Goal: Information Seeking & Learning: Learn about a topic

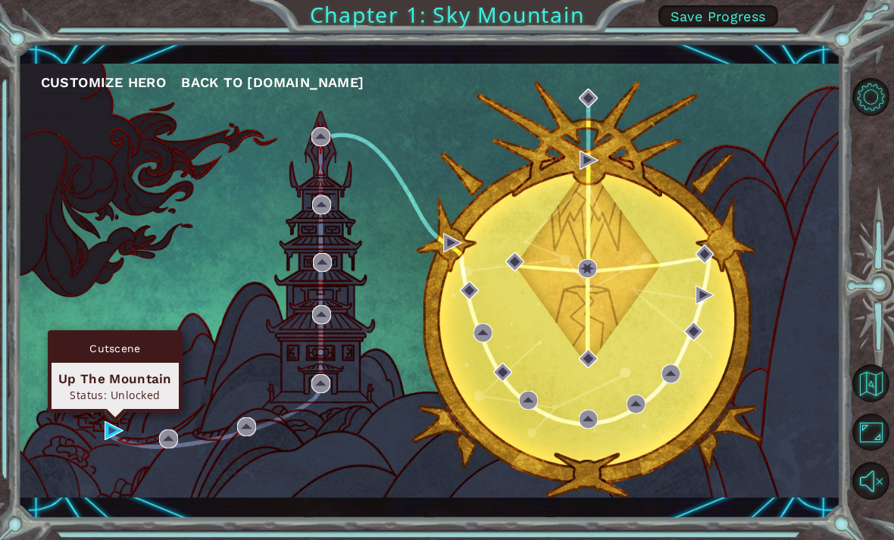
click at [100, 445] on div "Customize Hero Back to [DOMAIN_NAME]" at bounding box center [429, 281] width 823 height 434
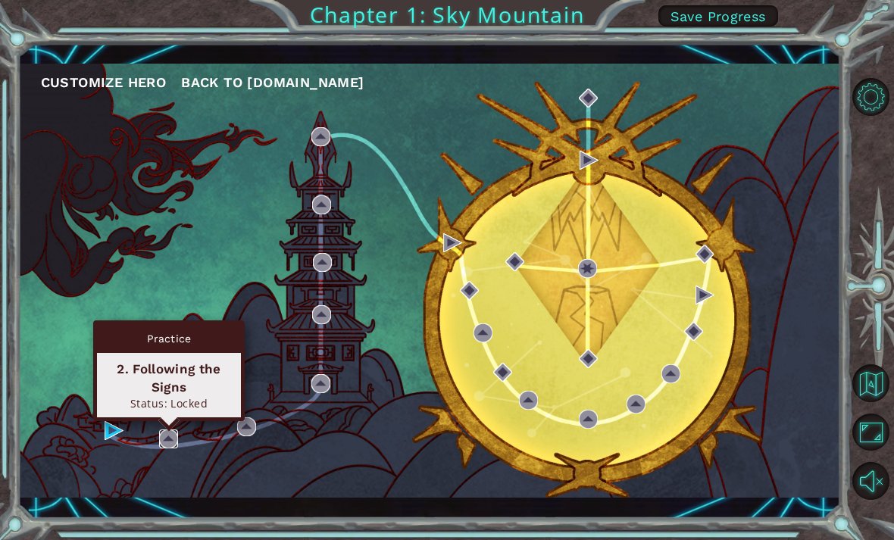
click at [168, 448] on img at bounding box center [168, 439] width 19 height 19
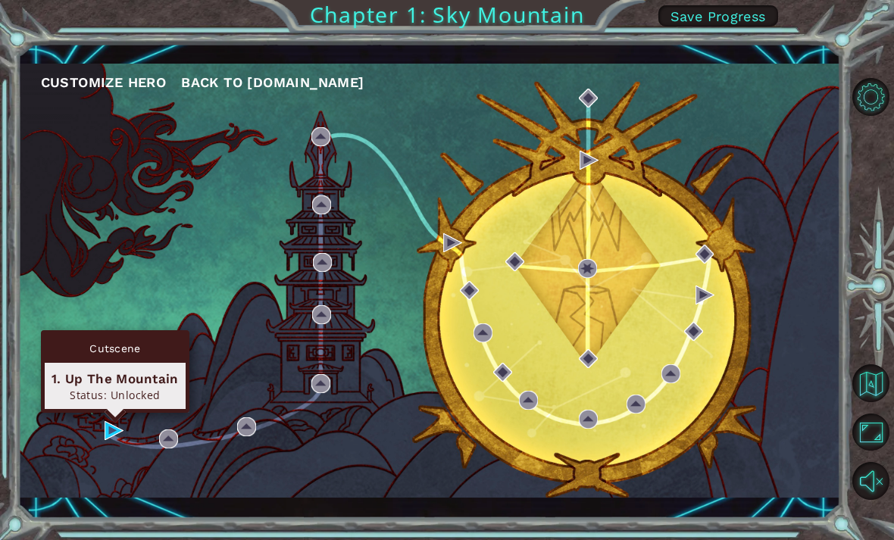
click at [112, 386] on div "1. Up The Mountain" at bounding box center [115, 379] width 127 height 18
click at [95, 420] on div "Customize Hero Back to [DOMAIN_NAME]" at bounding box center [429, 281] width 823 height 434
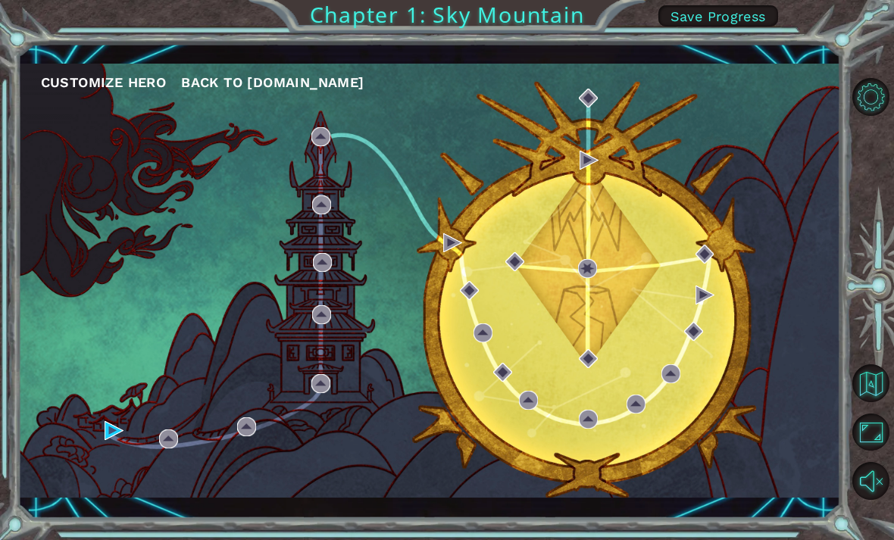
click at [97, 433] on div "Customize Hero Back to [DOMAIN_NAME]" at bounding box center [429, 281] width 823 height 434
click at [101, 430] on div "Customize Hero Back to [DOMAIN_NAME]" at bounding box center [429, 281] width 823 height 434
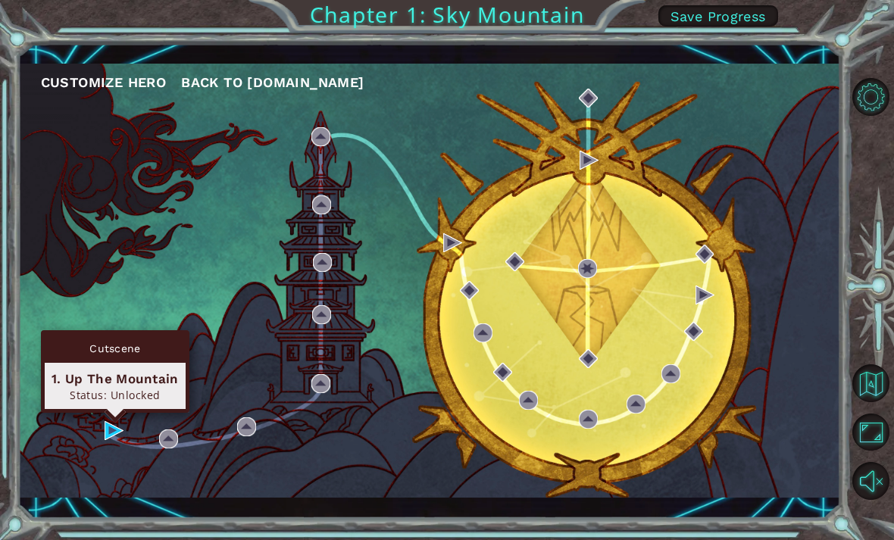
click at [108, 430] on img at bounding box center [114, 430] width 19 height 19
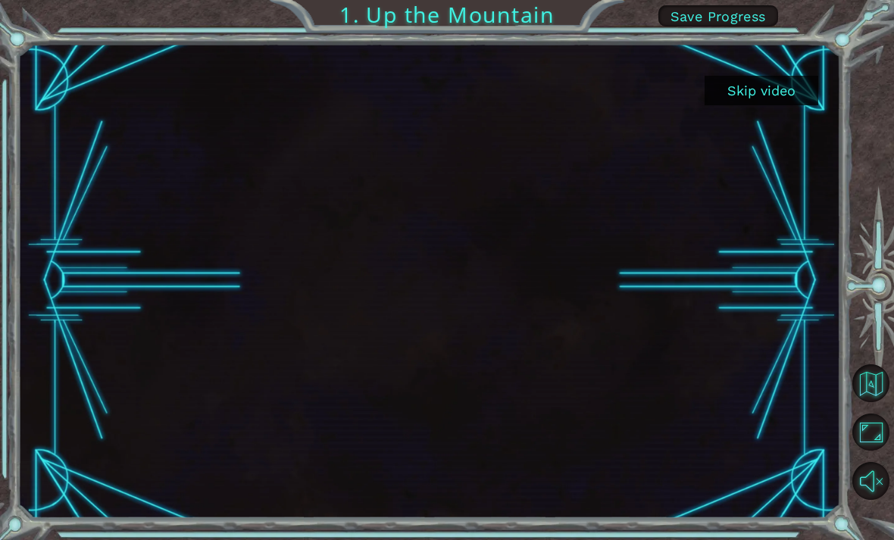
click at [751, 98] on button "Skip video" at bounding box center [761, 91] width 114 height 30
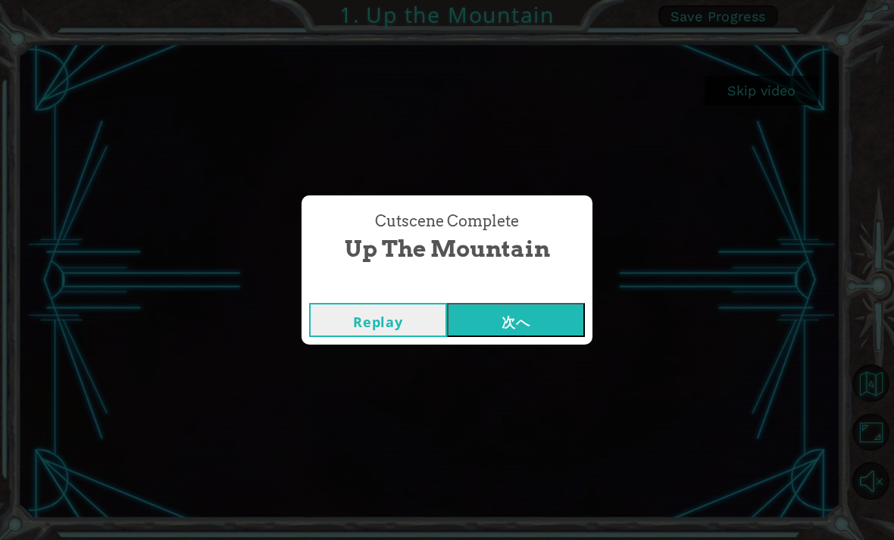
click at [517, 323] on button "次へ" at bounding box center [516, 320] width 138 height 34
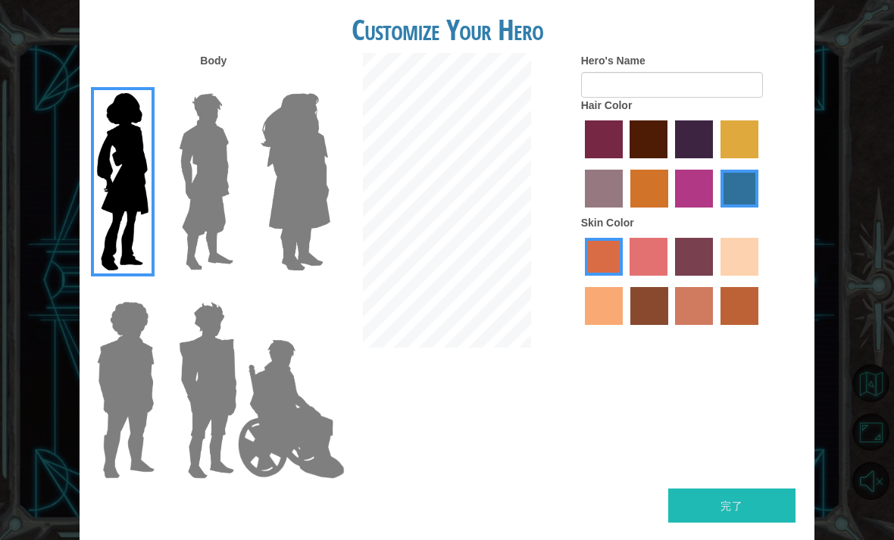
click at [314, 204] on img at bounding box center [296, 181] width 83 height 189
click at [313, 83] on input "Hero Amethyst" at bounding box center [313, 83] width 0 height 0
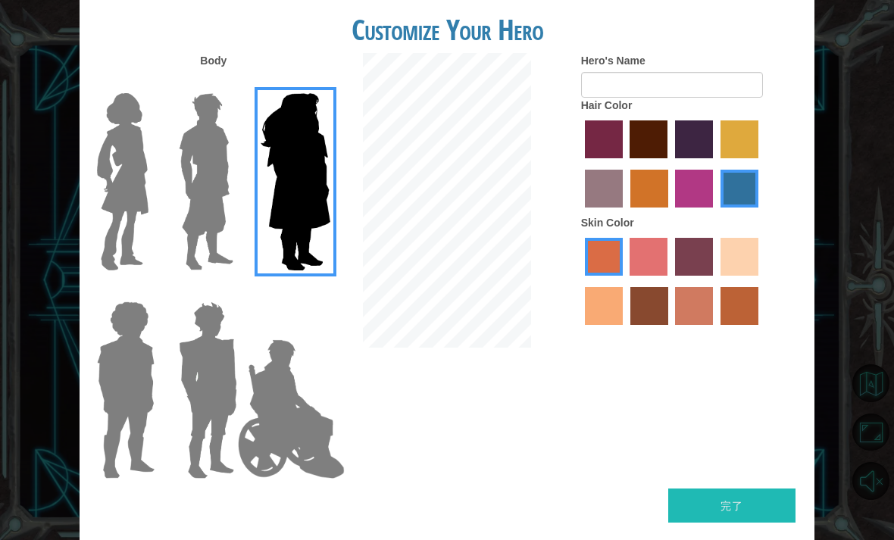
click at [194, 226] on img at bounding box center [206, 181] width 67 height 189
click at [232, 83] on input "Hero Lars" at bounding box center [232, 83] width 0 height 0
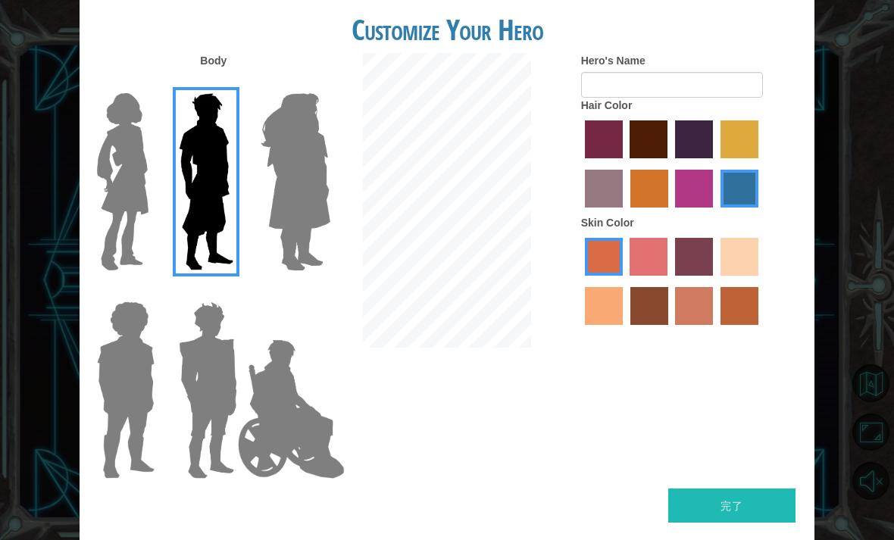
click at [111, 376] on img at bounding box center [126, 389] width 70 height 189
click at [150, 292] on input "Hero Steven" at bounding box center [150, 292] width 0 height 0
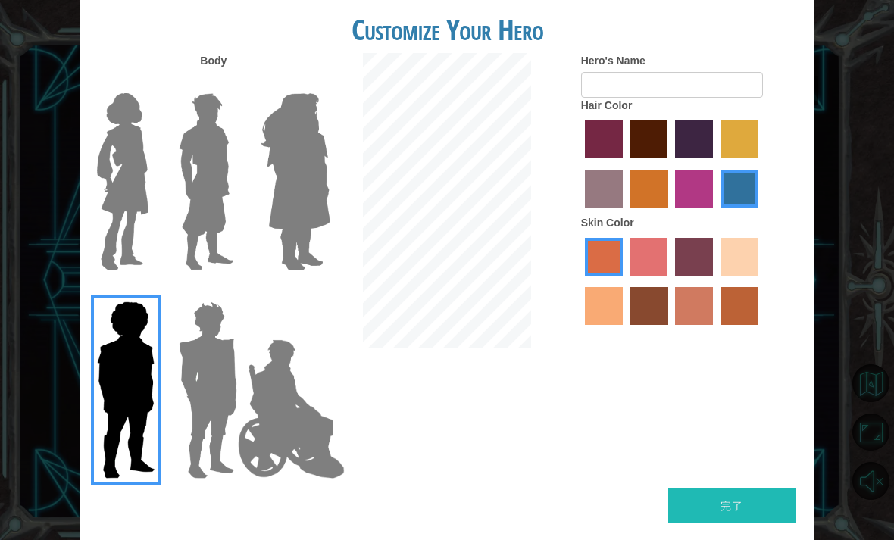
click at [198, 369] on img at bounding box center [208, 389] width 70 height 189
click at [232, 292] on input "Hero Garnet" at bounding box center [232, 292] width 0 height 0
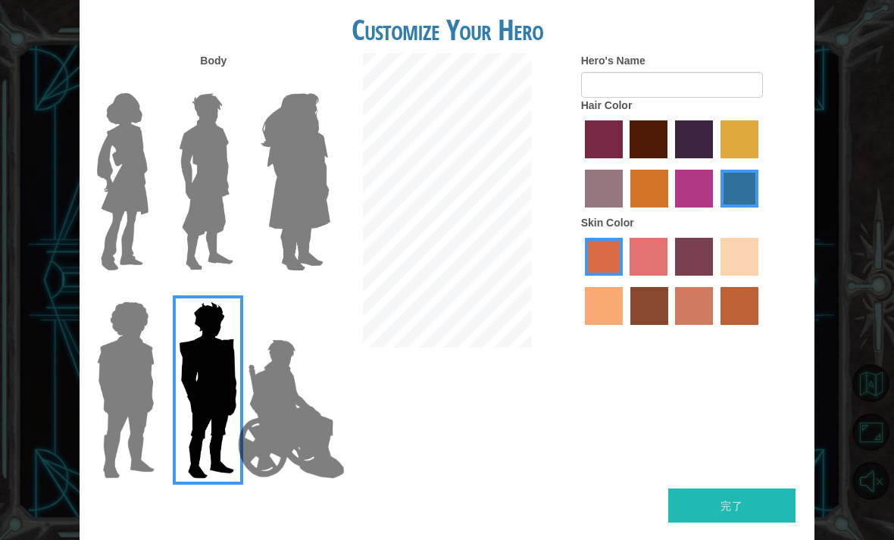
click at [288, 403] on img at bounding box center [291, 409] width 119 height 152
click at [313, 292] on input "Hero Jamie" at bounding box center [313, 292] width 0 height 0
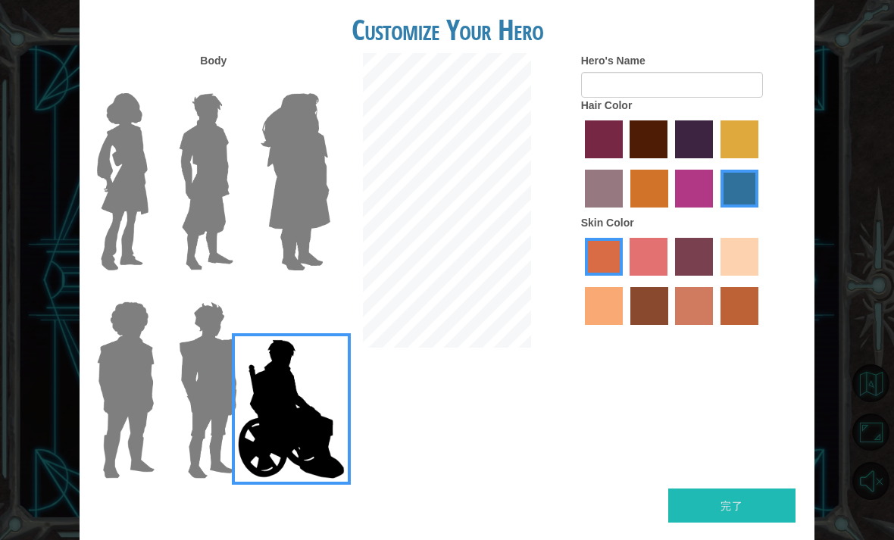
click at [126, 180] on img at bounding box center [123, 181] width 64 height 189
click at [150, 83] on input "Hero Connie" at bounding box center [150, 83] width 0 height 0
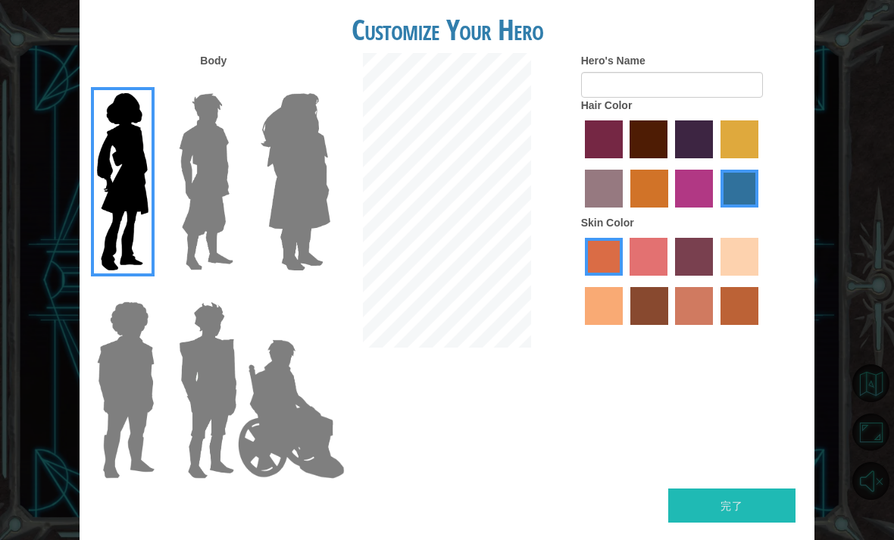
click at [720, 276] on label "sandy beach skin color" at bounding box center [739, 257] width 38 height 38
click at [715, 281] on input "sandy beach skin color" at bounding box center [715, 281] width 0 height 0
radio input "true"
click at [623, 325] on label "tacao skin color" at bounding box center [604, 306] width 38 height 38
click at [761, 281] on input "tacao skin color" at bounding box center [761, 281] width 0 height 0
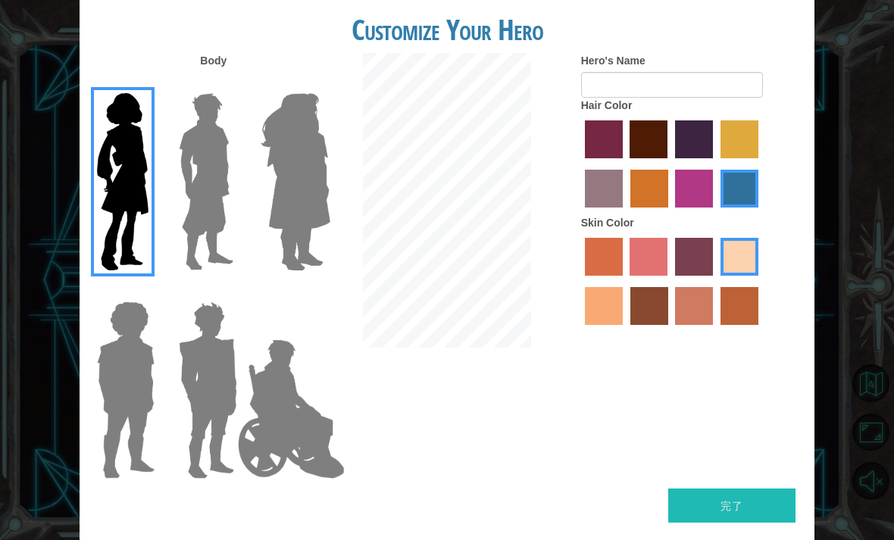
radio input "true"
click at [631, 333] on div at bounding box center [692, 283] width 222 height 98
click at [720, 276] on label "sandy beach skin color" at bounding box center [739, 257] width 38 height 38
click at [715, 281] on input "sandy beach skin color" at bounding box center [715, 281] width 0 height 0
radio input "true"
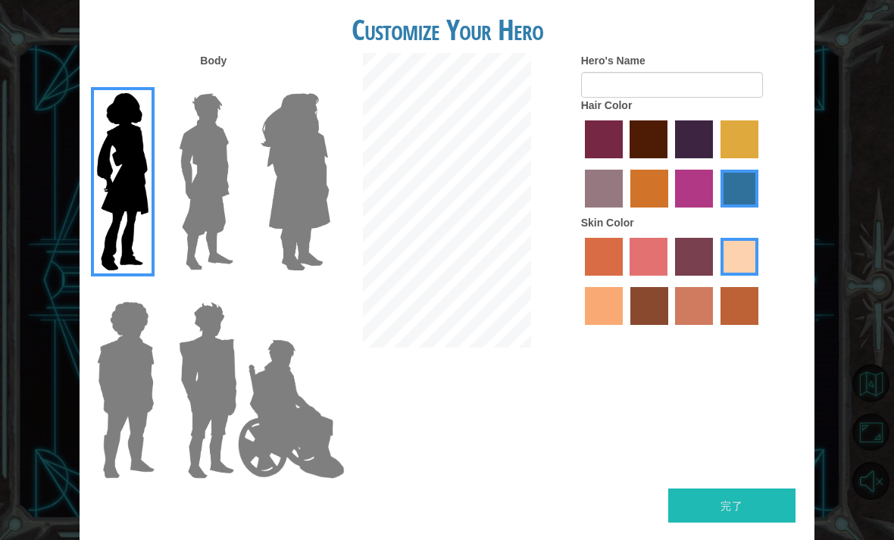
click at [619, 154] on label "paprika hair color" at bounding box center [604, 139] width 38 height 38
click at [579, 164] on input "paprika hair color" at bounding box center [579, 164] width 0 height 0
radio input "true"
click at [667, 152] on label "maroon hair color" at bounding box center [648, 139] width 38 height 38
click at [625, 164] on input "maroon hair color" at bounding box center [625, 164] width 0 height 0
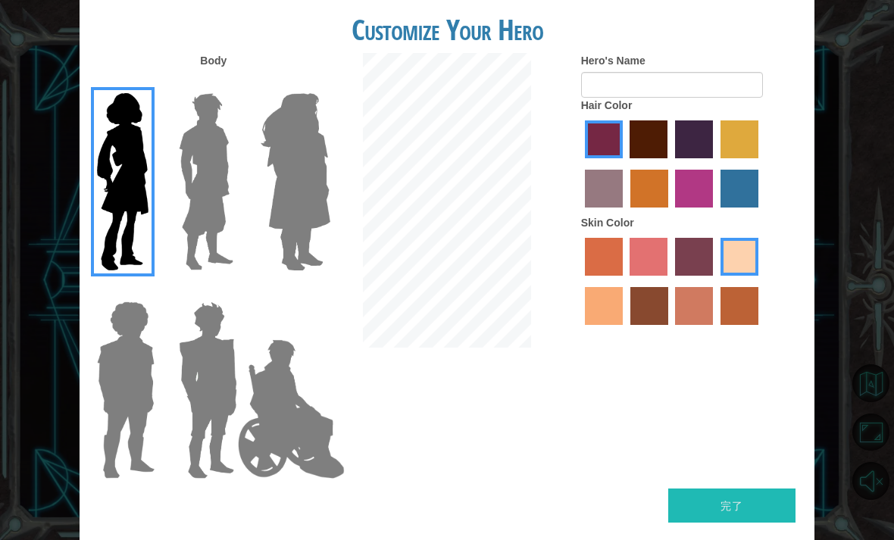
radio input "true"
click at [713, 158] on label "hot purple hair color" at bounding box center [694, 139] width 38 height 38
click at [670, 164] on input "hot purple hair color" at bounding box center [670, 164] width 0 height 0
radio input "true"
click at [623, 208] on label "bazaar hair color" at bounding box center [604, 189] width 38 height 38
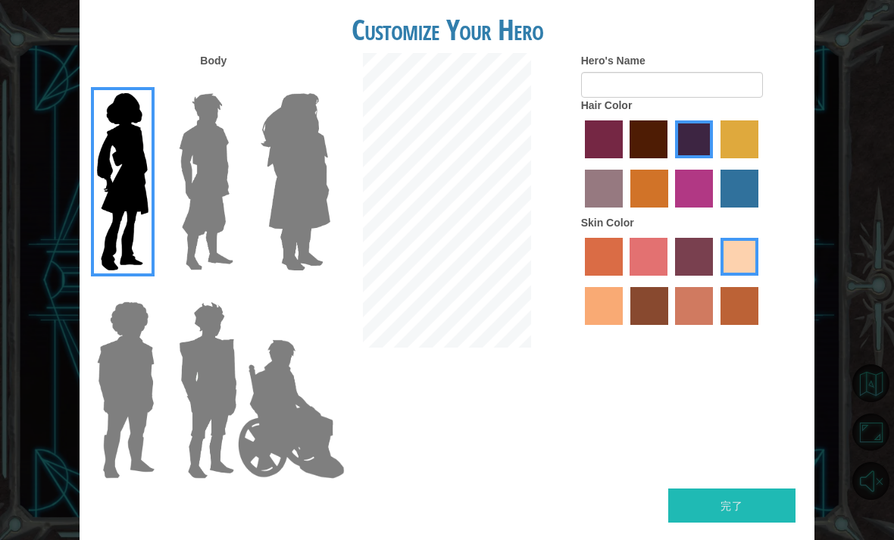
click at [761, 164] on input "bazaar hair color" at bounding box center [761, 164] width 0 height 0
radio input "true"
click at [720, 158] on label "tulip tree hair color" at bounding box center [739, 139] width 38 height 38
click at [715, 164] on input "tulip tree hair color" at bounding box center [715, 164] width 0 height 0
radio input "true"
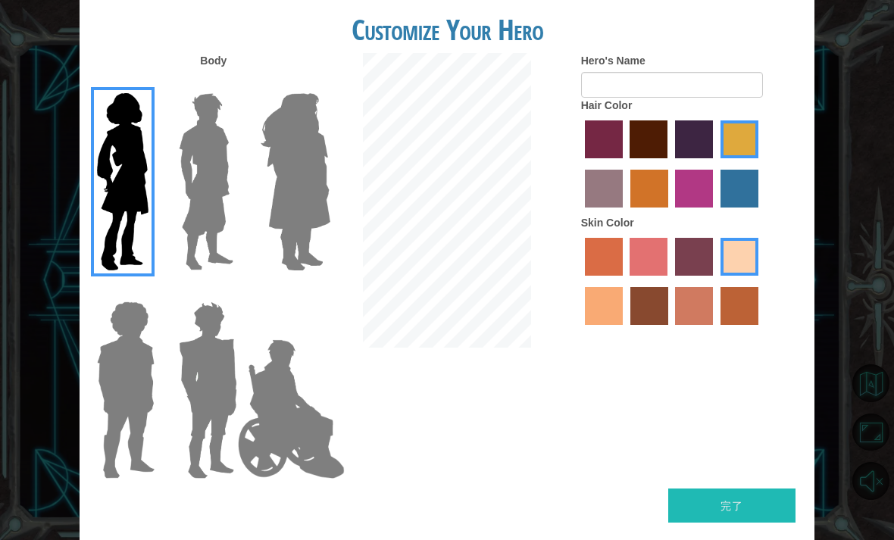
click at [713, 205] on label "medium red violet hair color" at bounding box center [694, 189] width 38 height 38
click at [670, 213] on input "medium red violet hair color" at bounding box center [670, 213] width 0 height 0
radio input "true"
click at [668, 205] on label "gold drop hair color" at bounding box center [649, 189] width 38 height 38
click at [625, 213] on input "gold drop hair color" at bounding box center [625, 213] width 0 height 0
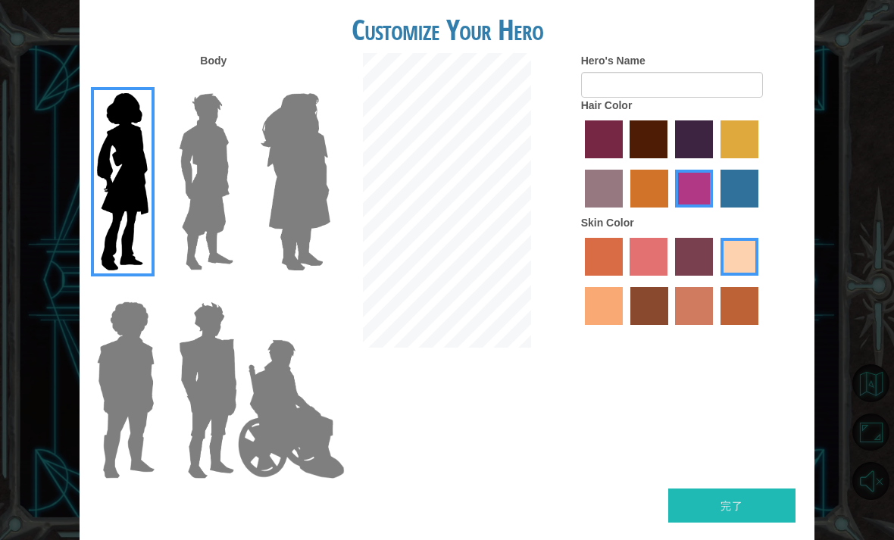
radio input "true"
click at [623, 207] on label "bazaar hair color" at bounding box center [604, 189] width 38 height 38
click at [761, 164] on input "bazaar hair color" at bounding box center [761, 164] width 0 height 0
radio input "true"
click at [720, 208] on label "lachmara hair color" at bounding box center [739, 189] width 38 height 38
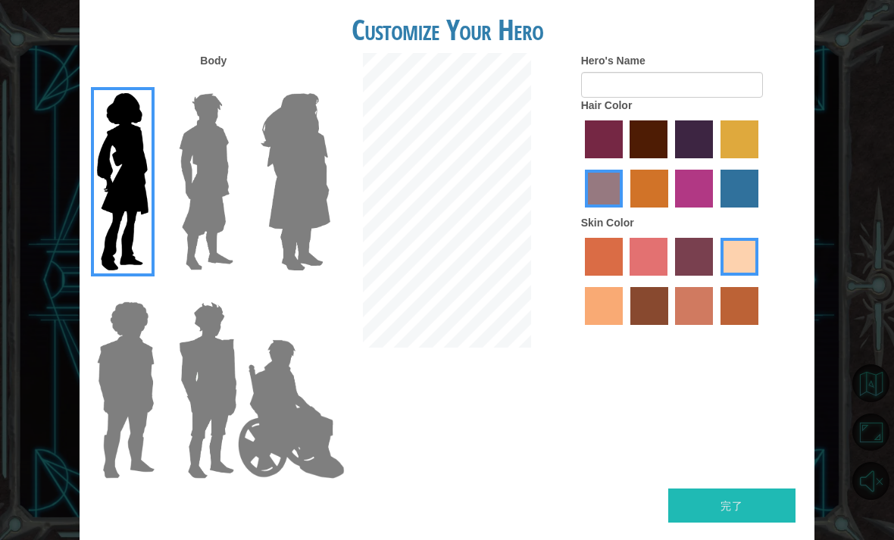
click at [715, 213] on input "lachmara hair color" at bounding box center [715, 213] width 0 height 0
radio input "true"
click at [667, 158] on label "maroon hair color" at bounding box center [648, 139] width 38 height 38
click at [625, 164] on input "maroon hair color" at bounding box center [625, 164] width 0 height 0
radio input "true"
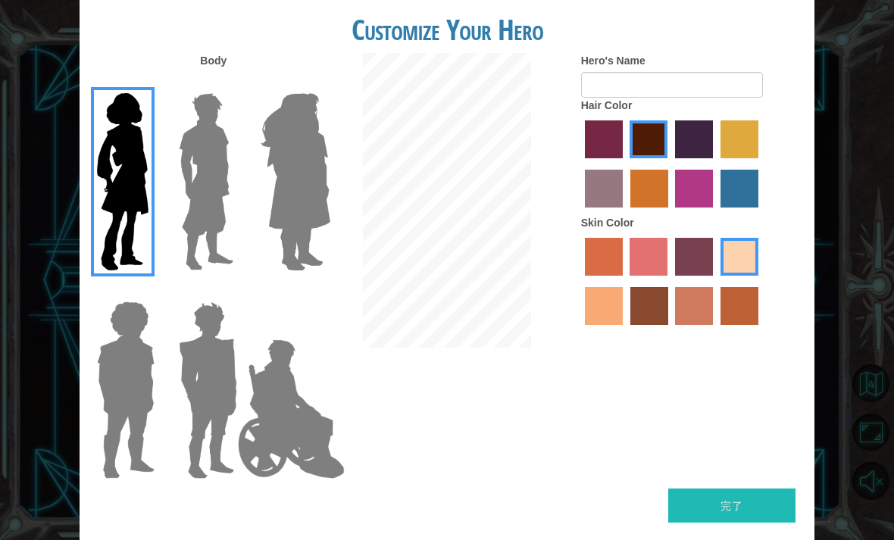
click at [623, 158] on label "paprika hair color" at bounding box center [604, 139] width 38 height 38
click at [579, 164] on input "paprika hair color" at bounding box center [579, 164] width 0 height 0
radio input "true"
click at [623, 205] on label "bazaar hair color" at bounding box center [604, 189] width 38 height 38
click at [761, 164] on input "bazaar hair color" at bounding box center [761, 164] width 0 height 0
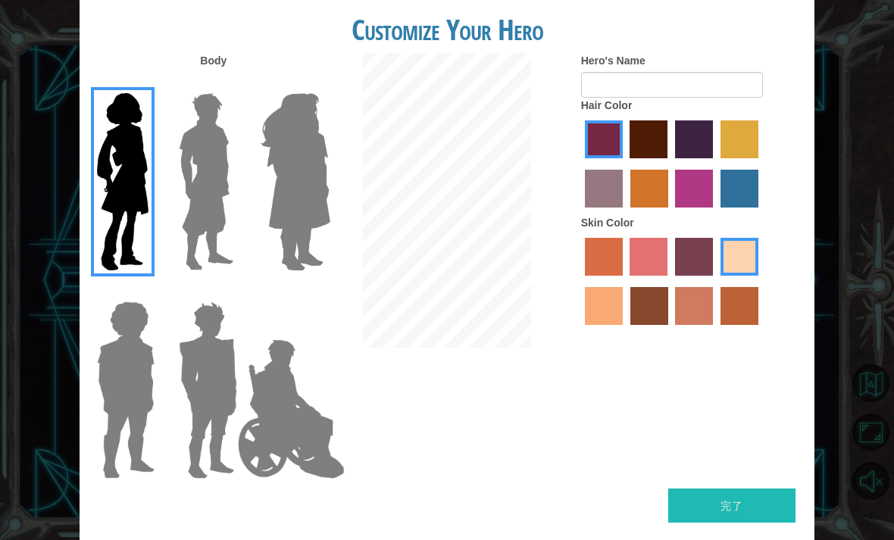
radio input "true"
click at [668, 208] on label "gold drop hair color" at bounding box center [649, 189] width 38 height 38
click at [625, 213] on input "gold drop hair color" at bounding box center [625, 213] width 0 height 0
radio input "true"
click at [713, 204] on label "medium red violet hair color" at bounding box center [694, 189] width 38 height 38
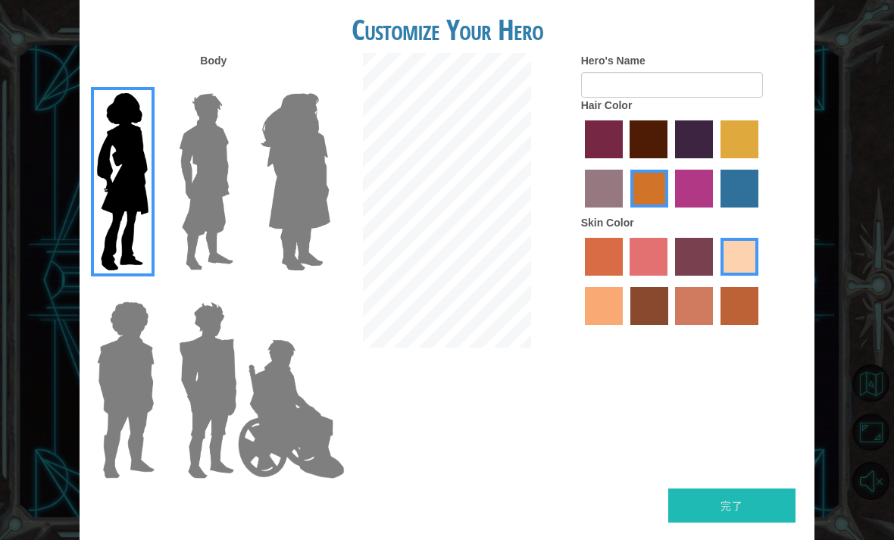
click at [670, 213] on input "medium red violet hair color" at bounding box center [670, 213] width 0 height 0
radio input "true"
click at [720, 208] on label "lachmara hair color" at bounding box center [739, 189] width 38 height 38
click at [715, 213] on input "lachmara hair color" at bounding box center [715, 213] width 0 height 0
radio input "true"
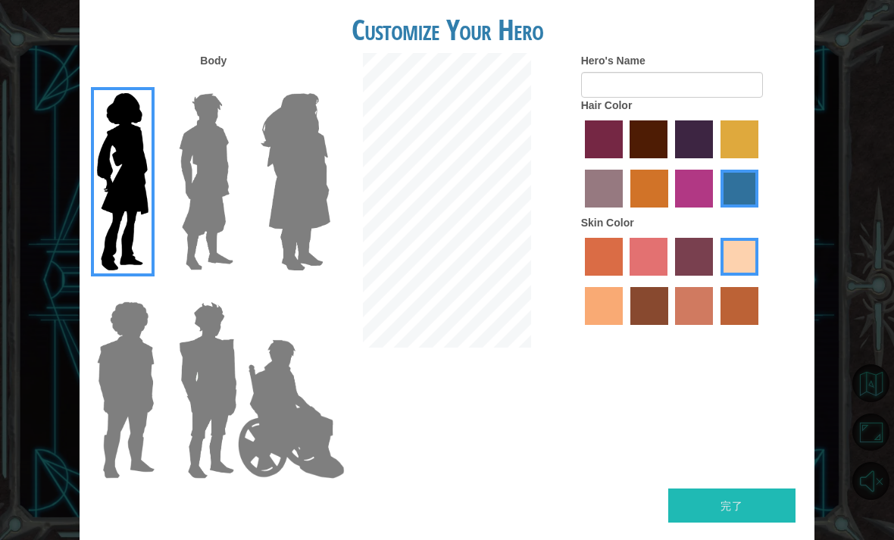
click at [690, 211] on div at bounding box center [692, 166] width 222 height 98
click at [623, 208] on label "bazaar hair color" at bounding box center [604, 189] width 38 height 38
click at [761, 164] on input "bazaar hair color" at bounding box center [761, 164] width 0 height 0
radio input "true"
click at [751, 492] on button "完了" at bounding box center [731, 506] width 127 height 34
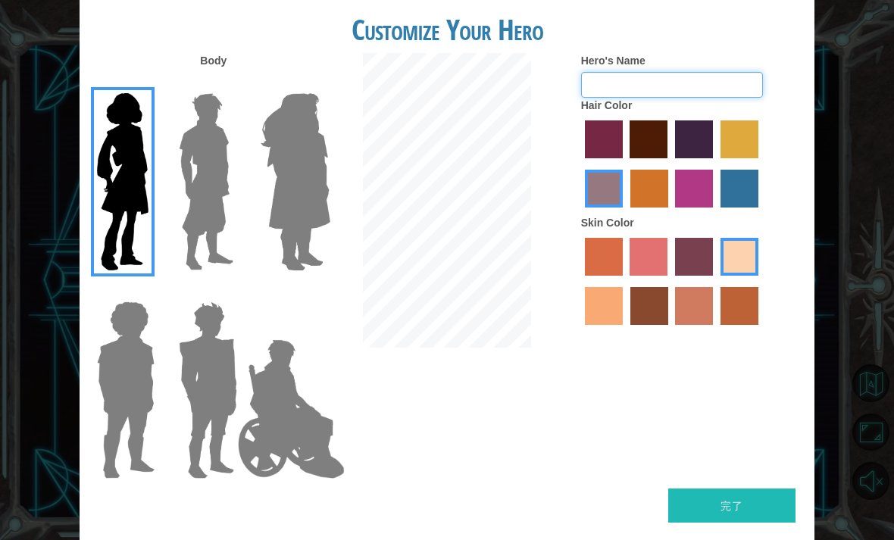
click at [741, 98] on input "Hero's Name" at bounding box center [672, 85] width 182 height 26
type input "やま"
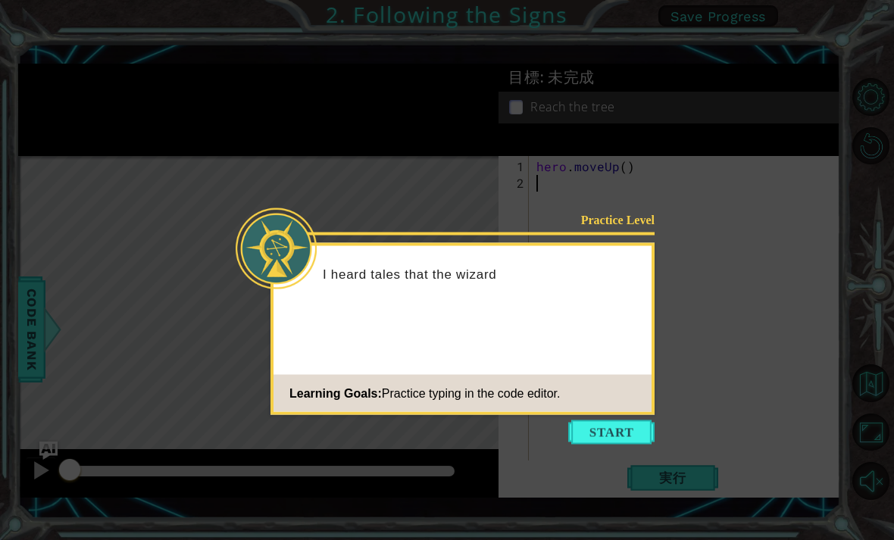
click at [634, 432] on button "Start" at bounding box center [611, 432] width 86 height 24
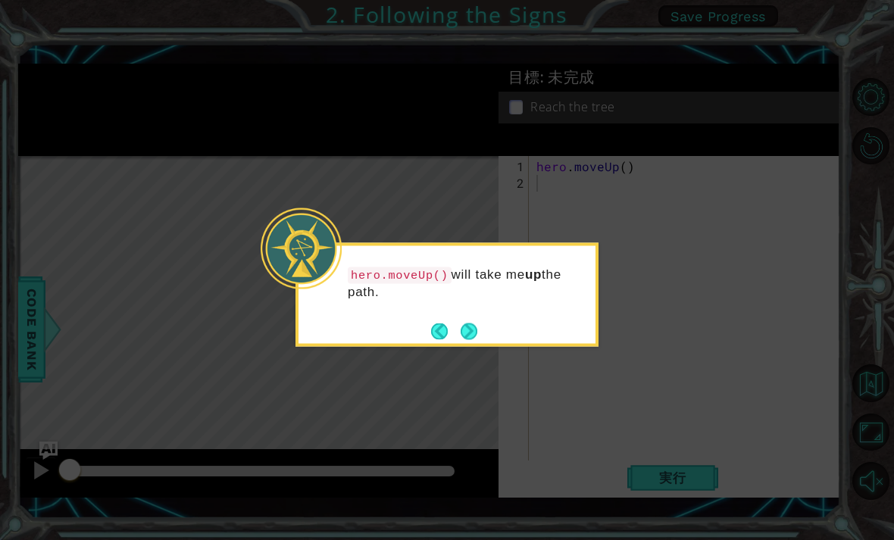
click at [479, 323] on button "Next" at bounding box center [469, 331] width 19 height 19
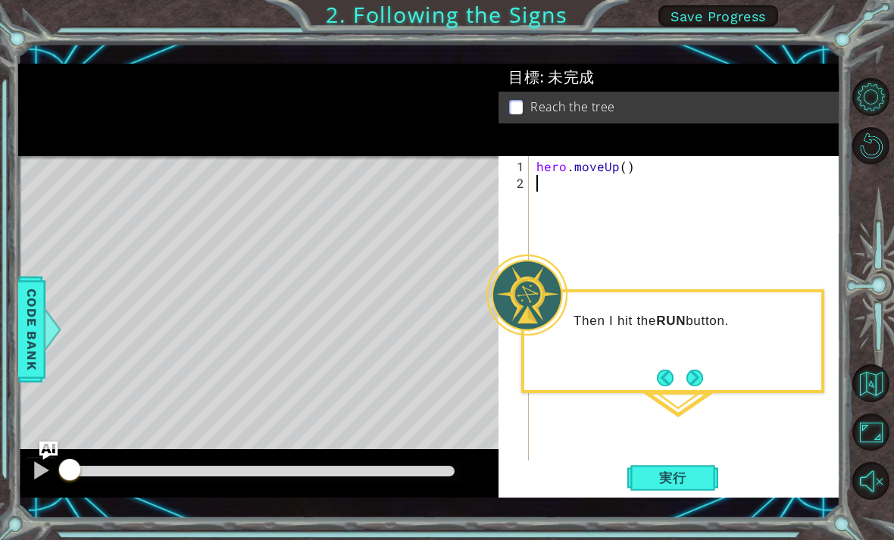
click at [698, 371] on button "Next" at bounding box center [694, 378] width 17 height 17
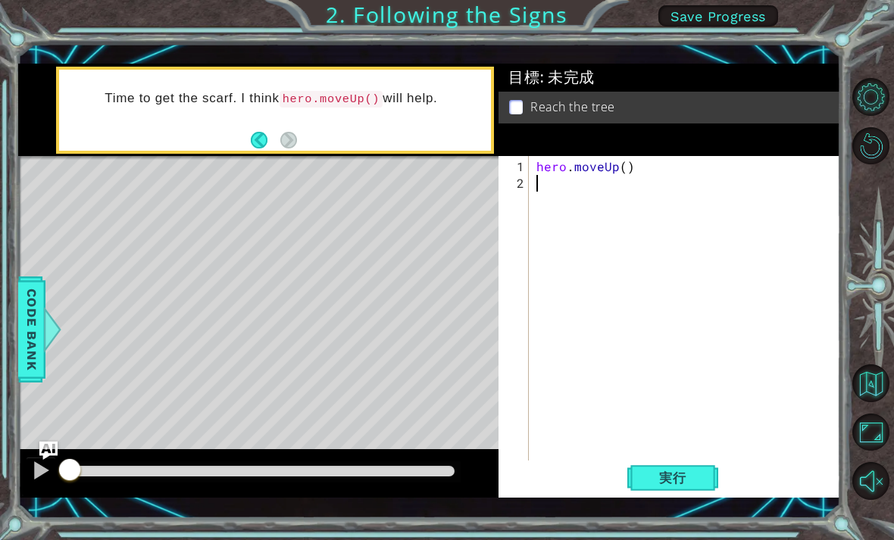
type textarea "h"
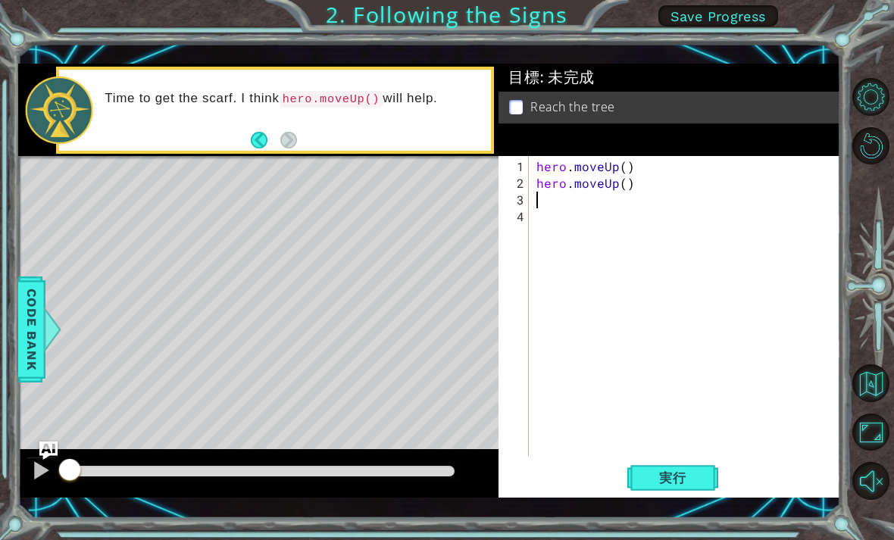
click at [663, 470] on span "実行" at bounding box center [673, 477] width 58 height 15
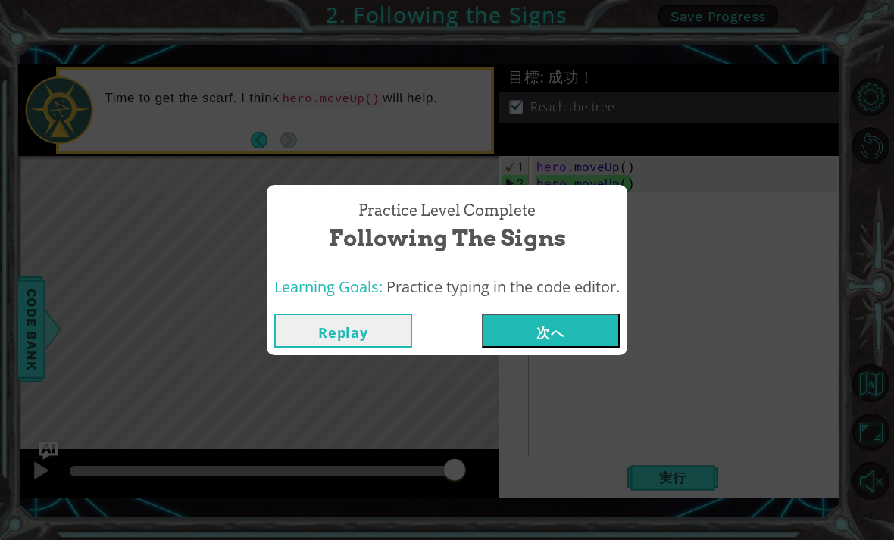
click at [574, 327] on button "次へ" at bounding box center [551, 331] width 138 height 34
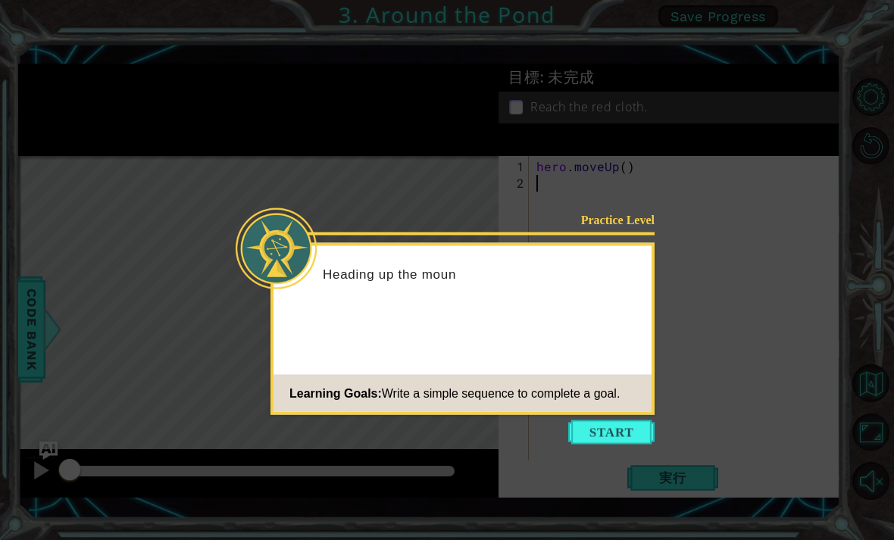
click at [627, 423] on button "Start" at bounding box center [611, 432] width 86 height 24
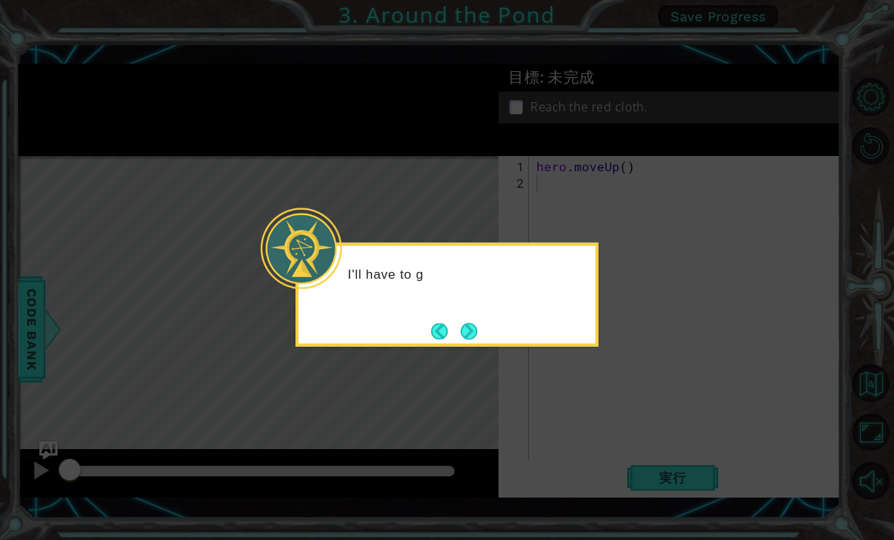
click at [469, 326] on button "Next" at bounding box center [469, 331] width 17 height 17
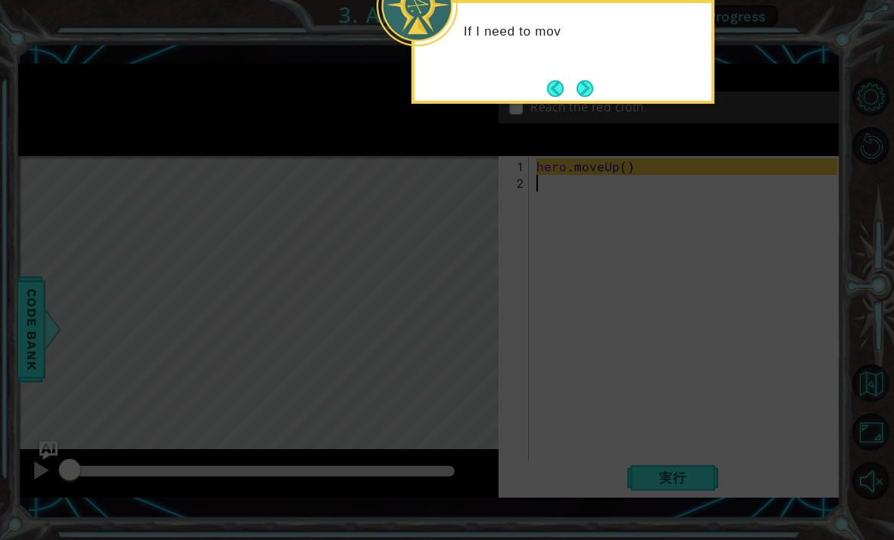
click at [589, 96] on button "Next" at bounding box center [584, 88] width 17 height 17
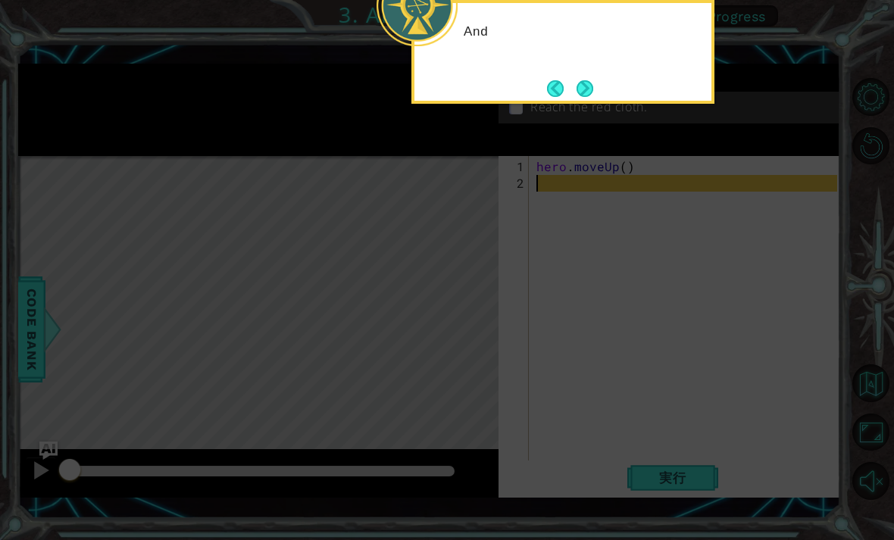
click at [592, 95] on button "Next" at bounding box center [584, 88] width 17 height 17
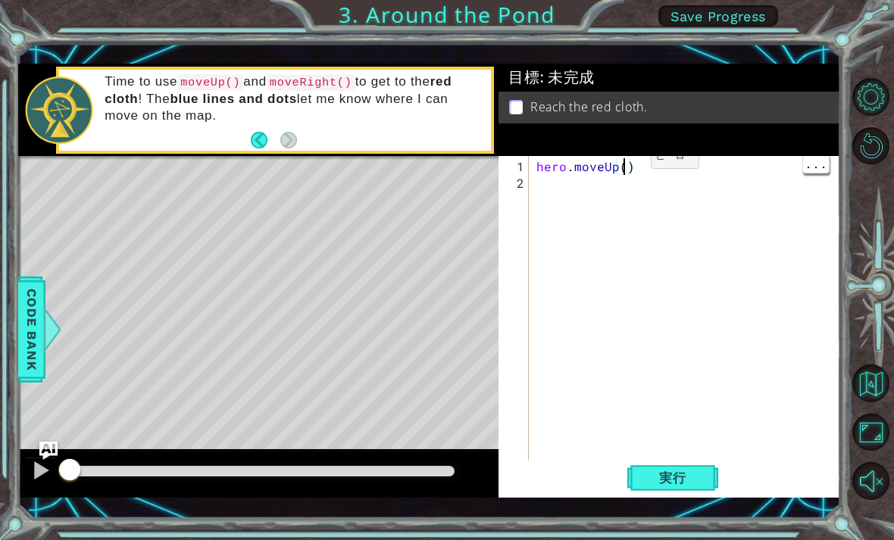
click at [625, 164] on div "hero . moveUp ( )" at bounding box center [688, 333] width 311 height 350
type textarea "hero.moveUp(2)"
type textarea "h"
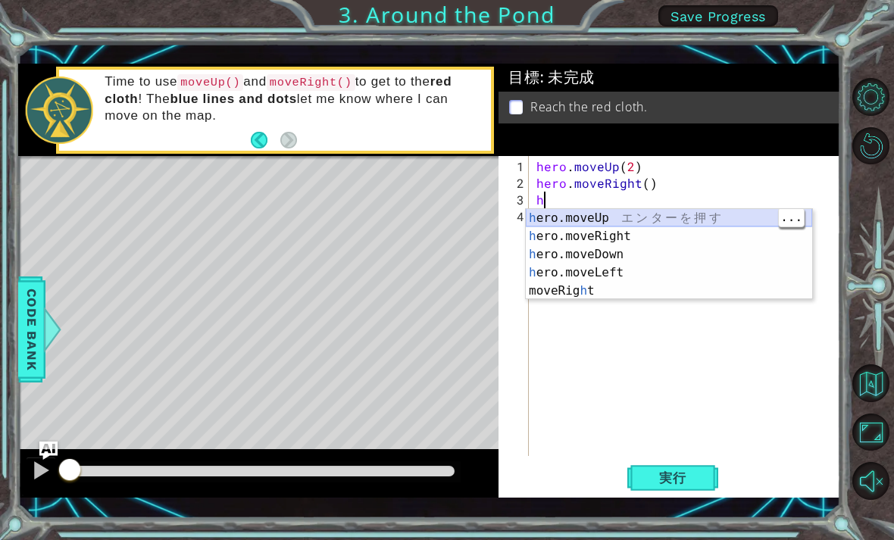
click at [688, 224] on div "h ero.moveUp エ ン タ ー を 押 す h ero.moveRight エ ン タ ー を 押 す h ero.moveDown エ ン タ ー…" at bounding box center [669, 272] width 286 height 127
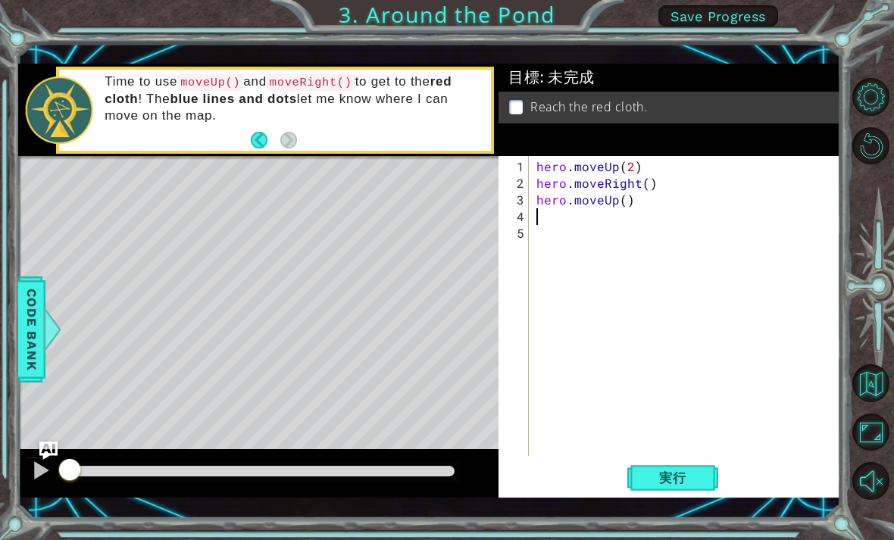
click at [682, 470] on span "実行" at bounding box center [673, 477] width 58 height 15
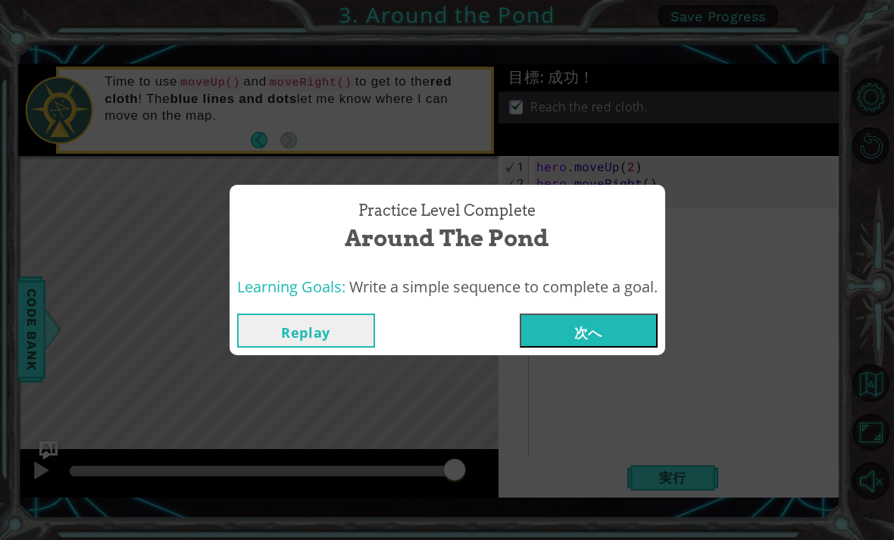
click at [626, 342] on button "次へ" at bounding box center [589, 331] width 138 height 34
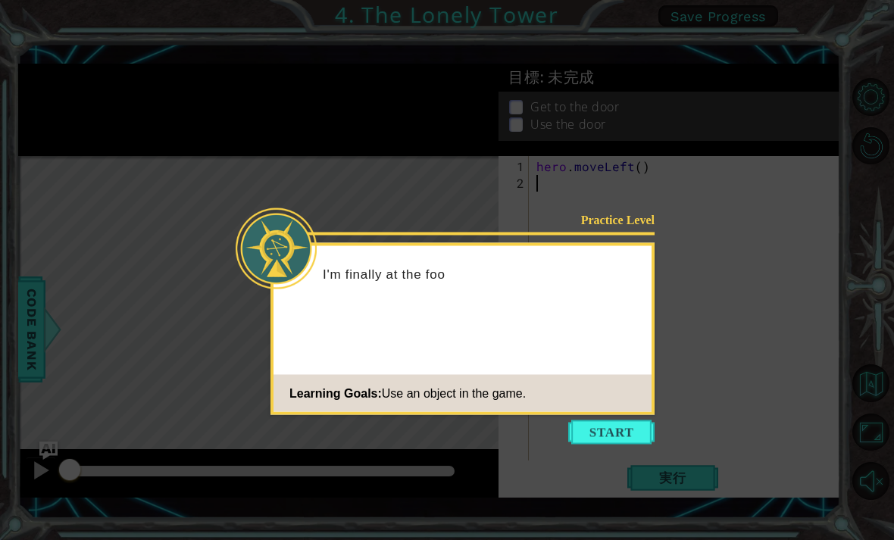
click at [610, 441] on button "Start" at bounding box center [611, 432] width 86 height 24
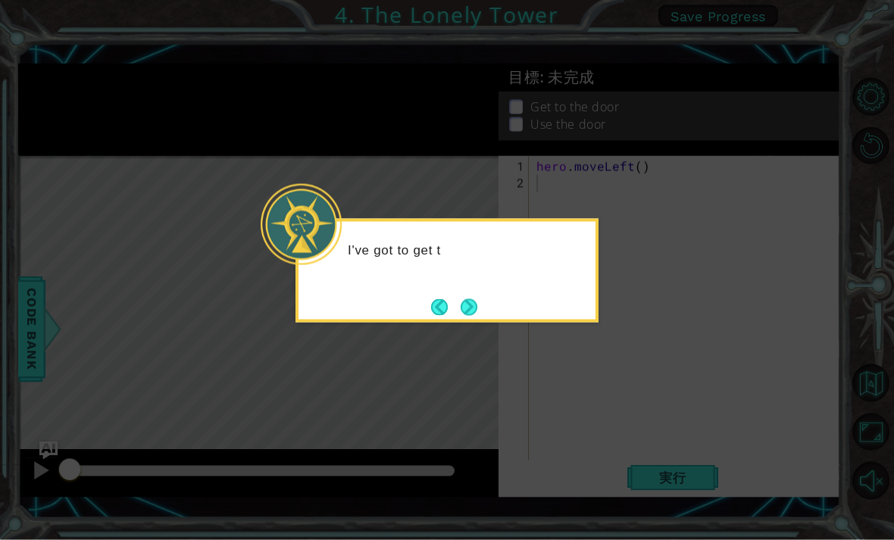
scroll to position [2, 0]
click at [469, 304] on button "Next" at bounding box center [469, 307] width 17 height 17
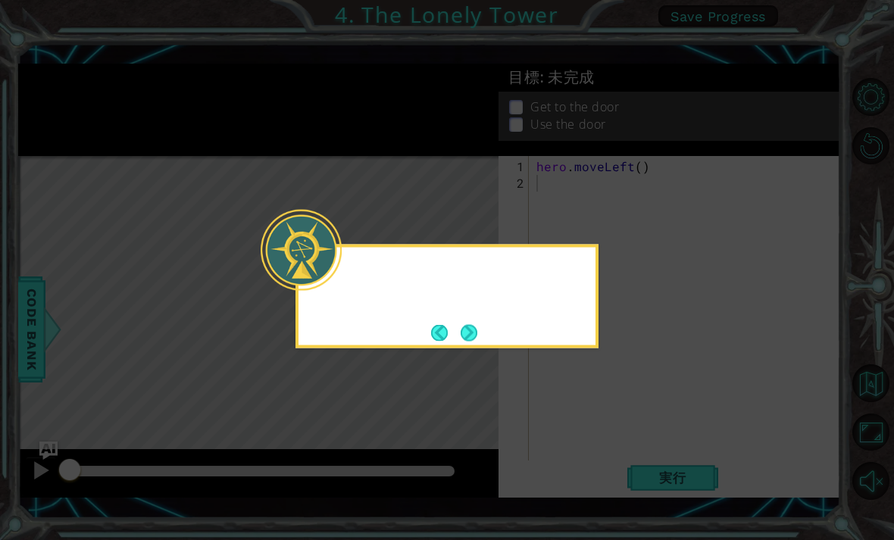
click at [477, 324] on button "Next" at bounding box center [469, 332] width 17 height 17
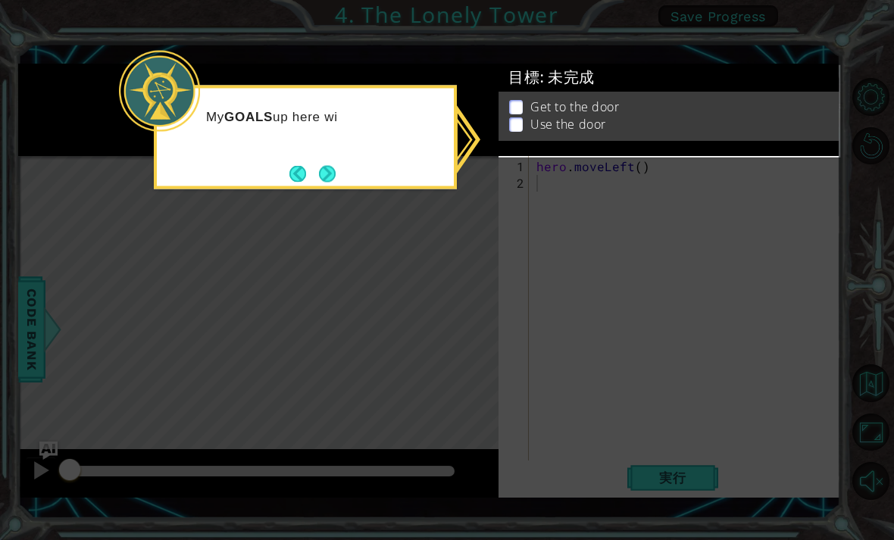
click at [328, 170] on button "Next" at bounding box center [327, 173] width 17 height 17
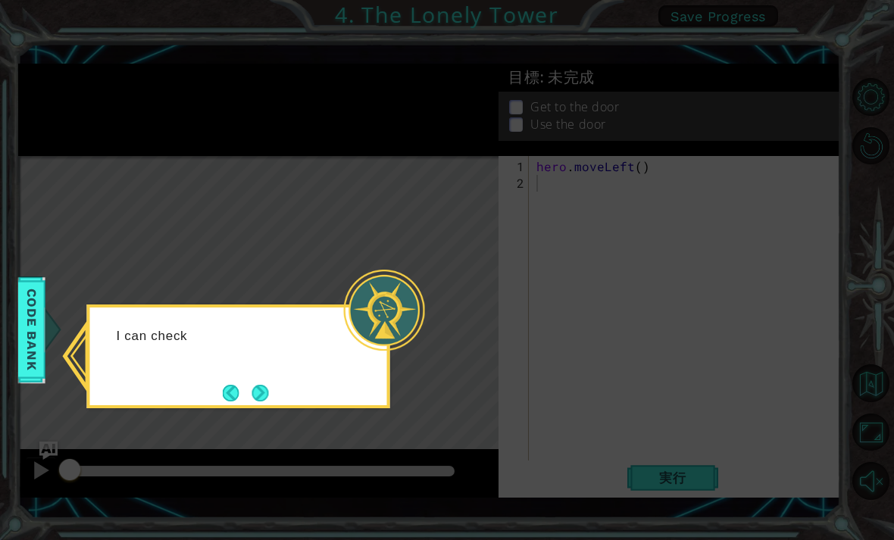
click at [268, 391] on button "Next" at bounding box center [260, 393] width 17 height 17
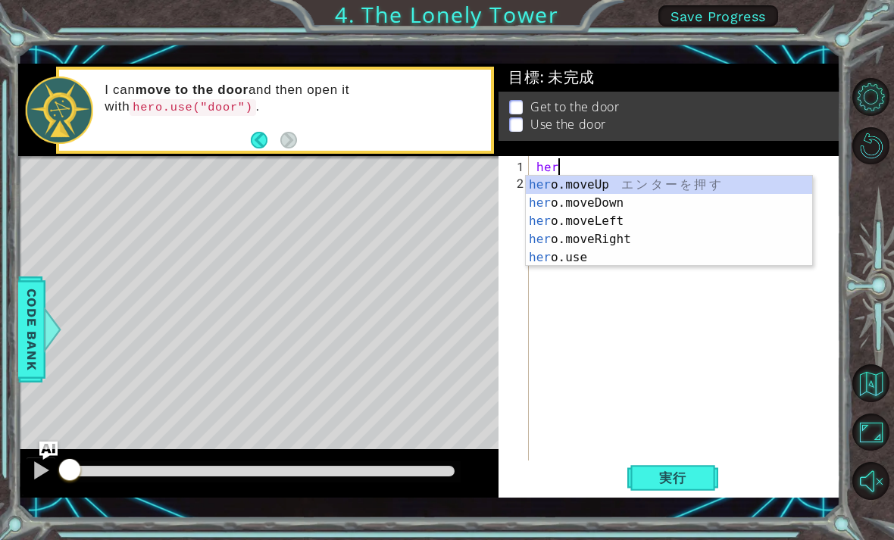
type textarea "h"
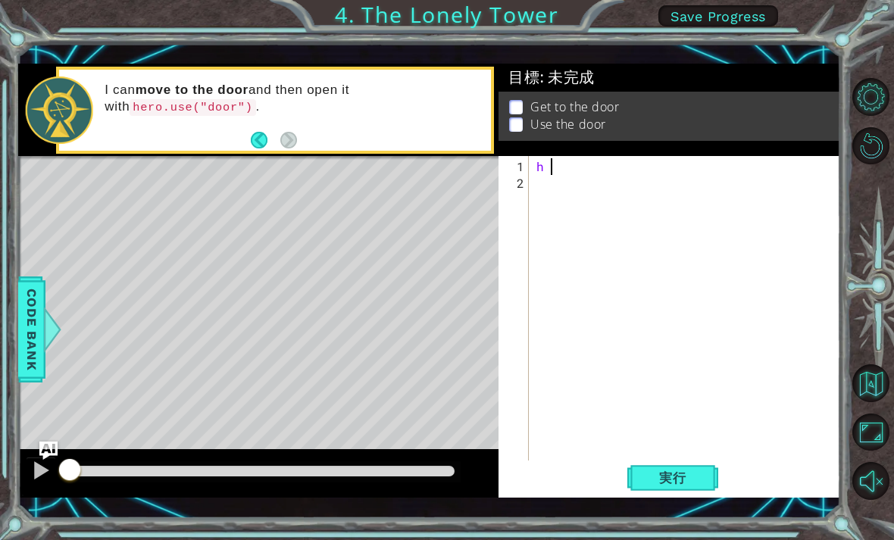
type textarea "h"
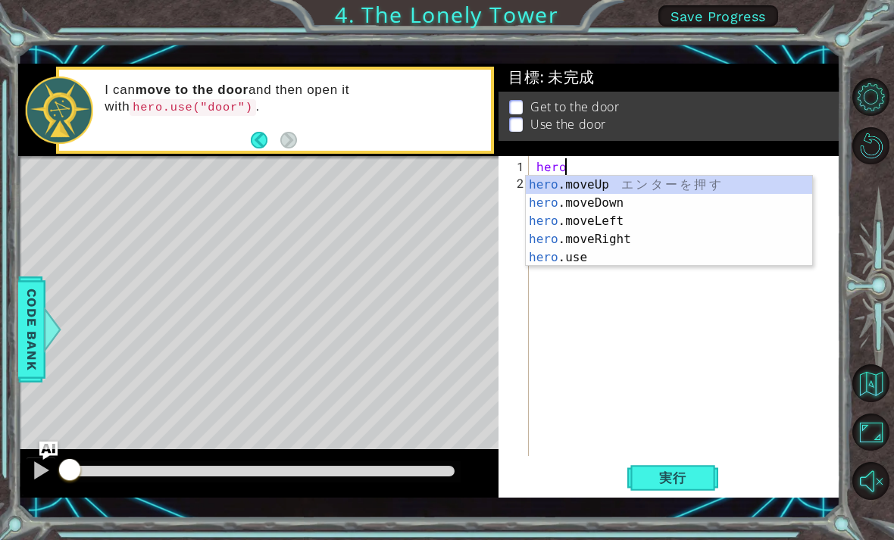
type textarea "h"
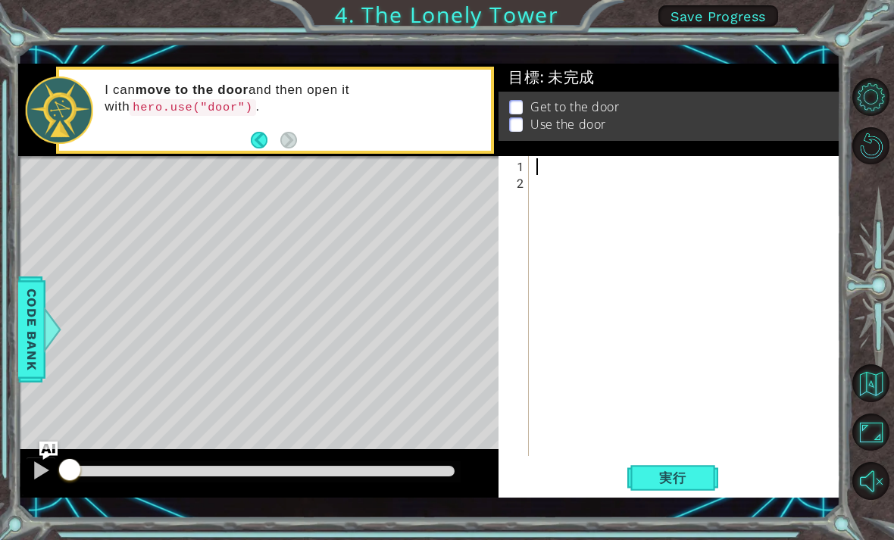
type textarea "h"
type textarea "hero.moveLeft()"
click at [647, 175] on div "hero . moveLeft ( )" at bounding box center [688, 324] width 311 height 333
type textarea "hero.moveLeft(2)"
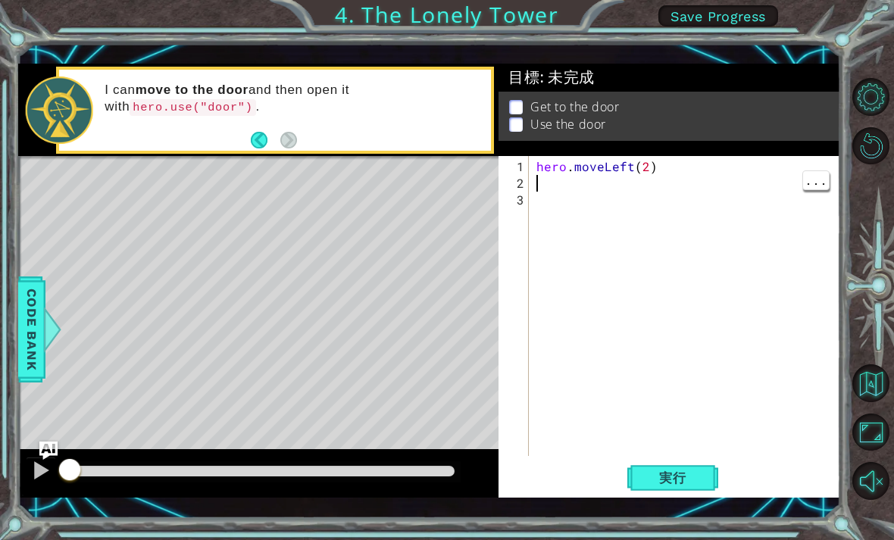
click at [551, 176] on div "hero . moveLeft ( 2 )" at bounding box center [688, 324] width 311 height 333
type textarea "h"
type textarea "hero.moveUp(2)"
type textarea "h"
click at [534, 221] on div "hero . moveLeft ( 2 ) hero . moveUp ( 2 ) hero . moveRight ( )" at bounding box center [688, 324] width 311 height 333
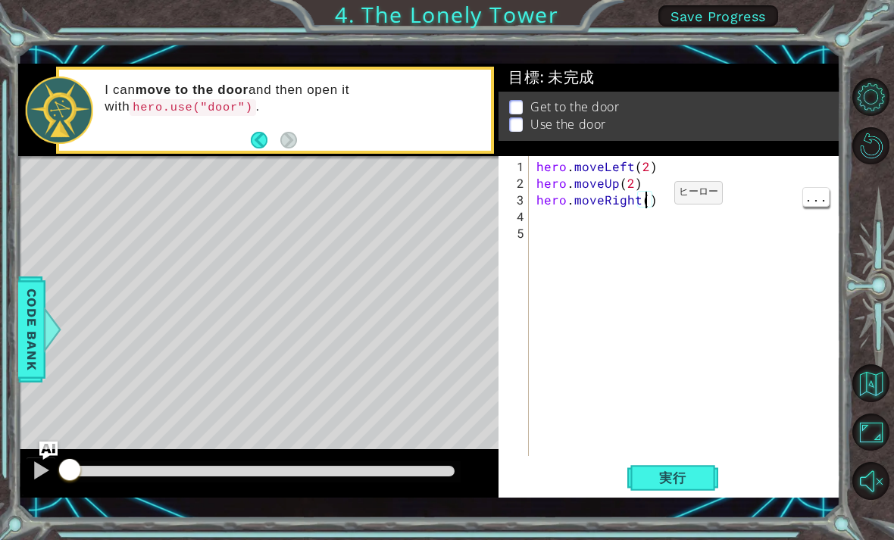
type textarea "hero.moveRight(2)"
click at [561, 216] on div "hero . moveLeft ( 2 ) hero . moveUp ( 2 ) hero . moveRight ( 2 )" at bounding box center [688, 324] width 311 height 333
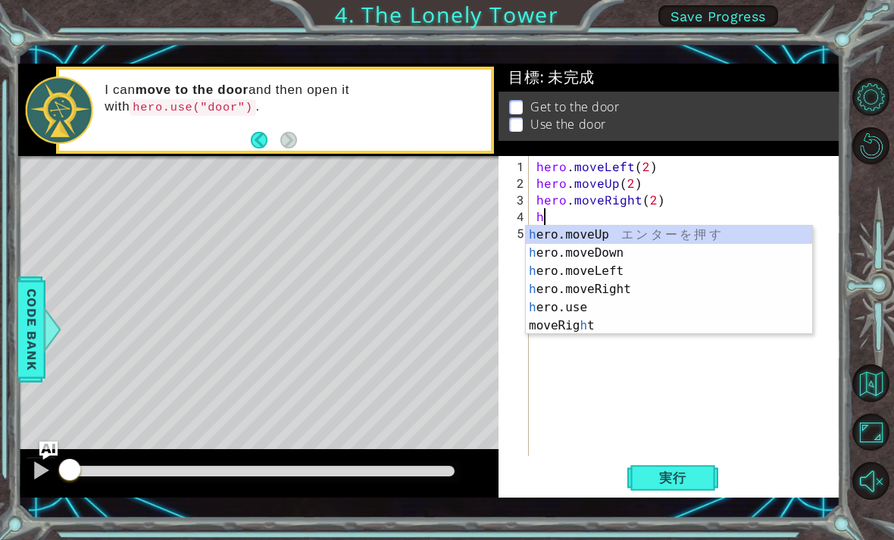
type textarea "h"
click at [130, 105] on code "hero.use("door")" at bounding box center [193, 107] width 126 height 17
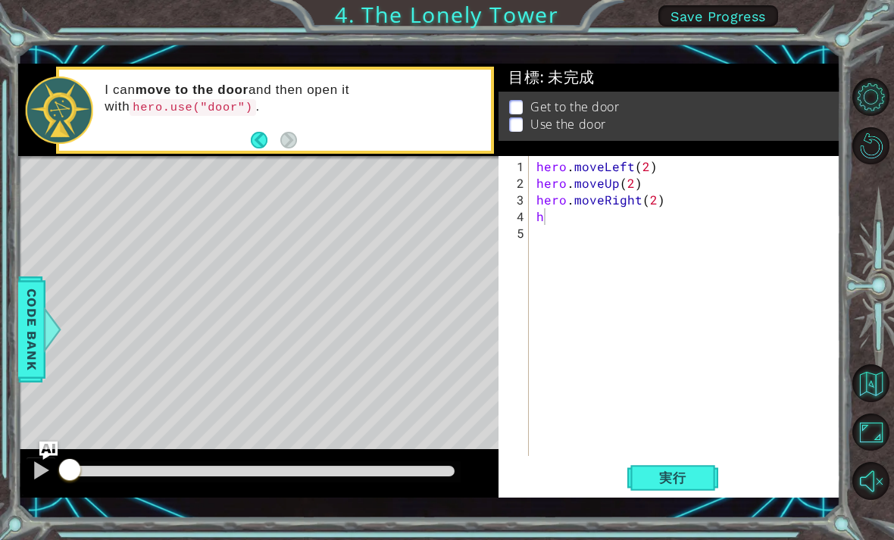
click at [130, 109] on code "hero.use("door")" at bounding box center [193, 107] width 126 height 17
click at [729, 370] on div "hero . moveLeft ( 2 ) hero . moveUp ( 2 ) hero . moveRight ( 2 ) h" at bounding box center [688, 324] width 311 height 333
click at [766, 283] on div "hero . moveLeft ( 2 ) hero . moveUp ( 2 ) hero . moveRight ( 2 ) h" at bounding box center [688, 324] width 311 height 333
type textarea "h"
click at [600, 221] on div "hero . moveLeft ( 2 ) hero . moveUp ( 2 ) hero . moveRight ( 2 ) h" at bounding box center [688, 324] width 311 height 333
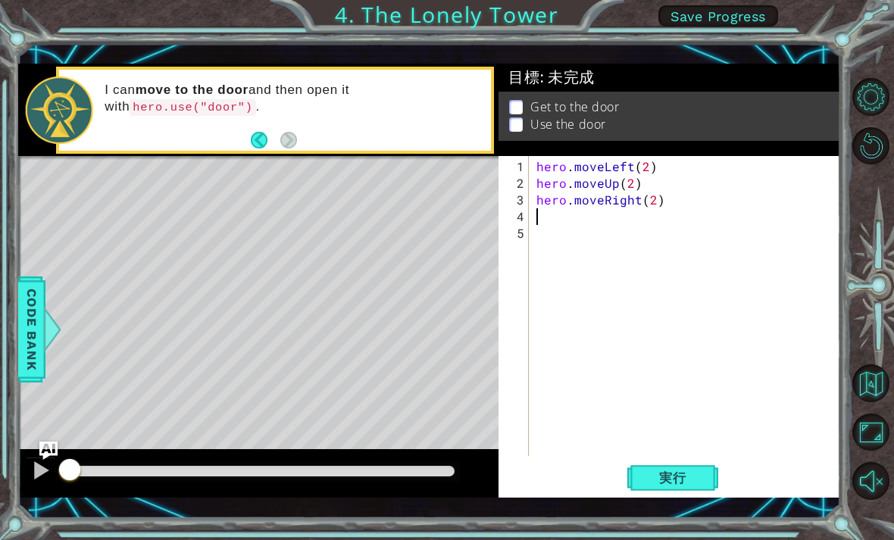
click at [130, 110] on code "hero.use("door")" at bounding box center [193, 107] width 126 height 17
click at [130, 108] on code "hero.use("door")" at bounding box center [193, 107] width 126 height 17
click at [574, 213] on div "hero . moveLeft ( 2 ) hero . moveUp ( 2 ) hero . moveRight ( 2 )" at bounding box center [688, 324] width 311 height 333
type textarea "hhero.moveLeft(2)"
click at [570, 219] on div "hhero . moveLeft ( 2 ) hero . moveUp ( 2 ) hero . moveRight ( 2 )" at bounding box center [688, 324] width 311 height 333
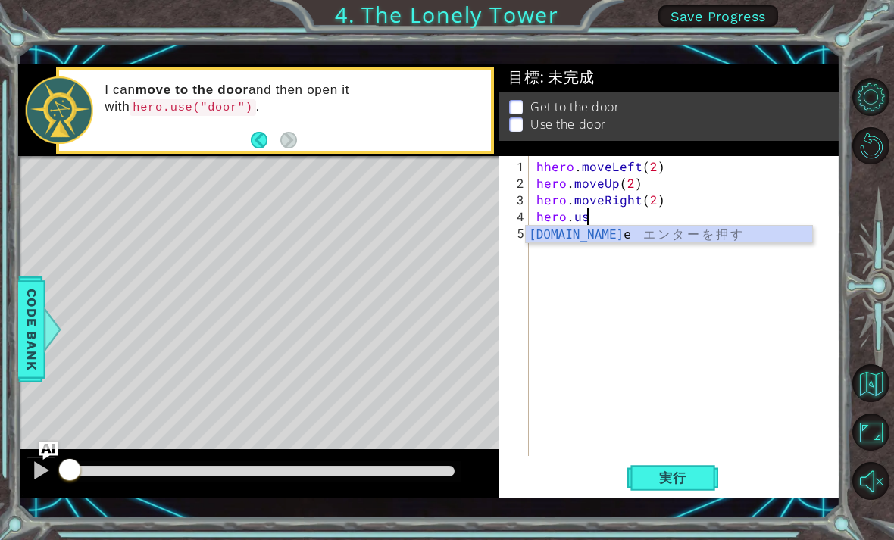
scroll to position [0, 3]
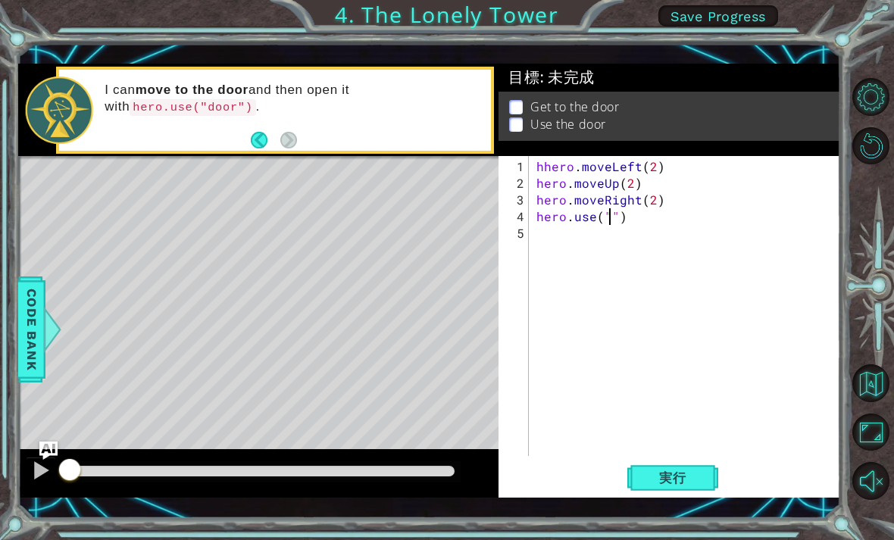
type textarea "hero.use(")"
click at [667, 226] on div "hhero . moveLeft ( 2 ) hero . moveUp ( 2 ) hero . moveRight ( 2 ) hero . use ( …" at bounding box center [688, 324] width 311 height 333
click at [697, 471] on span "実行" at bounding box center [673, 477] width 58 height 15
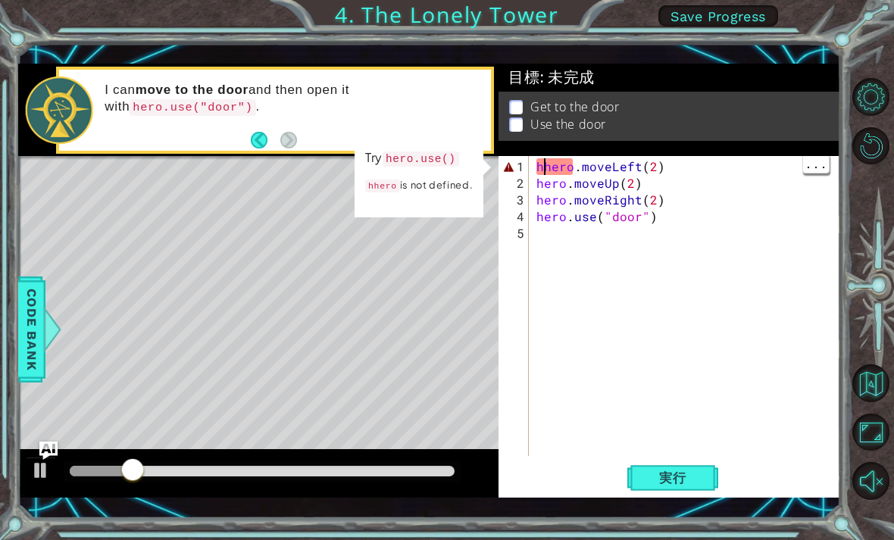
click at [541, 167] on div "hhero . moveLeft ( 2 ) hero . moveUp ( 2 ) hero . moveRight ( 2 ) hero . use ( …" at bounding box center [688, 324] width 311 height 333
type textarea "hero.moveLeft(2)"
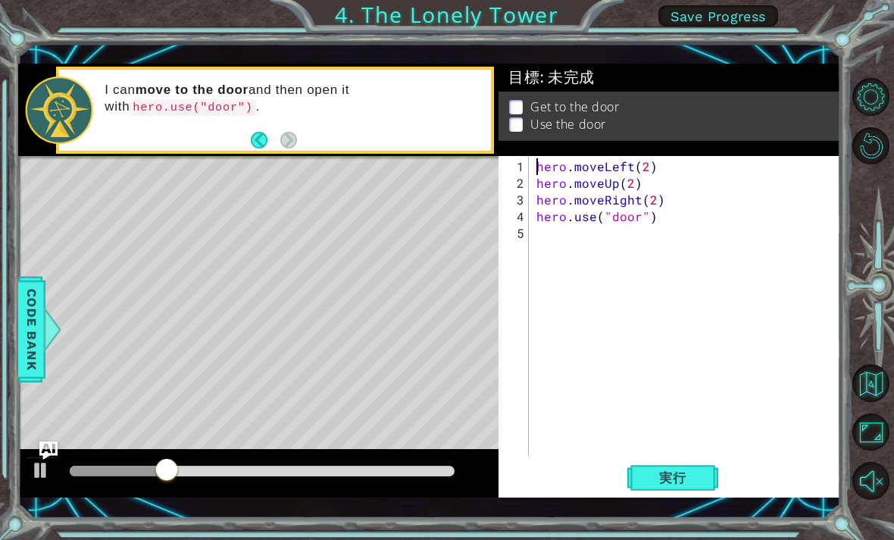
click at [704, 476] on button "実行" at bounding box center [672, 478] width 91 height 34
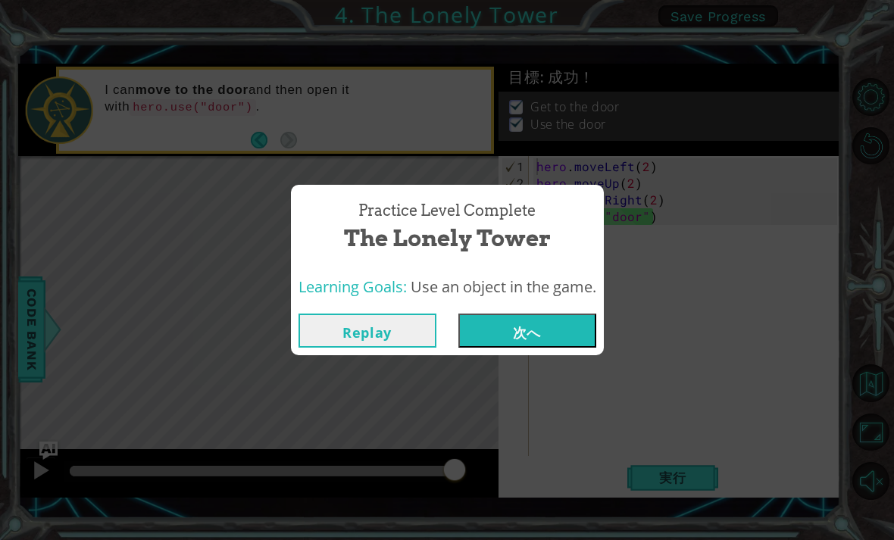
click at [549, 328] on button "次へ" at bounding box center [527, 331] width 138 height 34
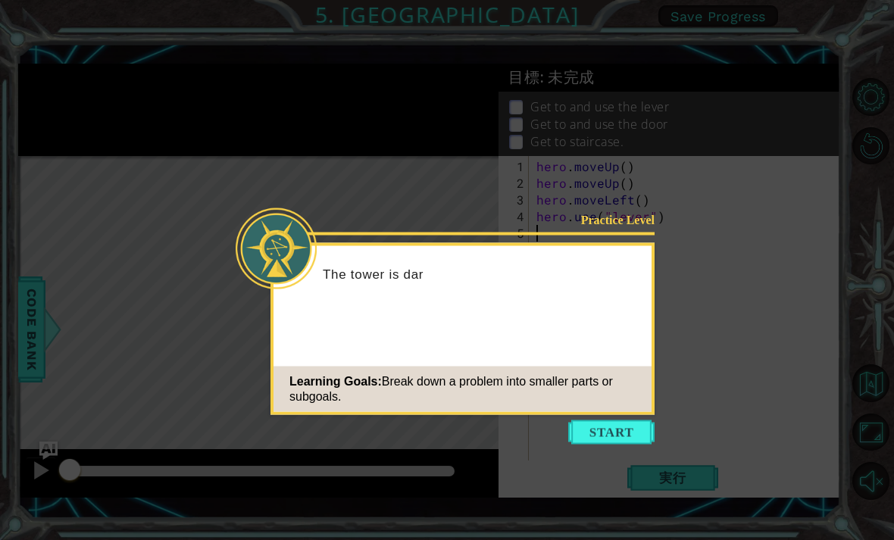
click at [613, 421] on button "Start" at bounding box center [611, 432] width 86 height 24
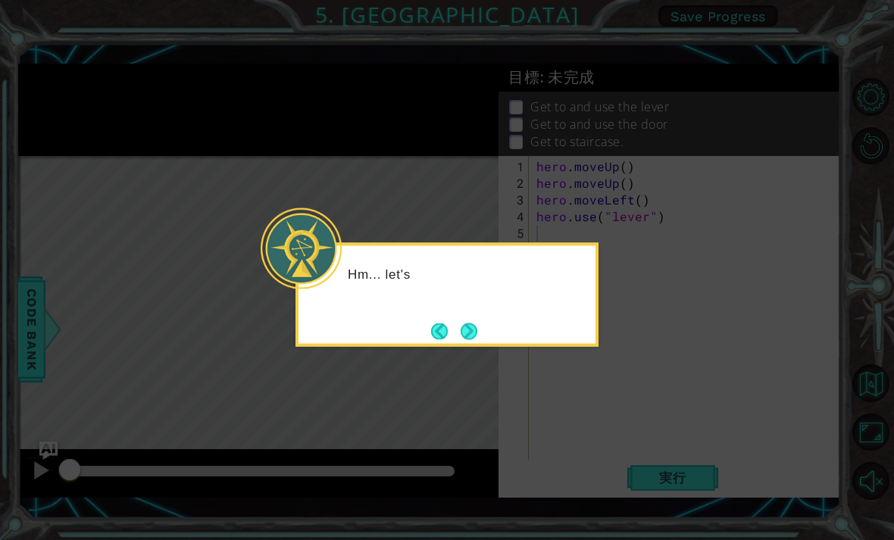
click at [471, 329] on button "Next" at bounding box center [469, 331] width 17 height 17
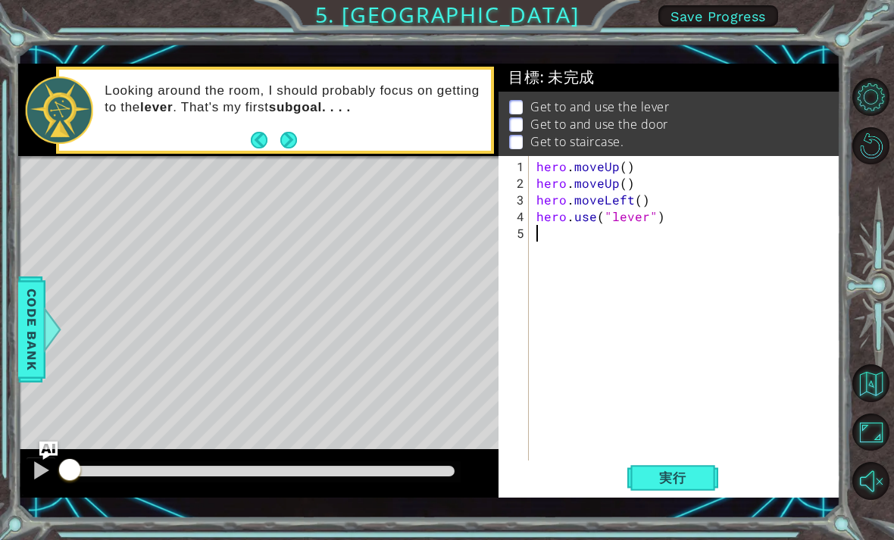
click at [662, 463] on button "実行" at bounding box center [672, 478] width 91 height 34
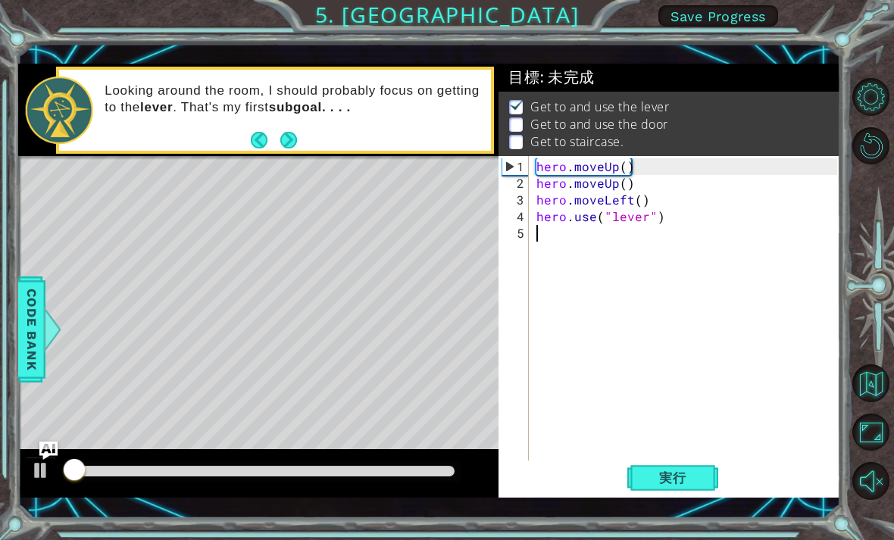
scroll to position [1, 0]
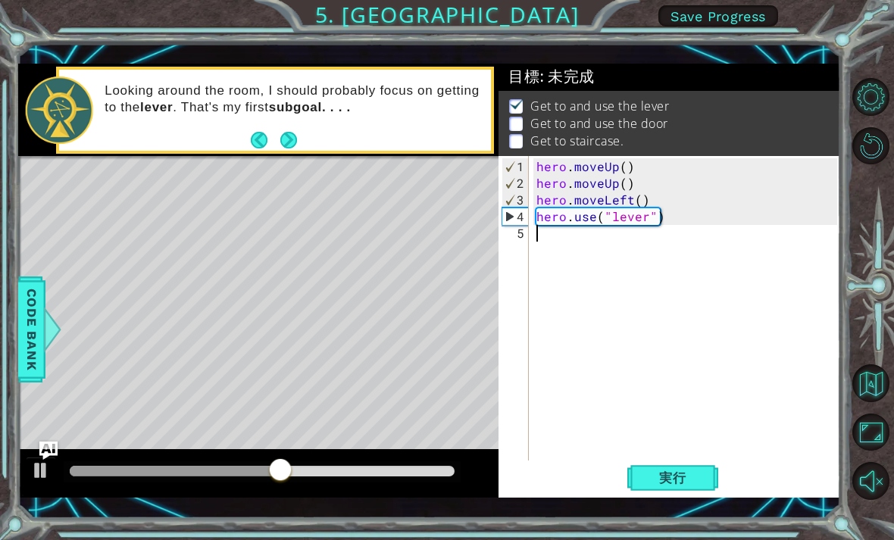
type textarea "h"
click at [645, 238] on div "hero . moveUp ( ) hero . moveUp ( ) hero . moveLeft ( ) hero . use ( "lever" ) …" at bounding box center [688, 324] width 311 height 333
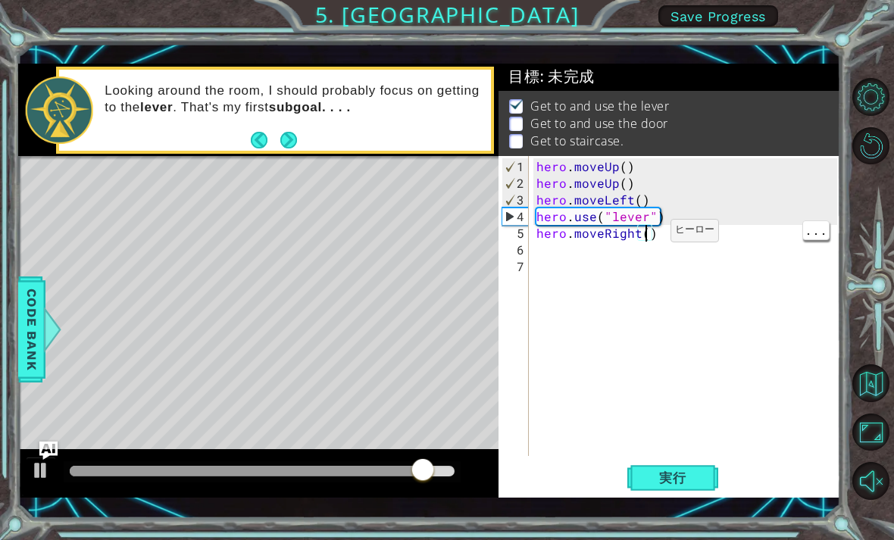
type textarea "hero.moveRight(4)"
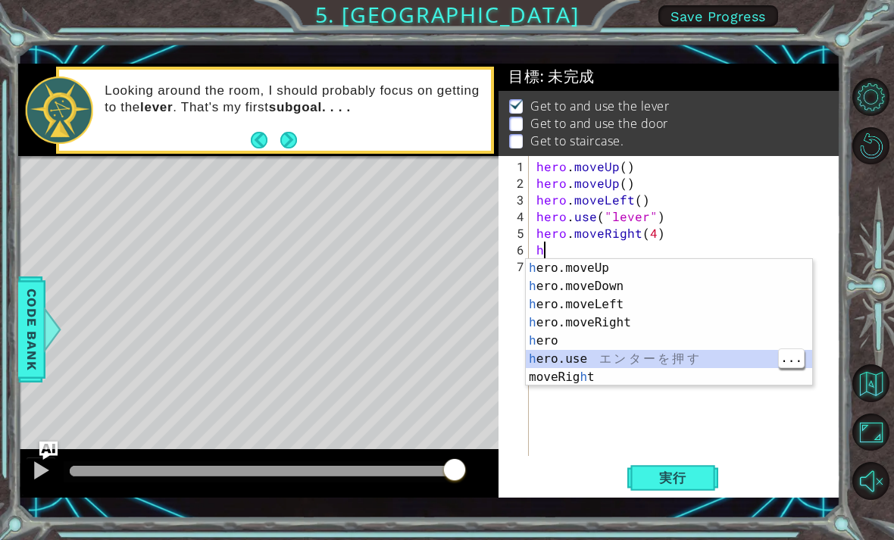
click at [597, 361] on div "h ero.moveUp エ ン タ ー を 押 す h ero.moveDown エ ン タ ー を 押 す h ero.moveLeft エ ン タ ー …" at bounding box center [669, 341] width 286 height 164
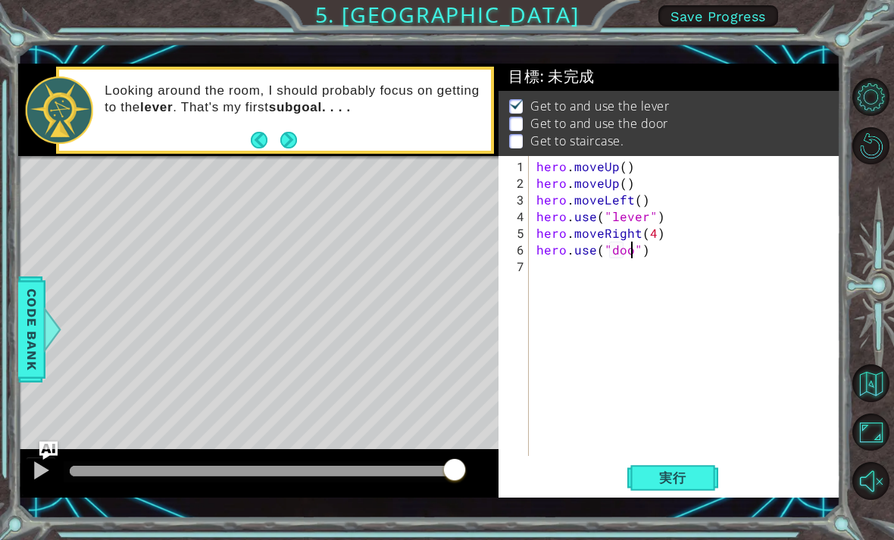
type textarea "hero.use("door")"
type textarea "h"
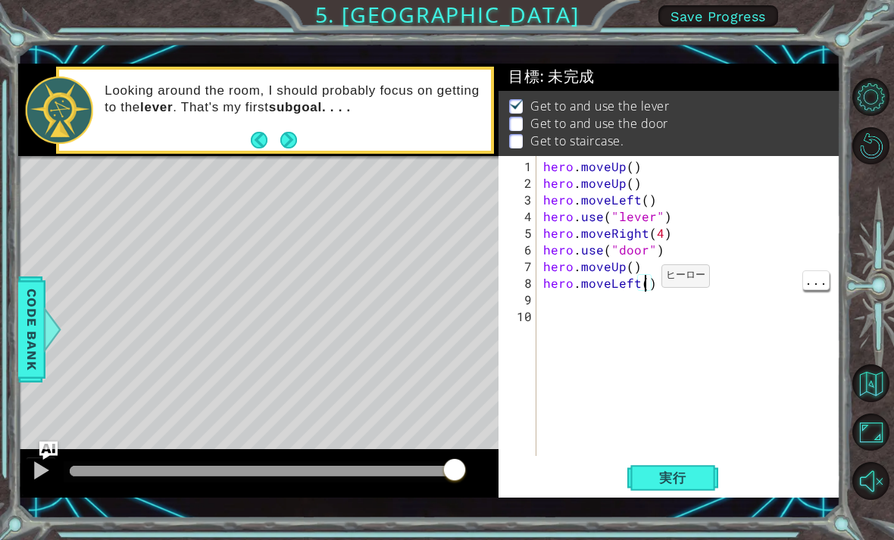
scroll to position [0, 7]
click at [684, 485] on span "実行" at bounding box center [673, 477] width 58 height 15
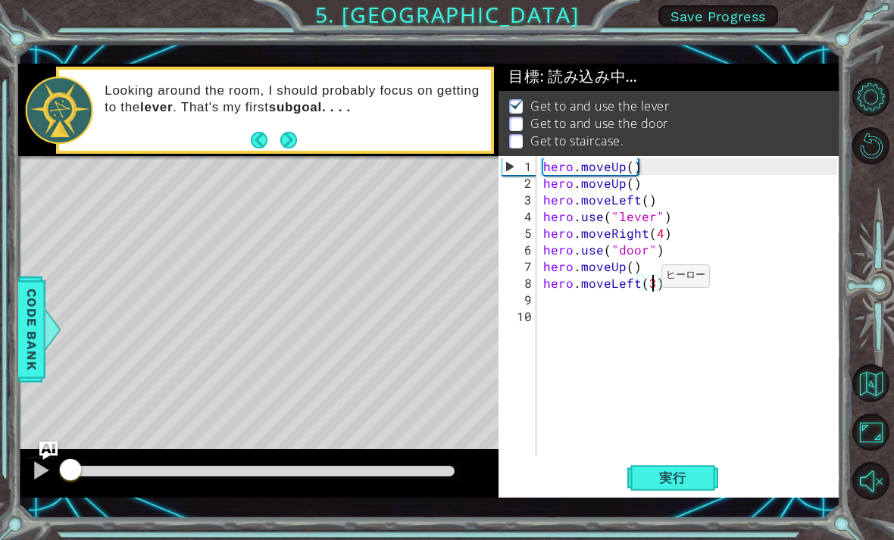
scroll to position [1, 0]
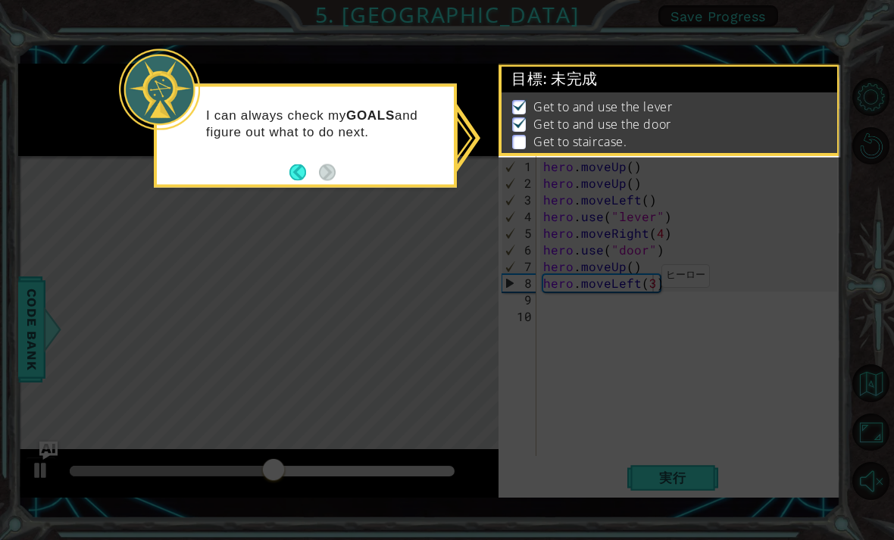
click at [306, 168] on button "Back" at bounding box center [304, 172] width 30 height 17
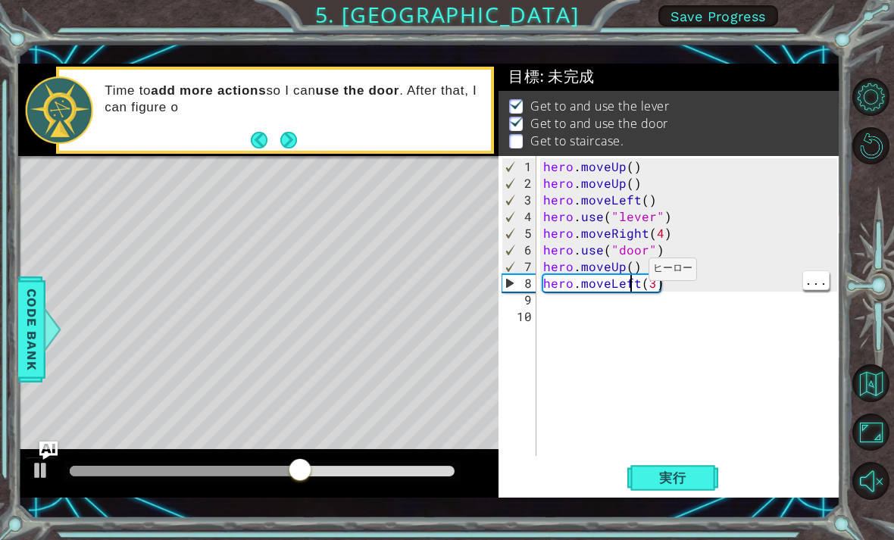
scroll to position [0, 5]
click at [631, 267] on div "hero . moveUp ( ) hero . moveUp ( ) hero . moveLeft ( ) hero . use ( "lever" ) …" at bounding box center [692, 324] width 305 height 333
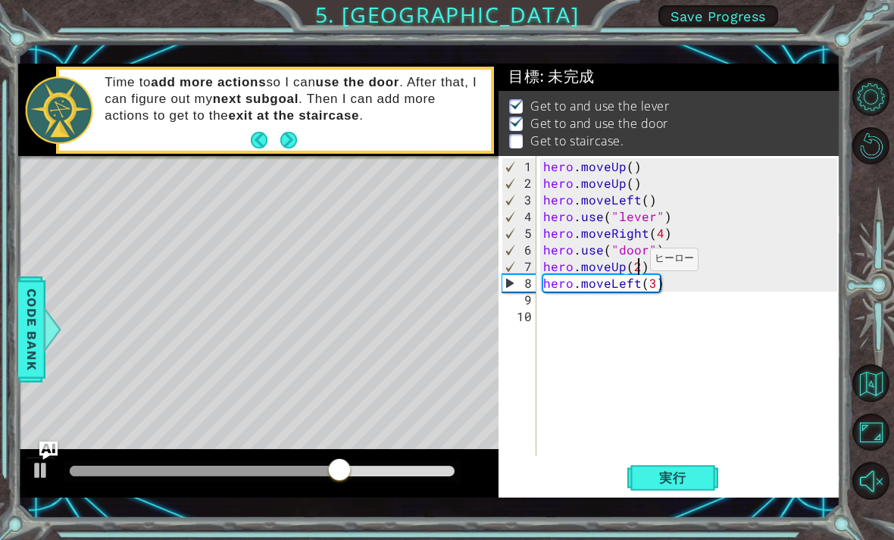
type textarea "hero.moveUp(2)"
click at [692, 468] on button "実行" at bounding box center [672, 478] width 91 height 34
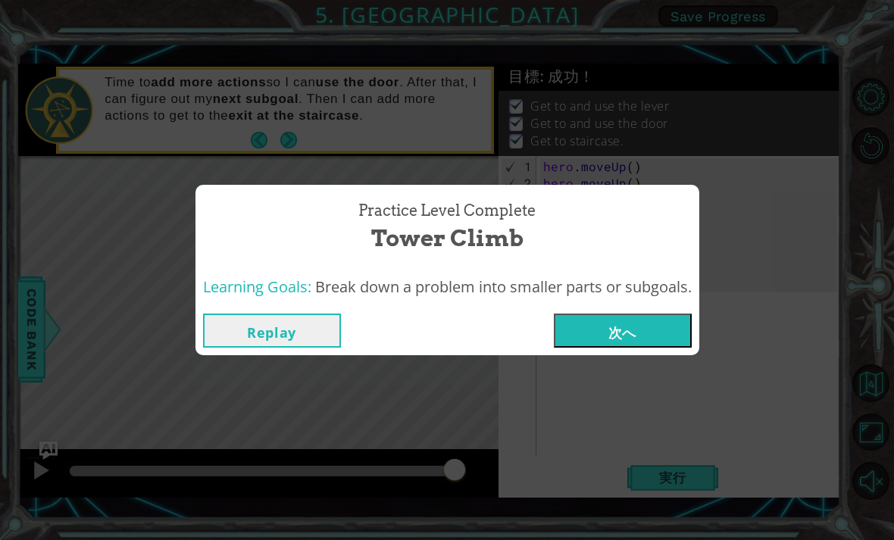
click at [620, 330] on button "次へ" at bounding box center [623, 331] width 138 height 34
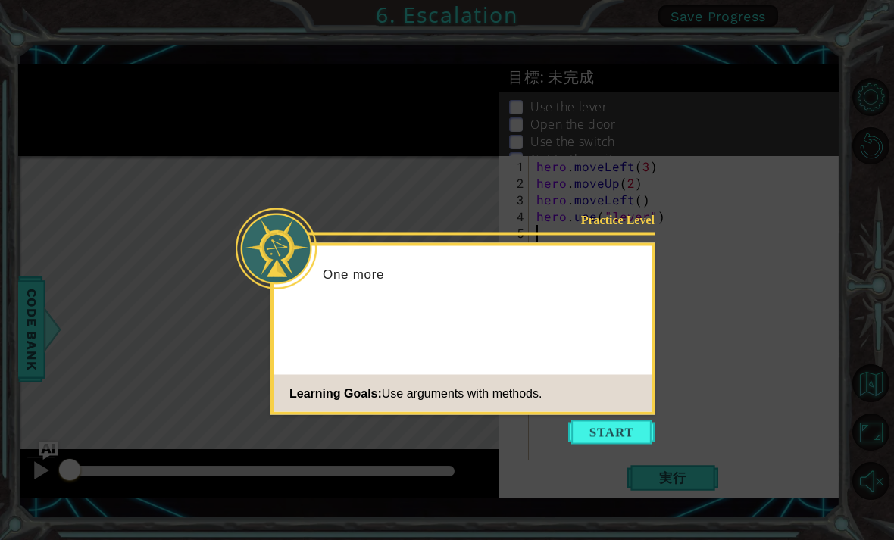
click at [630, 426] on button "Start" at bounding box center [611, 432] width 86 height 24
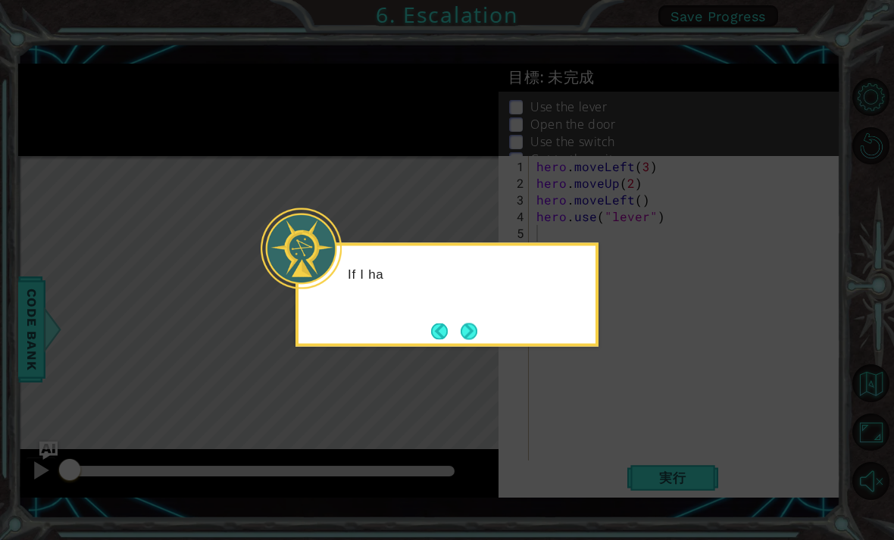
click at [470, 329] on button "Next" at bounding box center [469, 331] width 17 height 17
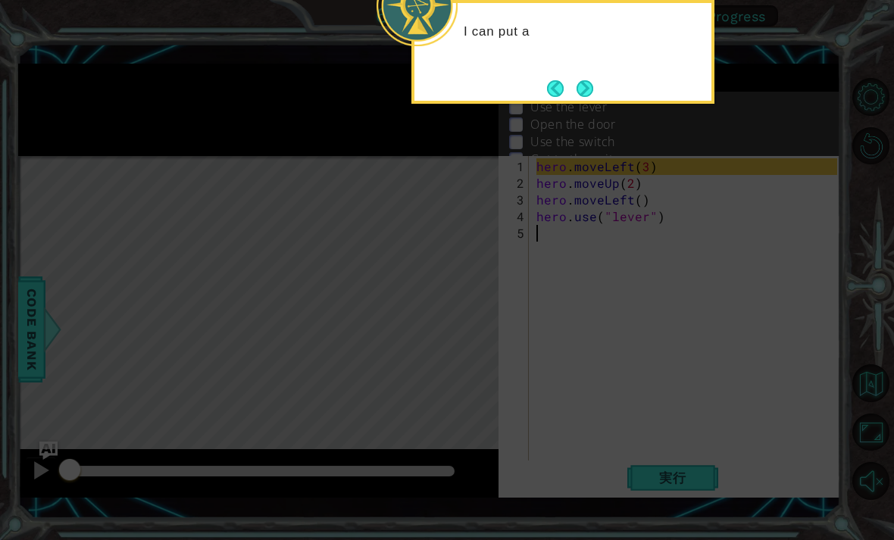
click at [593, 80] on button "Next" at bounding box center [584, 88] width 17 height 17
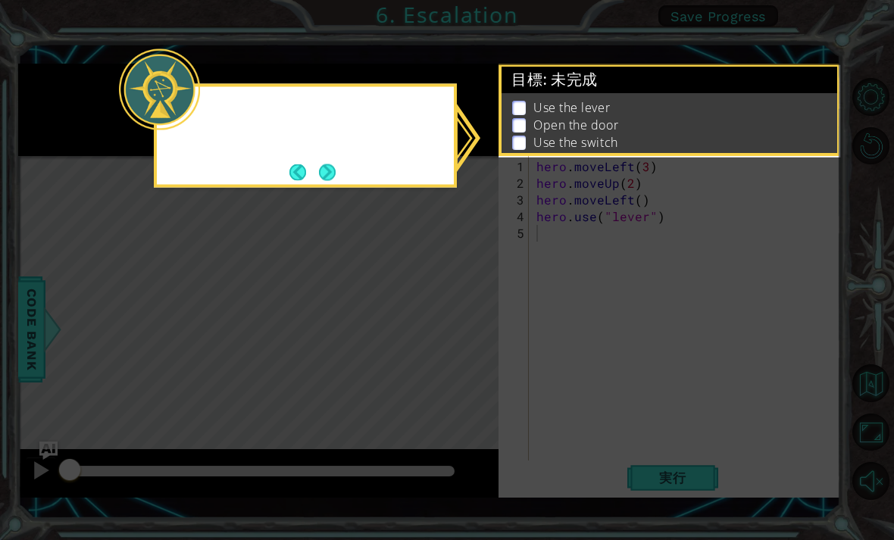
click at [579, 79] on span ": 未完成" at bounding box center [570, 79] width 55 height 18
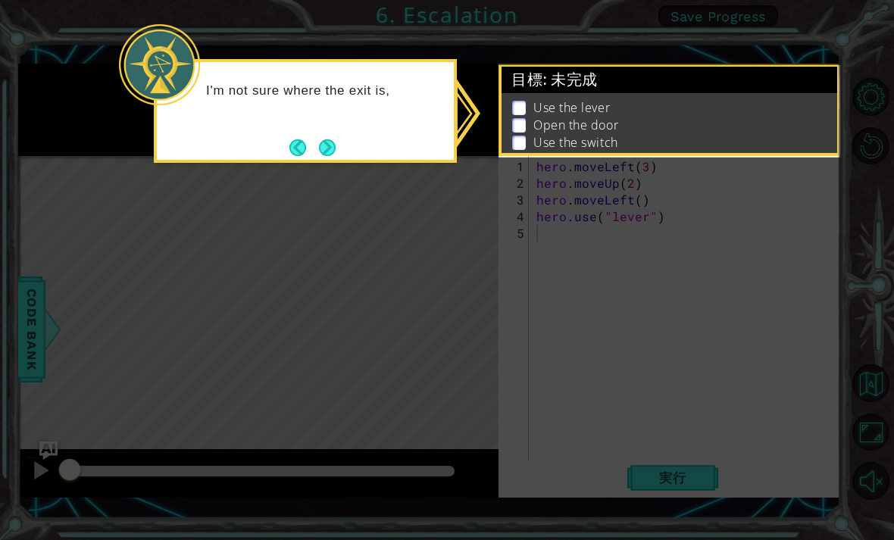
click at [336, 152] on button "Next" at bounding box center [327, 147] width 17 height 17
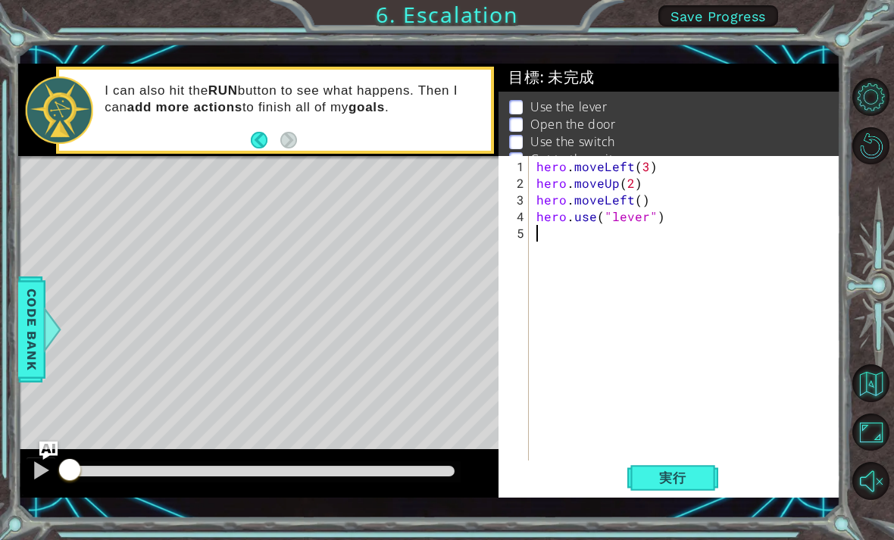
click at [679, 476] on span "実行" at bounding box center [673, 477] width 58 height 15
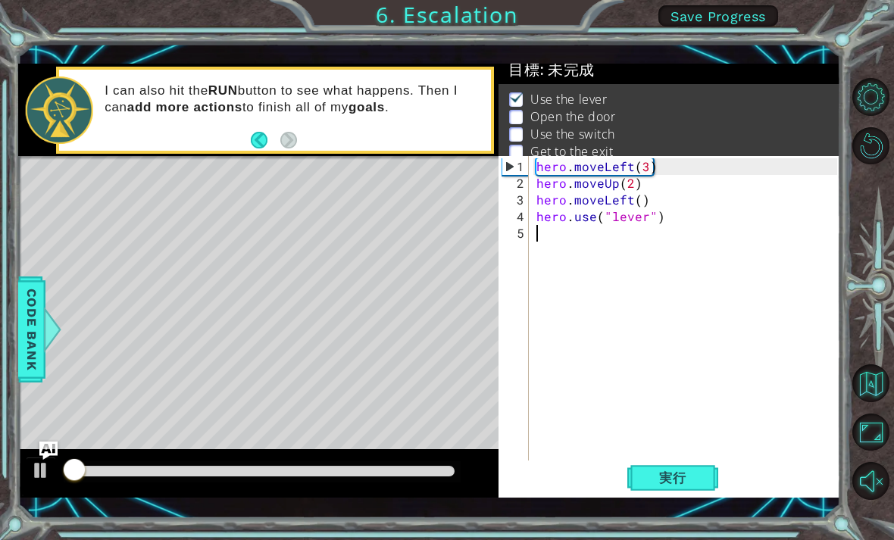
scroll to position [10, 0]
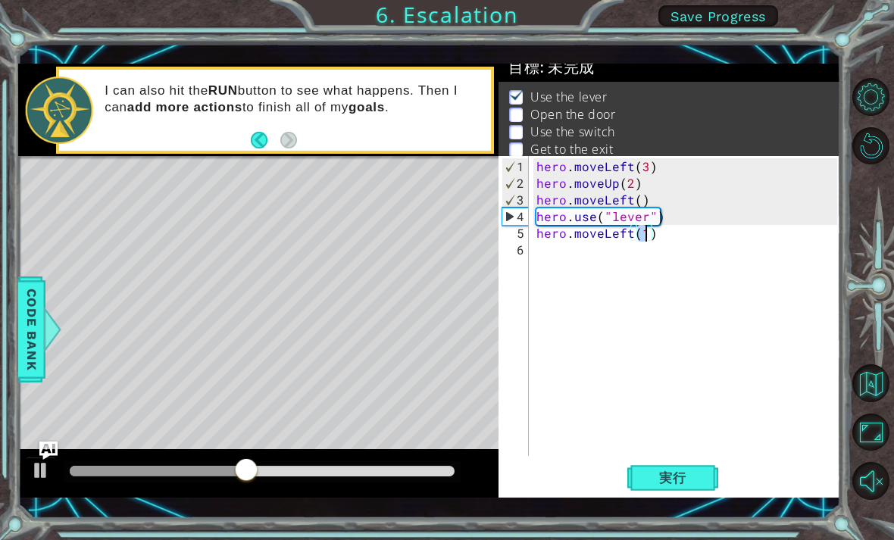
type textarea "hero.moveLeft()"
type textarea "hero.moveRight(2)"
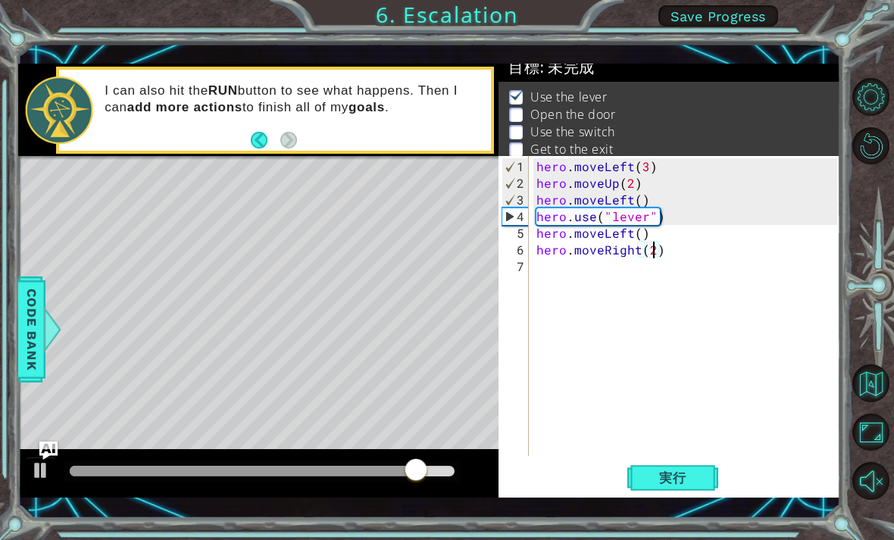
scroll to position [0, 0]
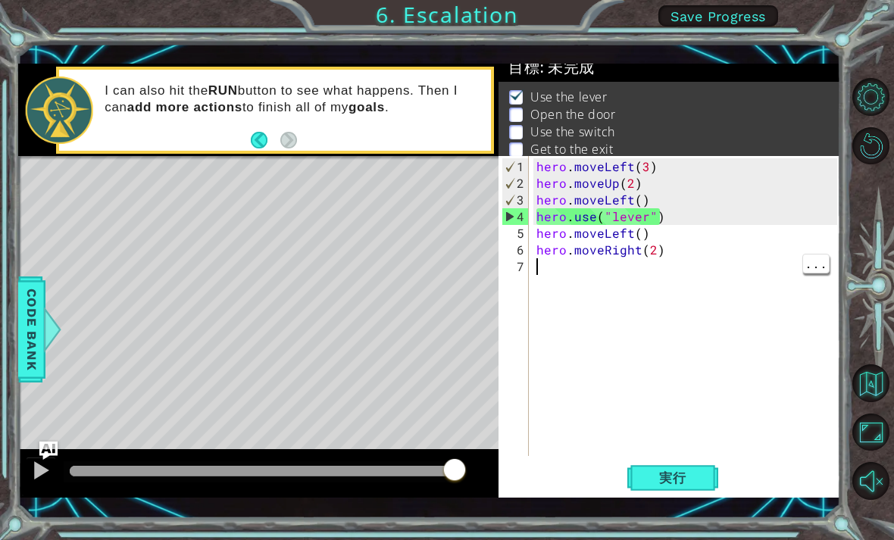
type textarea "h"
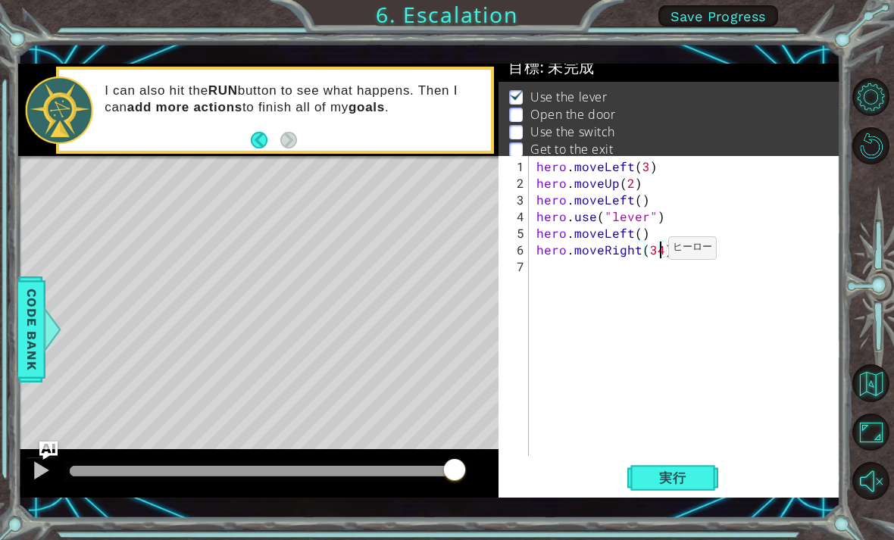
scroll to position [0, 7]
type textarea "hero.moveRight(3)"
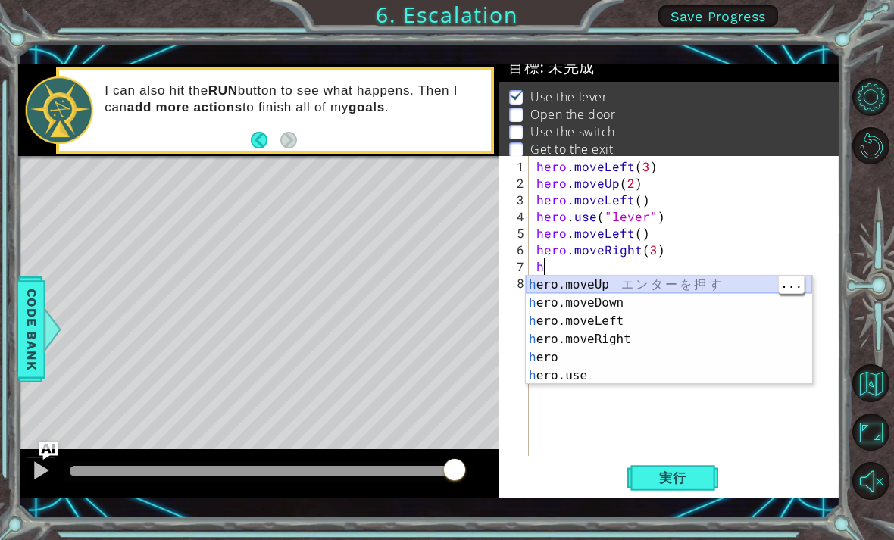
click at [686, 290] on div "h ero.moveUp エ ン タ ー を 押 す h ero.moveDown エ ン タ ー を 押 す h ero.moveLeft エ ン タ ー …" at bounding box center [669, 348] width 286 height 145
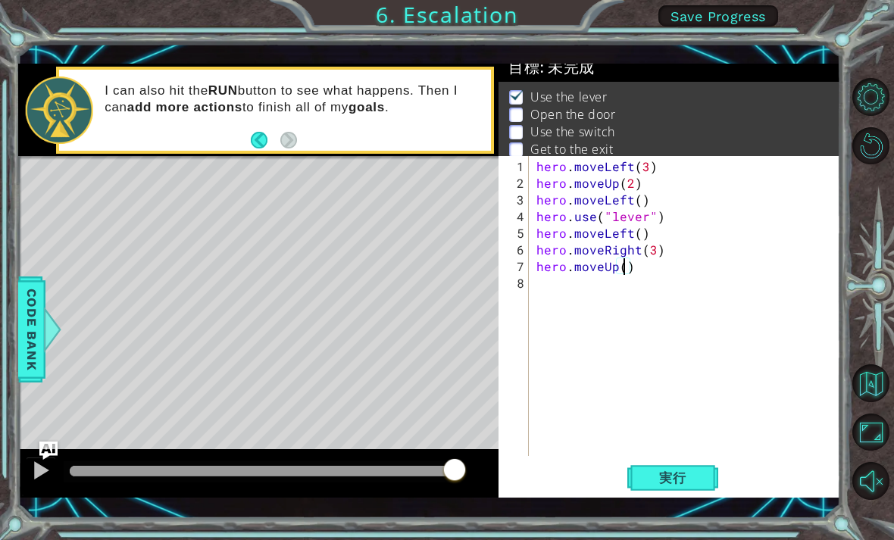
click at [688, 476] on span "実行" at bounding box center [673, 477] width 58 height 15
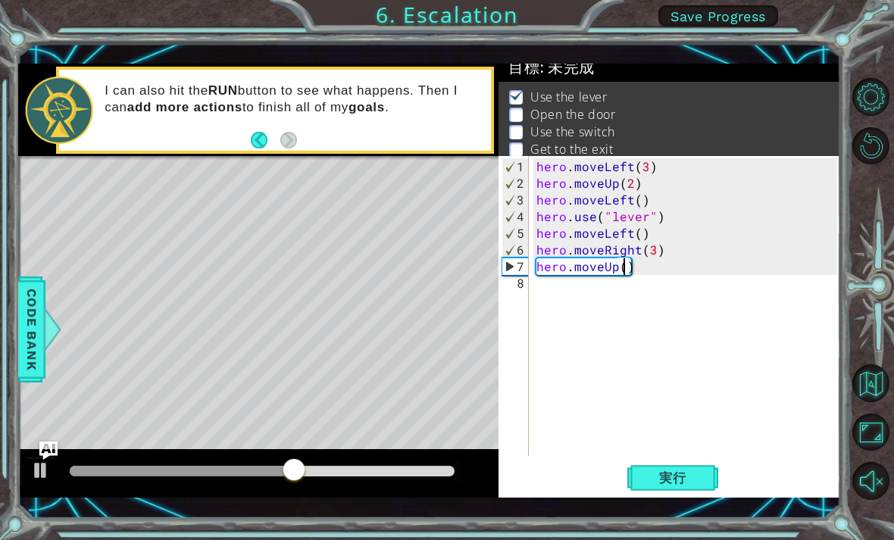
type textarea "hero.use("lever")"
click at [651, 227] on div "hero . moveLeft ( 3 ) hero . moveUp ( 2 ) hero . moveLeft ( ) hero . use ( "lev…" at bounding box center [688, 324] width 311 height 333
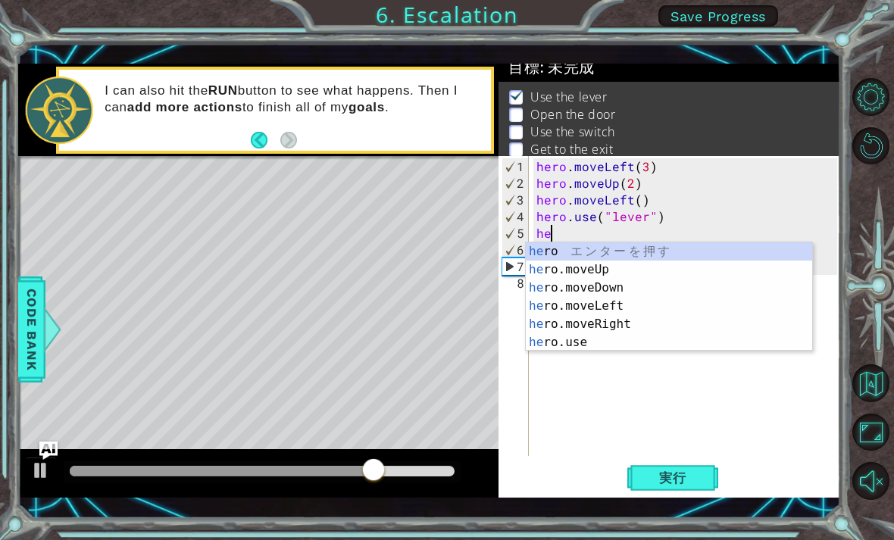
type textarea "h"
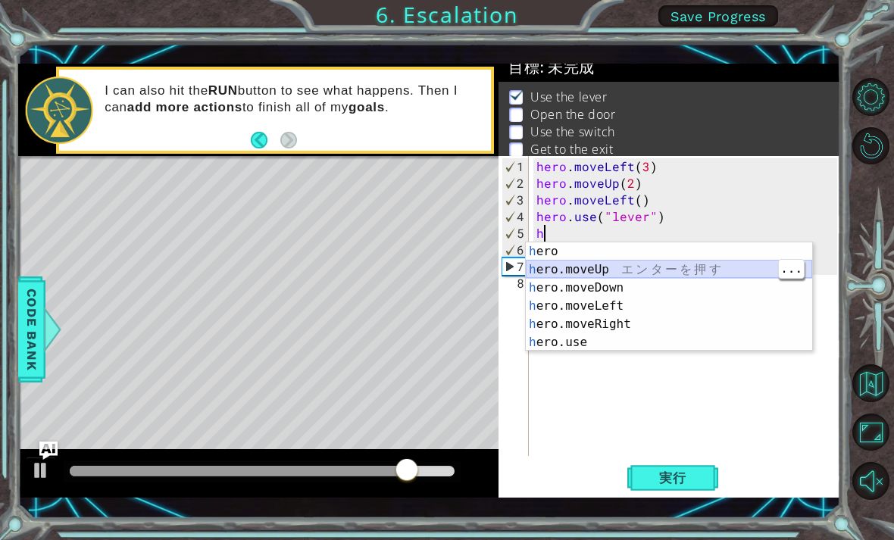
click at [635, 264] on div "h ero エ ン タ ー を 押 す h ero.moveUp エ ン タ ー を 押 す h ero.moveDown エ ン タ ー を 押 す h e…" at bounding box center [669, 314] width 286 height 145
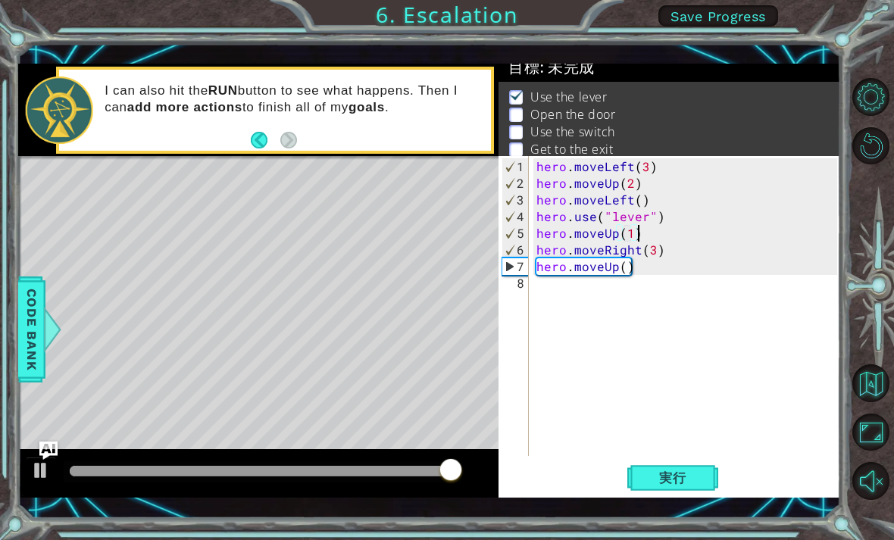
click at [690, 473] on span "実行" at bounding box center [673, 477] width 58 height 15
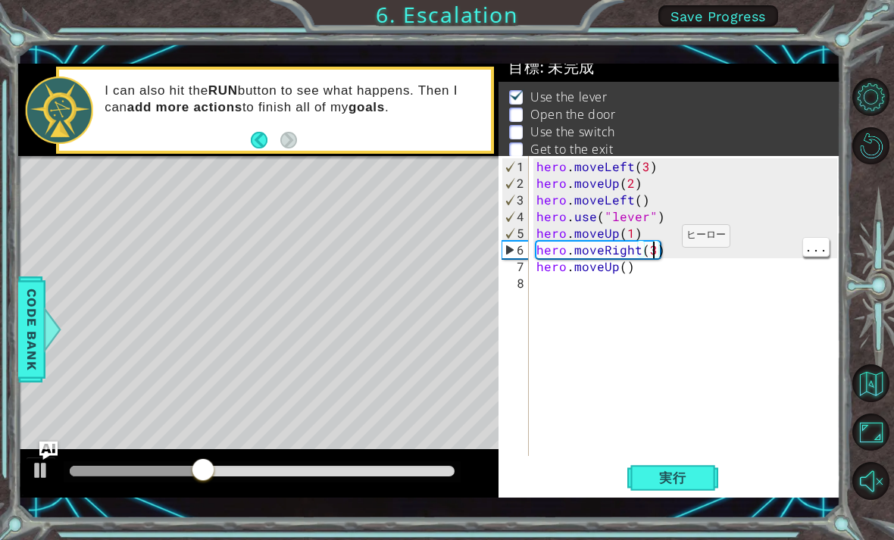
type textarea "hero.moveUp(1)"
click at [646, 227] on div "hero . moveLeft ( 3 ) hero . moveUp ( 2 ) hero . moveLeft ( ) hero . use ( "lev…" at bounding box center [688, 324] width 311 height 333
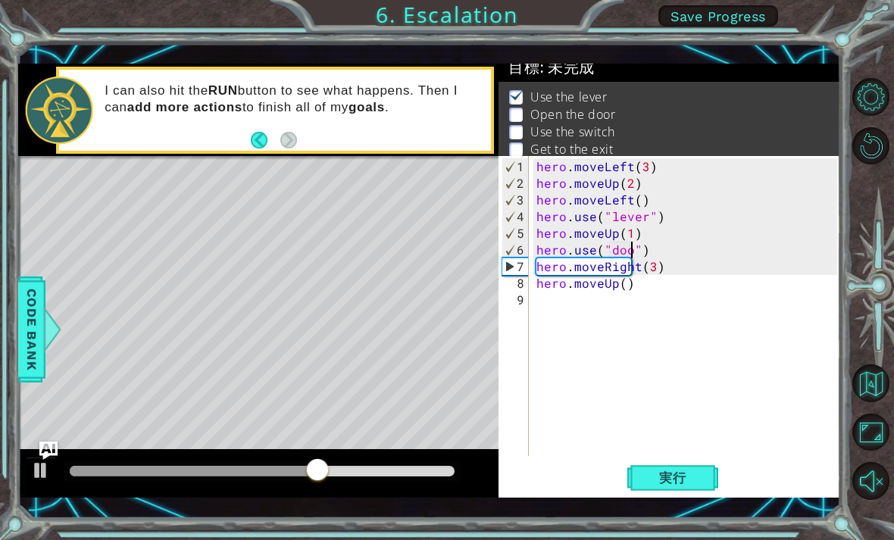
scroll to position [0, 7]
click at [692, 473] on span "実行" at bounding box center [673, 477] width 58 height 15
click at [642, 230] on div "hero . moveLeft ( 3 ) hero . moveUp ( 2 ) hero . moveLeft ( ) hero . use ( "lev…" at bounding box center [688, 324] width 311 height 333
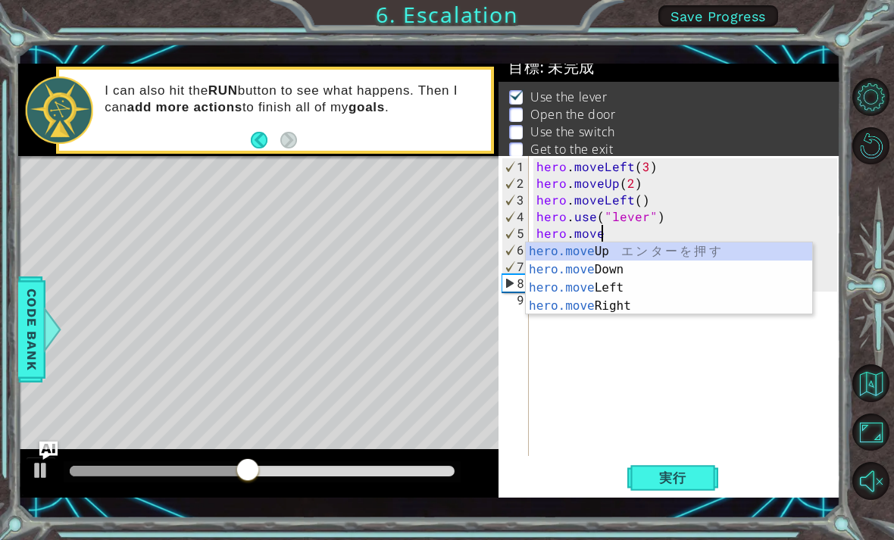
scroll to position [0, 2]
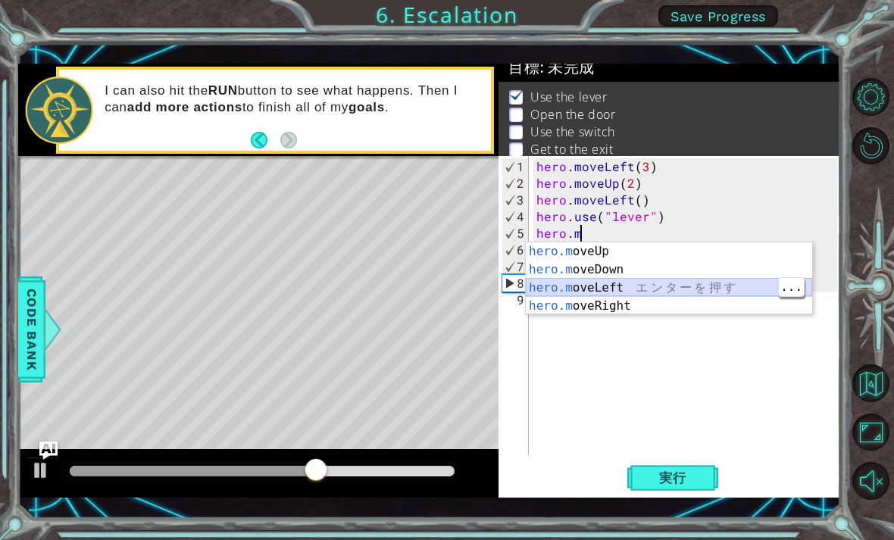
click at [628, 283] on div "hero.m oveUp エ ン タ ー を 押 す hero.m oveDown エ ン タ ー を 押 す hero.m oveLeft エ ン タ ー …" at bounding box center [669, 296] width 286 height 109
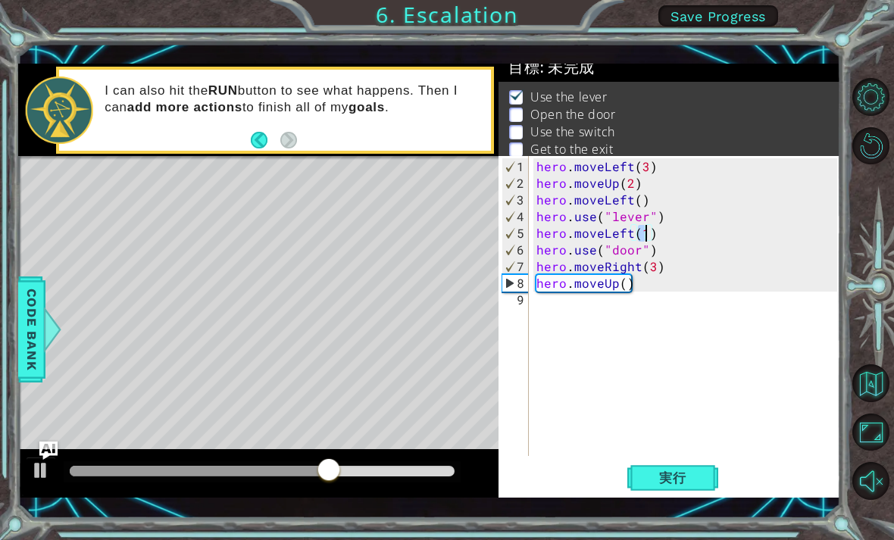
click at [688, 478] on span "実行" at bounding box center [673, 477] width 58 height 15
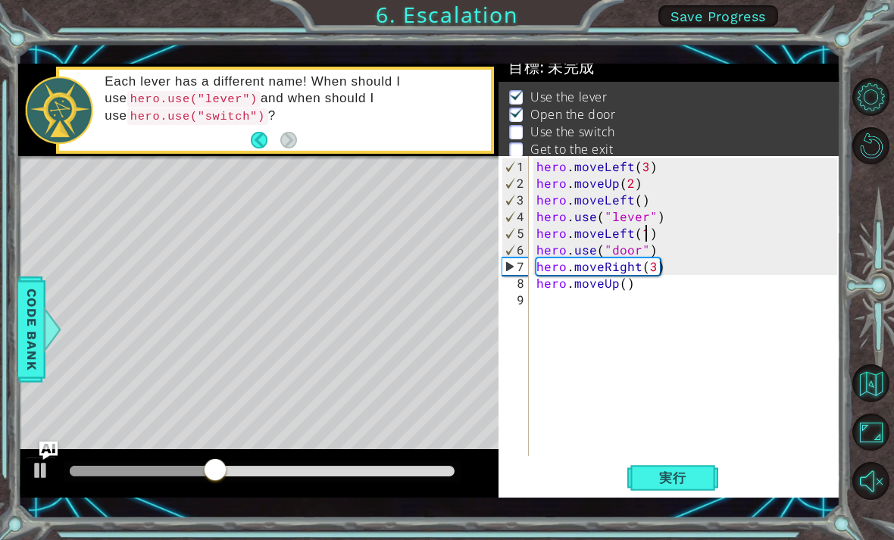
type textarea "hero.use("door")"
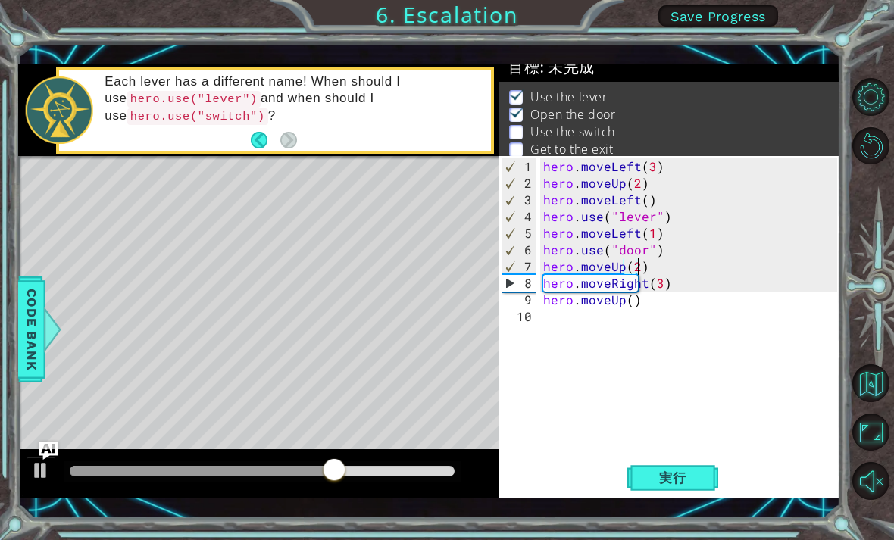
scroll to position [0, 5]
click at [657, 463] on button "実行" at bounding box center [672, 478] width 91 height 34
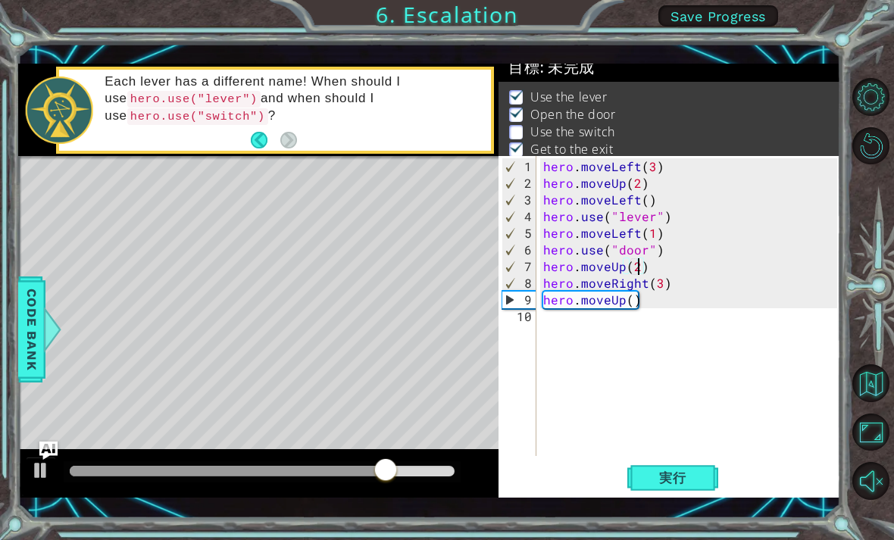
type textarea "hero.moveRight(3)"
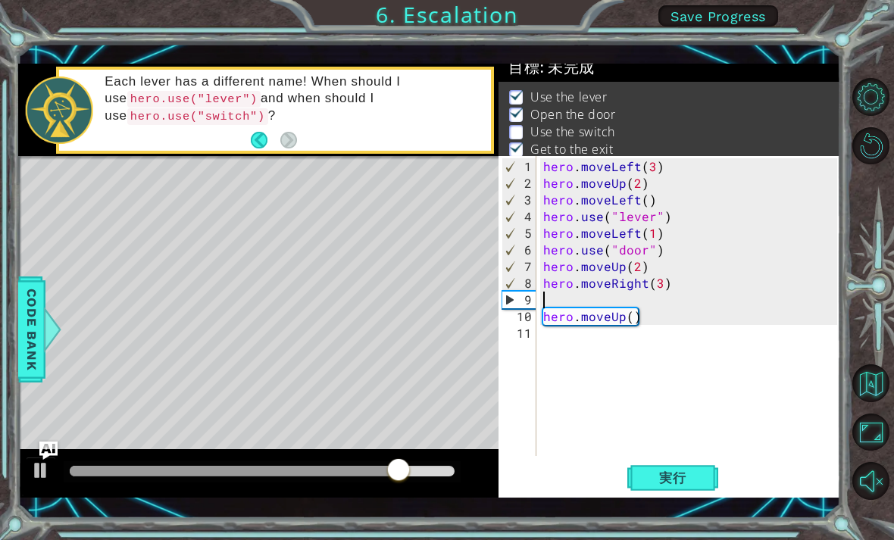
scroll to position [0, 0]
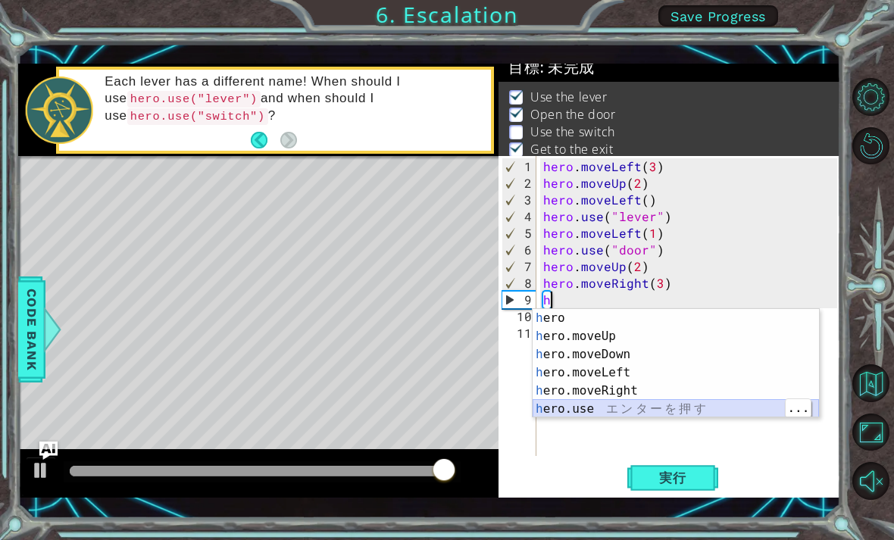
click at [598, 411] on div "h ero エ ン タ ー を 押 す h ero.moveUp エ ン タ ー を 押 す h ero.moveDown エ ン タ ー を 押 す h e…" at bounding box center [676, 381] width 286 height 145
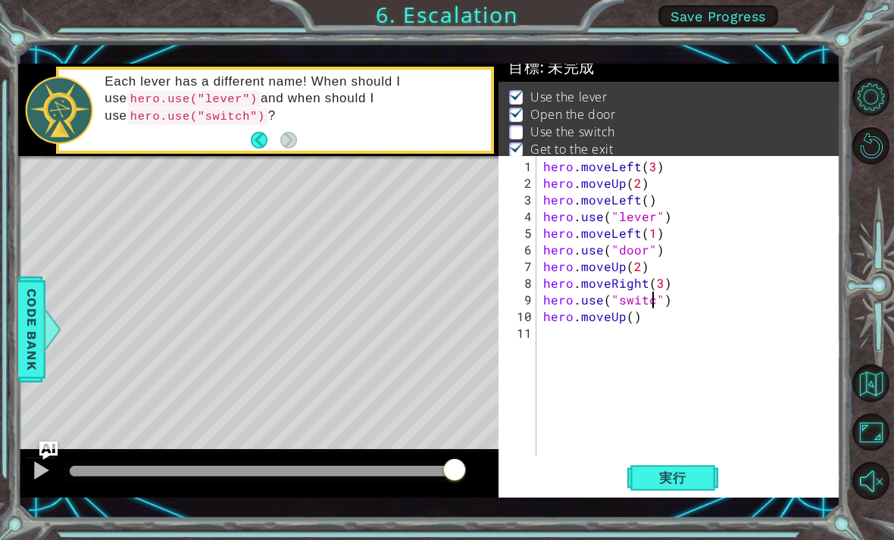
scroll to position [0, 8]
click at [696, 465] on button "実行" at bounding box center [672, 478] width 91 height 34
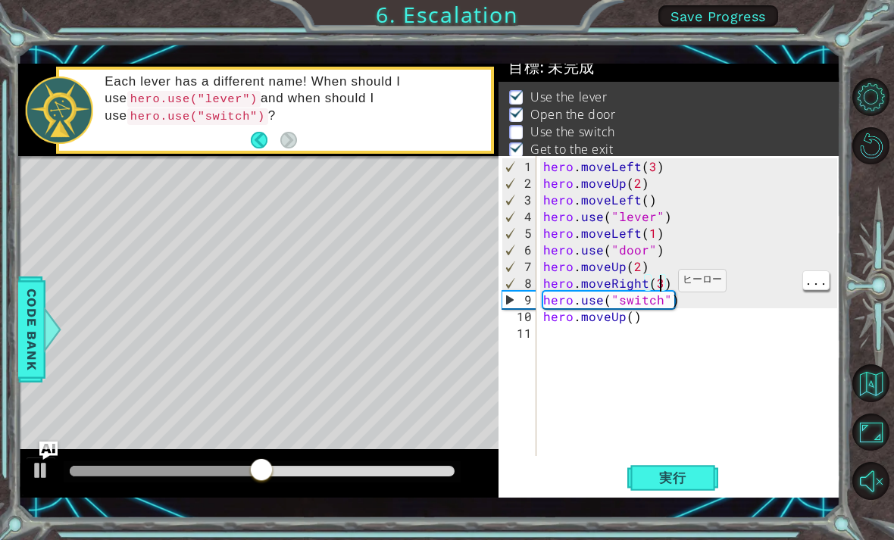
scroll to position [0, 7]
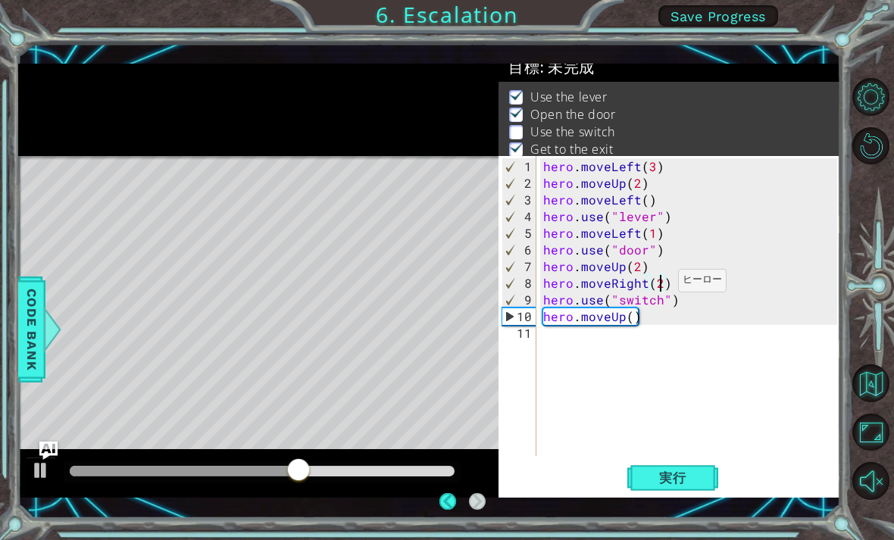
type textarea "hero.moveRight(2)"
click at [620, 492] on div "実行" at bounding box center [673, 478] width 342 height 34
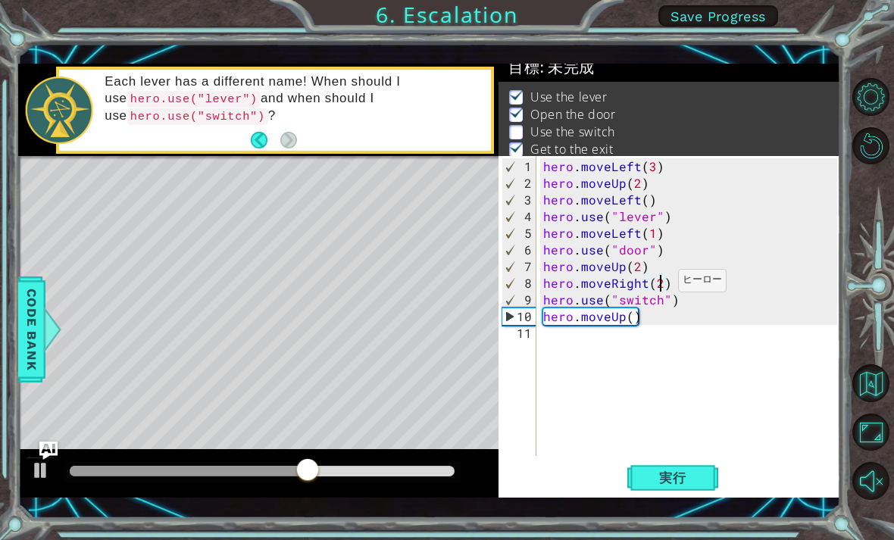
click at [676, 474] on span "実行" at bounding box center [673, 477] width 58 height 15
type textarea "hero.moveRight()"
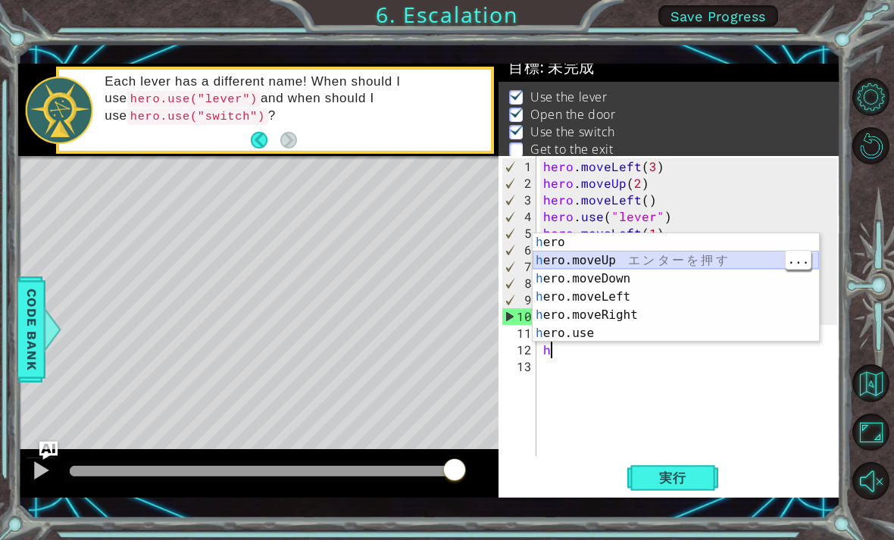
click at [683, 266] on div "h ero エ ン タ ー を 押 す h ero.moveUp エ ン タ ー を 押 す h ero.moveDown エ ン タ ー を 押 す h e…" at bounding box center [676, 305] width 286 height 145
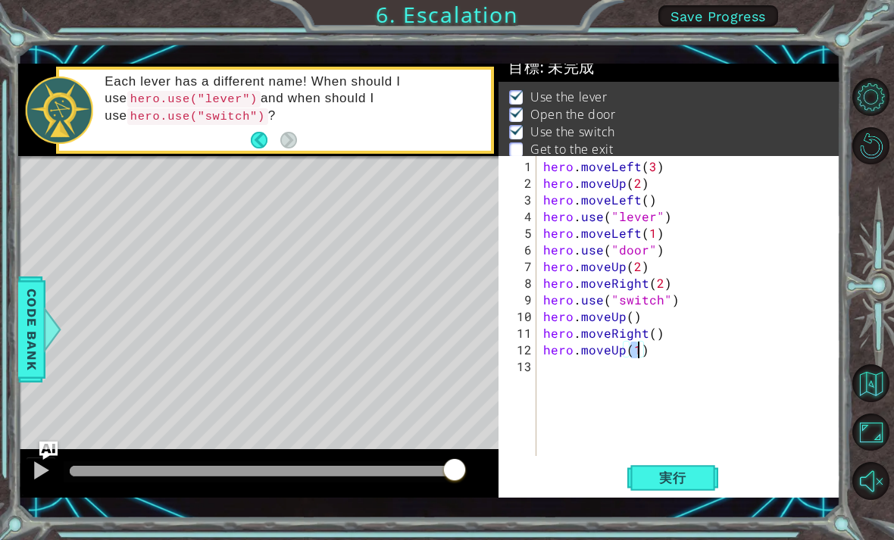
type textarea "hero.moveUp()"
click at [686, 476] on span "実行" at bounding box center [673, 477] width 58 height 15
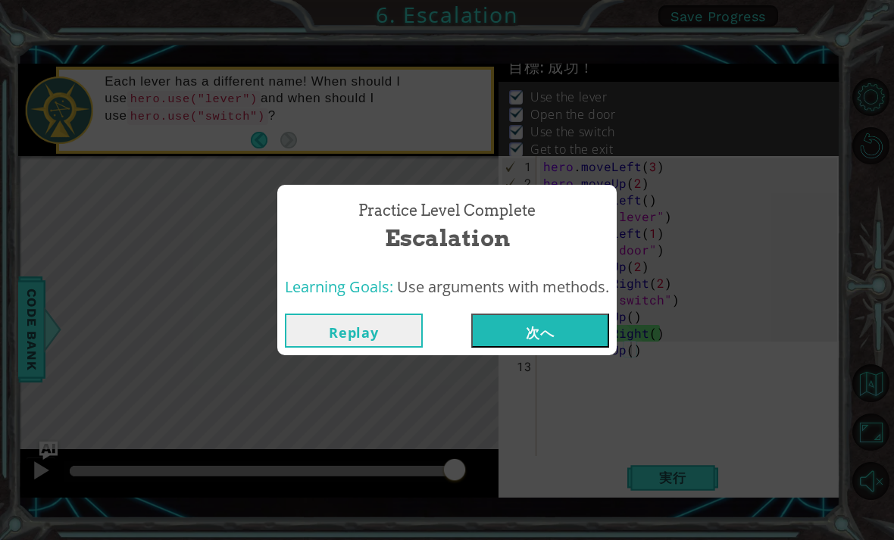
click at [552, 345] on button "次へ" at bounding box center [540, 331] width 138 height 34
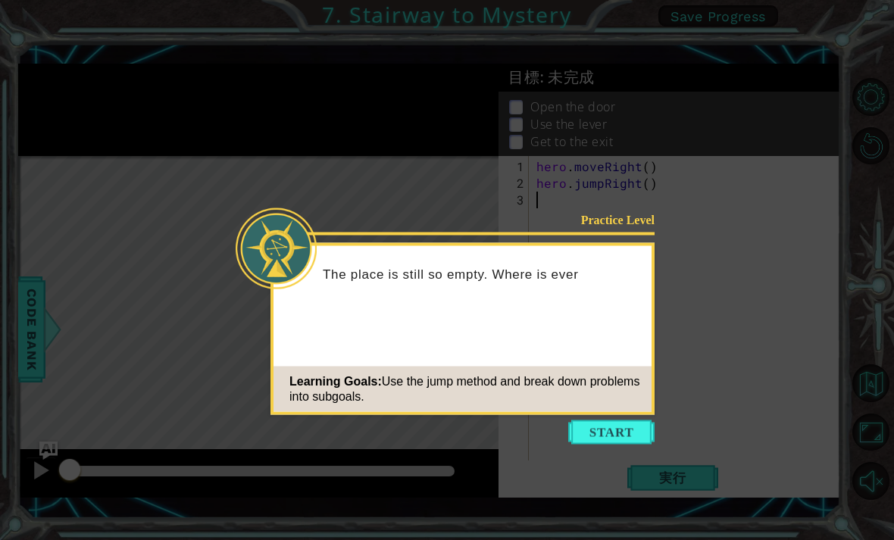
click at [633, 413] on div "Practice Level The place is still so empty. Where is ever Learning Goals: Use t…" at bounding box center [462, 329] width 384 height 172
click at [640, 431] on button "Start" at bounding box center [611, 432] width 86 height 24
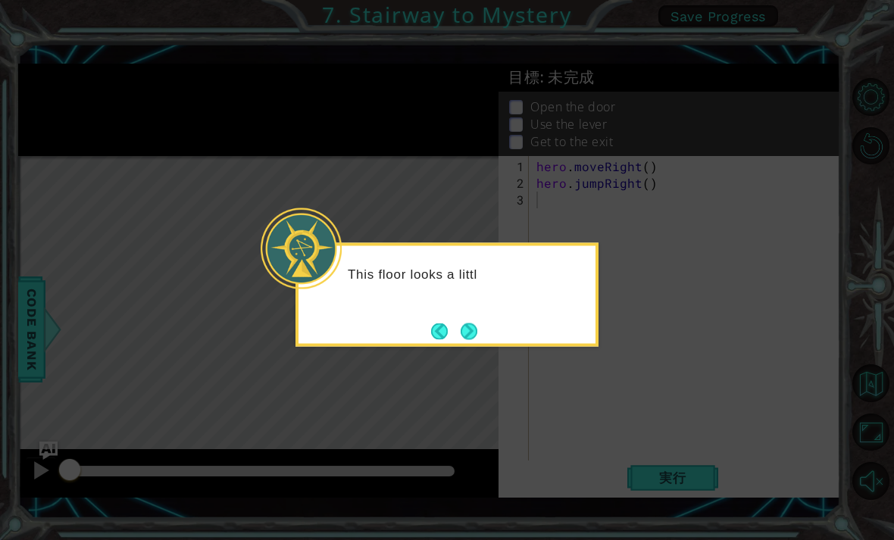
click at [470, 326] on button "Next" at bounding box center [469, 331] width 17 height 17
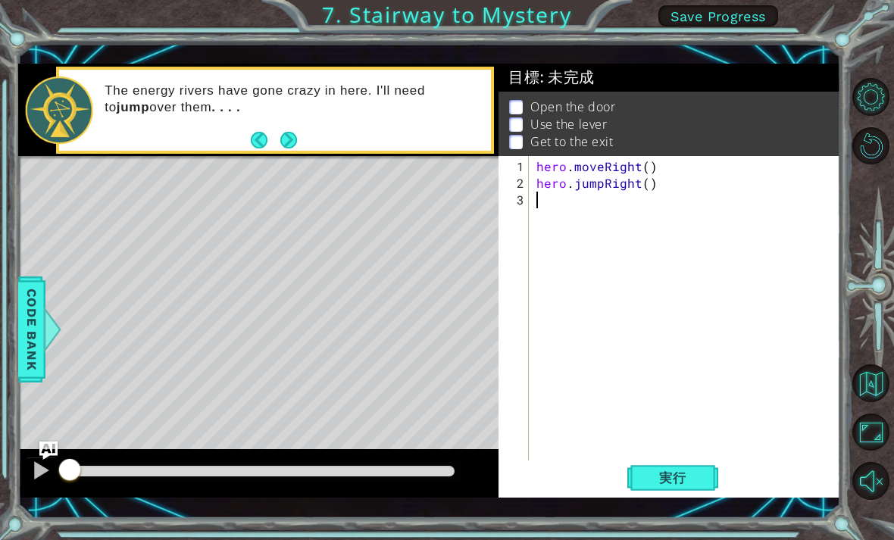
click at [294, 145] on button "Next" at bounding box center [288, 140] width 17 height 17
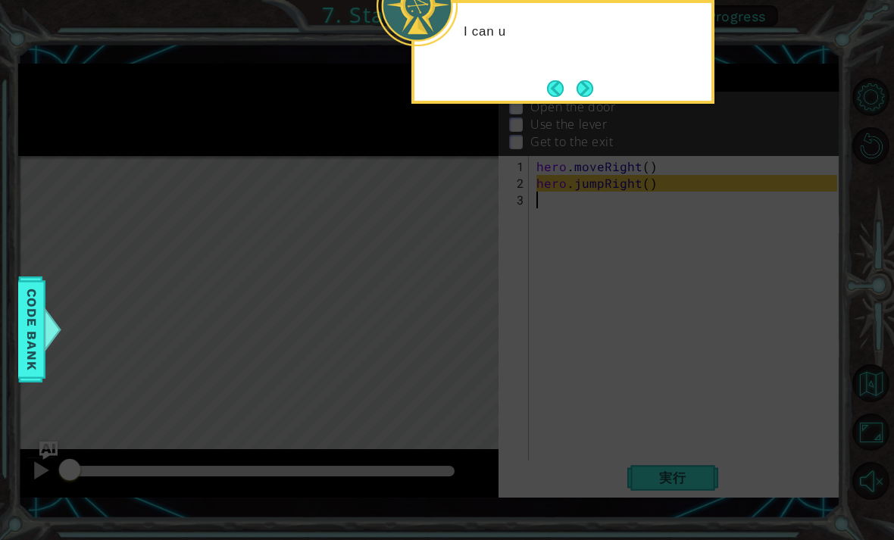
click at [589, 86] on button "Next" at bounding box center [584, 88] width 17 height 17
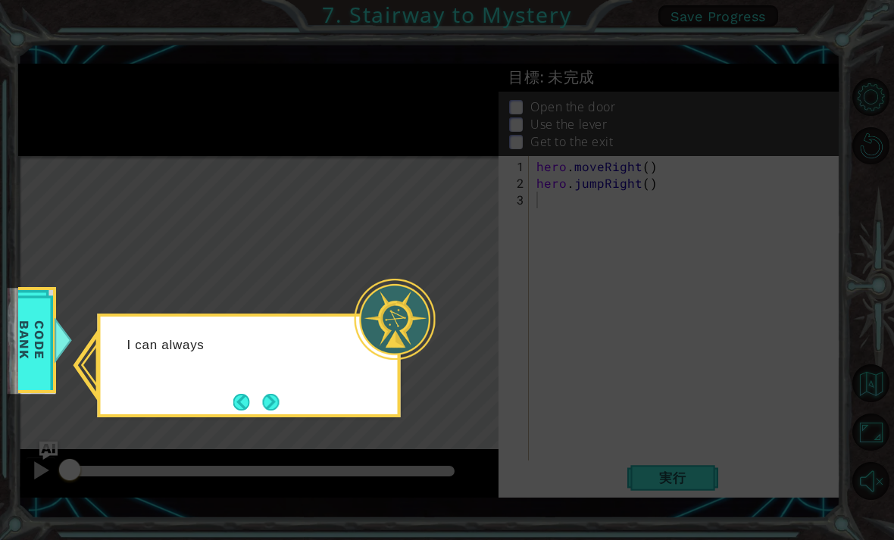
click at [280, 395] on button "Next" at bounding box center [271, 402] width 17 height 17
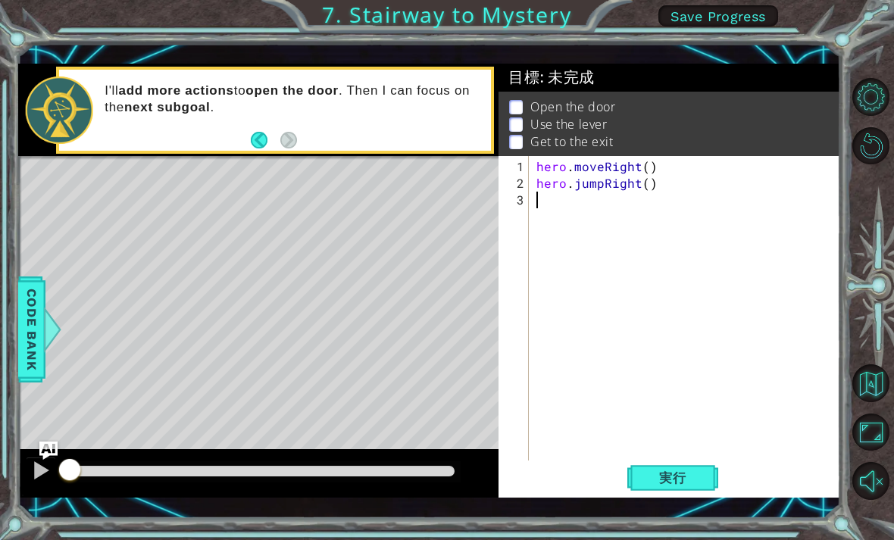
type textarea "h"
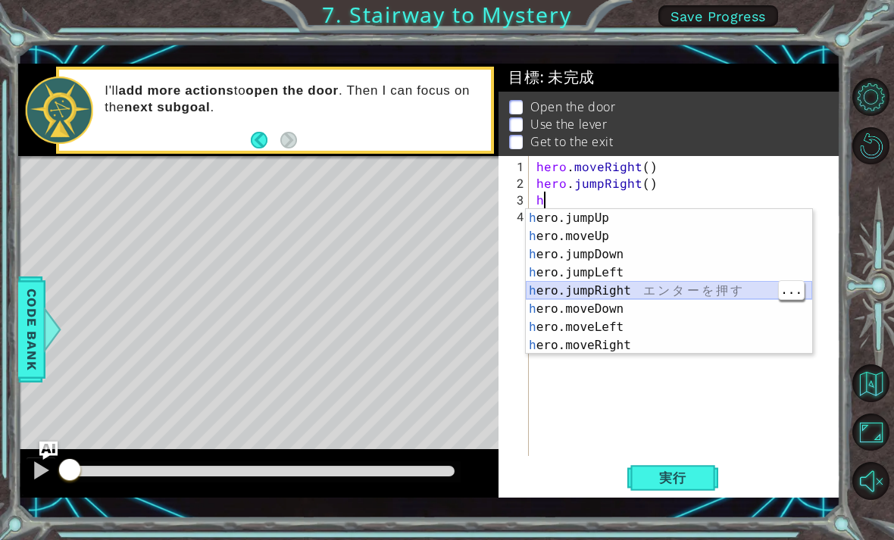
click at [638, 292] on div "h ero.jumpUp エ ン タ ー を 押 す h ero.moveUp エ ン タ ー を 押 す h ero.jumpDown エ ン タ ー を …" at bounding box center [669, 300] width 286 height 182
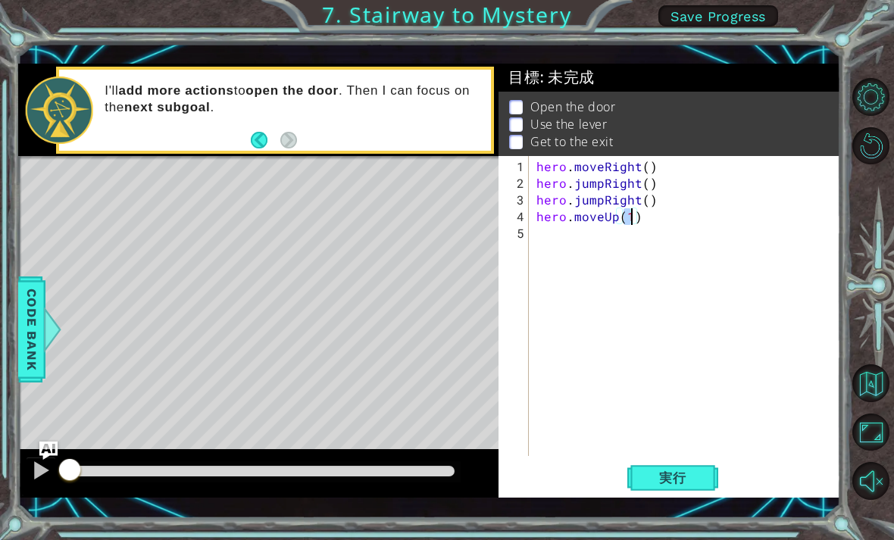
type textarea "hero.moveUp()"
click at [651, 255] on div "hero . moveRight ( ) hero . jumpRight ( ) hero . jumpRight ( ) hero . moveUp ( )" at bounding box center [688, 324] width 311 height 333
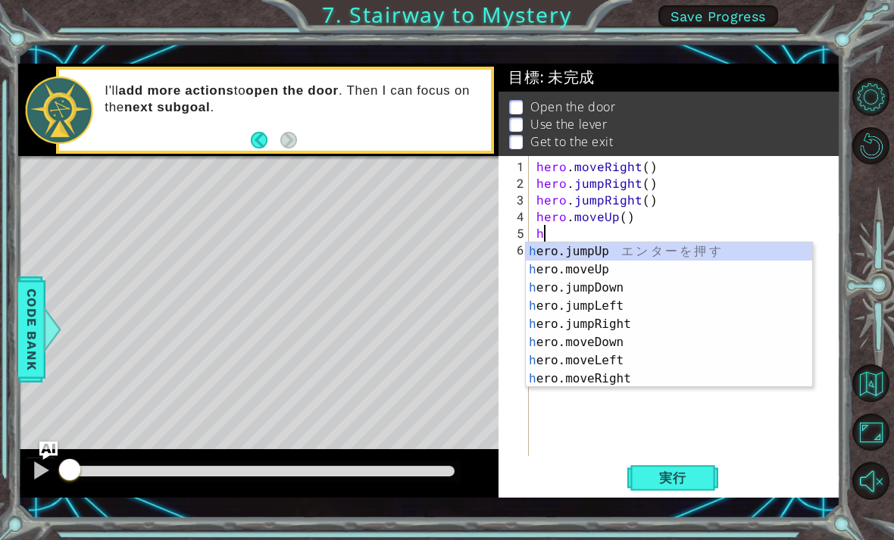
scroll to position [18, 0]
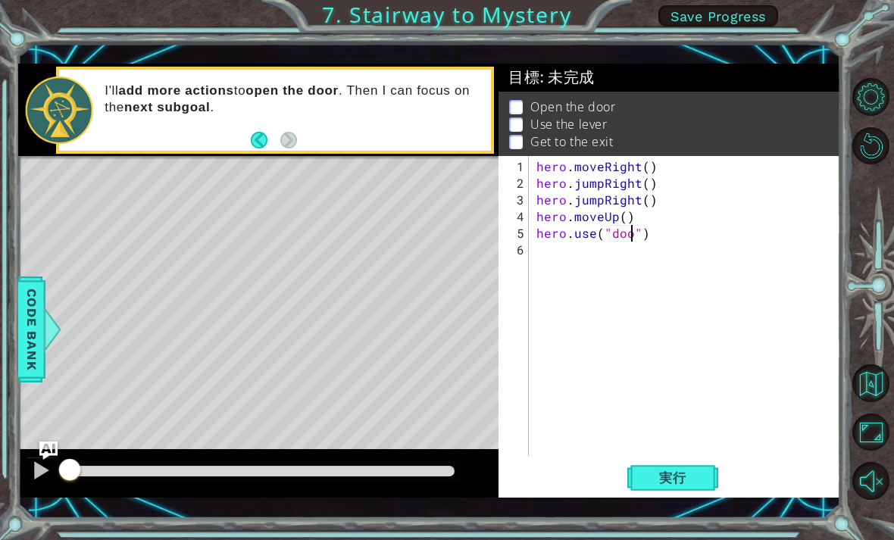
type textarea "hero.use("door")"
type textarea "h"
type textarea "hero.use("lever")"
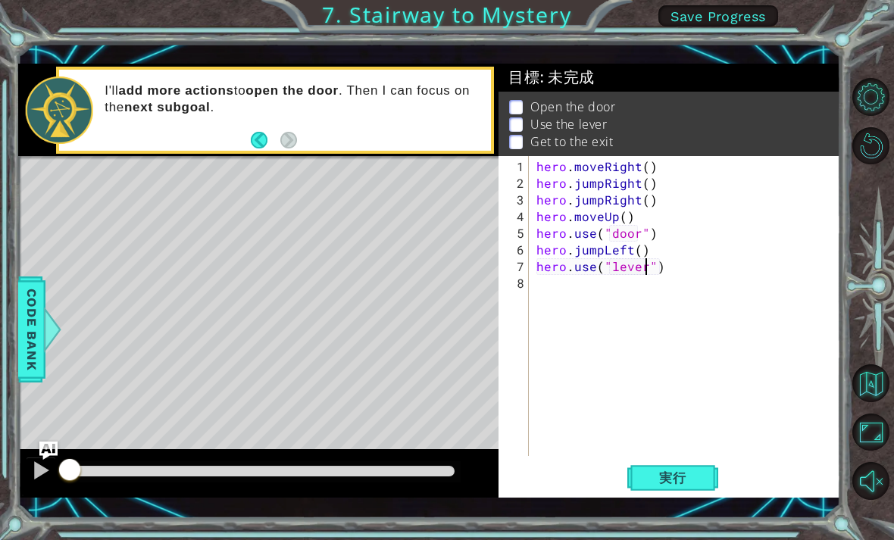
scroll to position [0, 0]
type textarea "h"
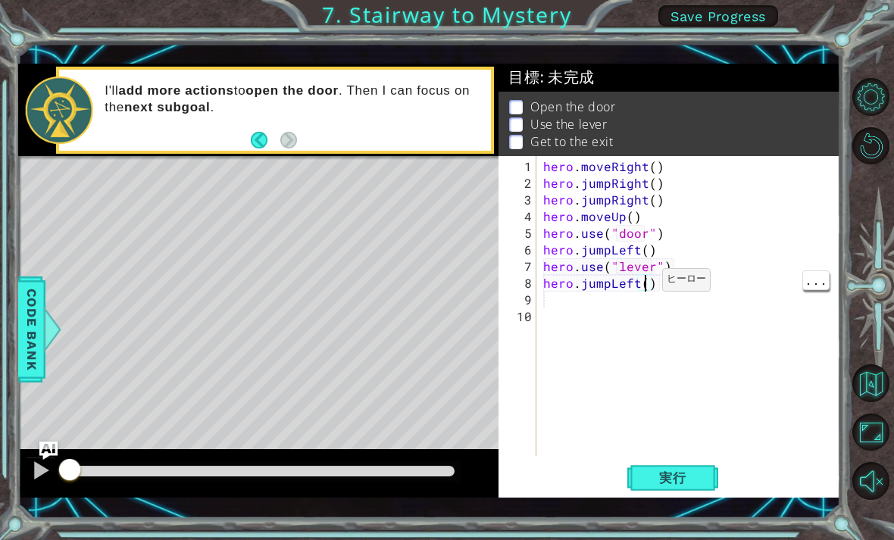
click at [643, 287] on div "hero . moveRight ( ) hero . jumpRight ( ) hero . jumpRight ( ) hero . moveUp ( …" at bounding box center [692, 324] width 305 height 333
type textarea "hero.jumpLeft(2)"
click at [570, 305] on div "hero . moveRight ( ) hero . jumpRight ( ) hero . jumpRight ( ) hero . moveUp ( …" at bounding box center [692, 324] width 305 height 333
type textarea "h"
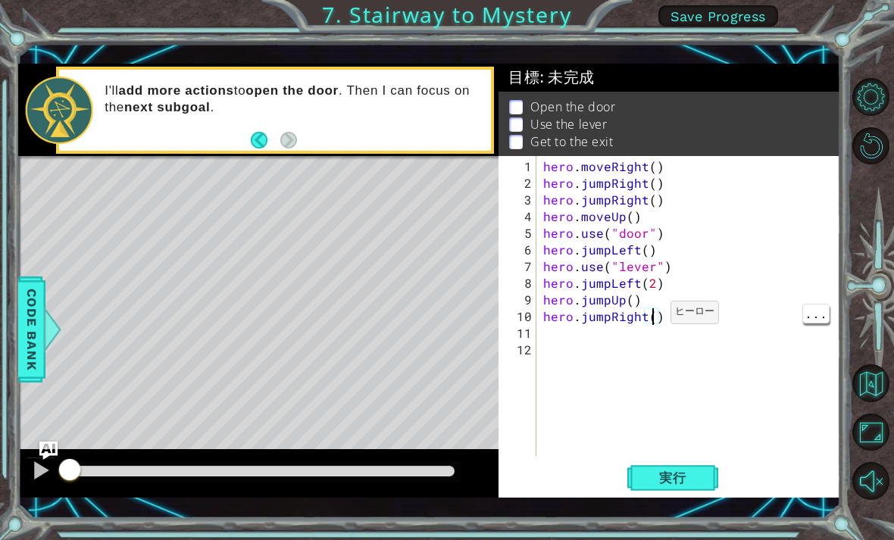
click at [651, 320] on div "hero . moveRight ( ) hero . jumpRight ( ) hero . jumpRight ( ) hero . moveUp ( …" at bounding box center [692, 324] width 305 height 333
click at [675, 465] on button "実行" at bounding box center [672, 478] width 91 height 34
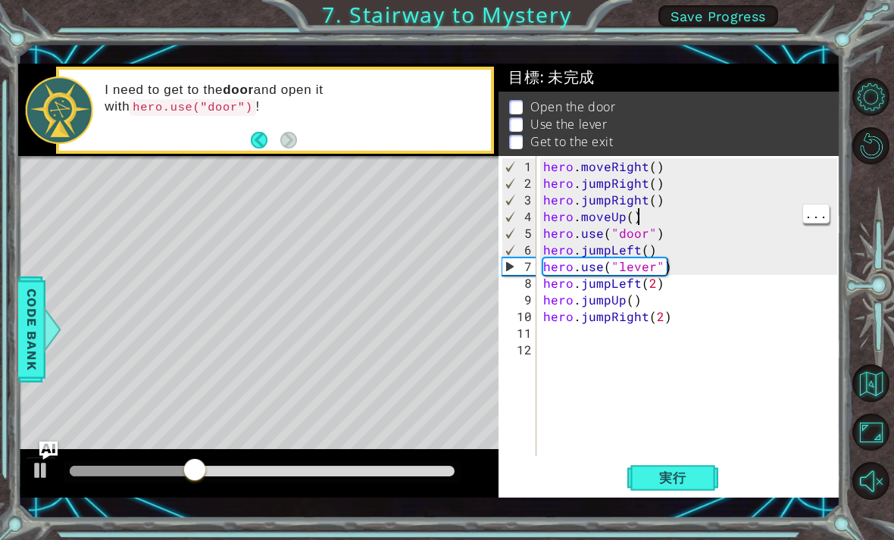
scroll to position [0, 5]
click at [679, 195] on div "hero . moveRight ( ) hero . jumpRight ( ) hero . jumpRight ( ) hero . moveUp ( …" at bounding box center [692, 324] width 305 height 333
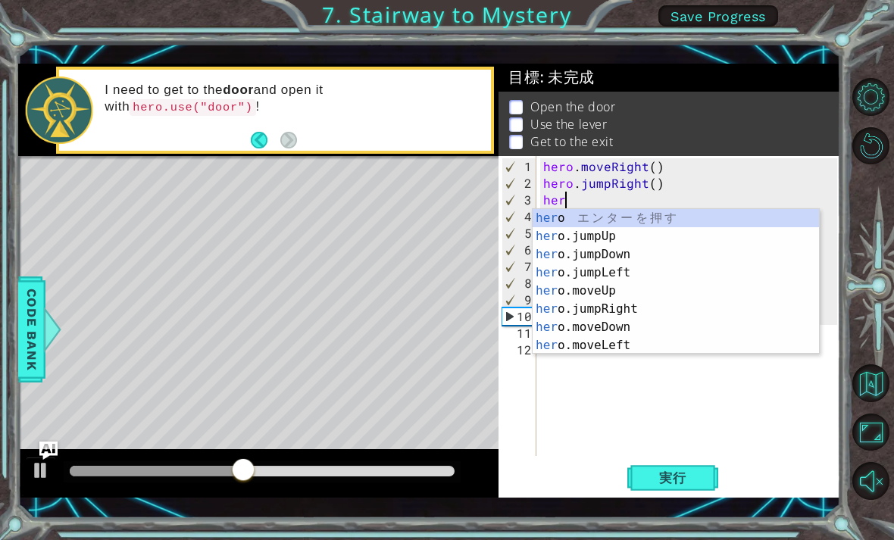
scroll to position [0, 0]
type textarea "h"
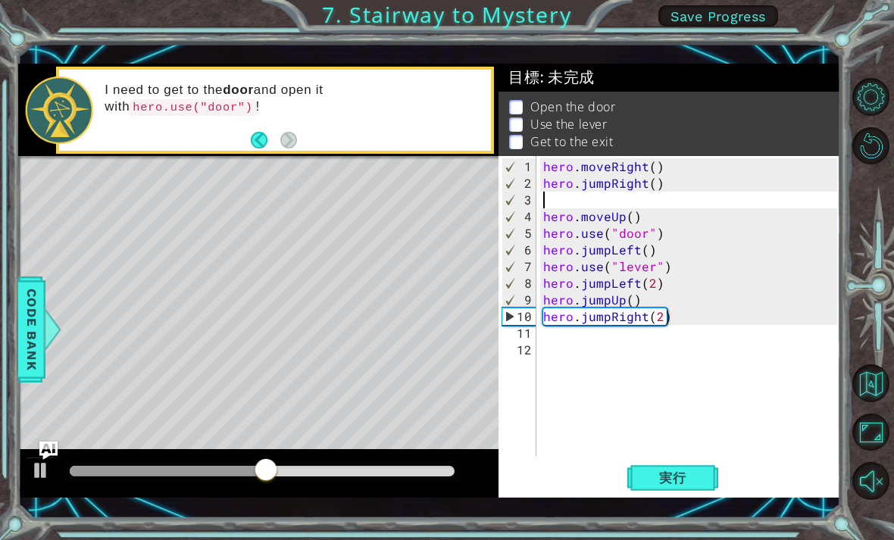
type textarea "hero.jumpRight()"
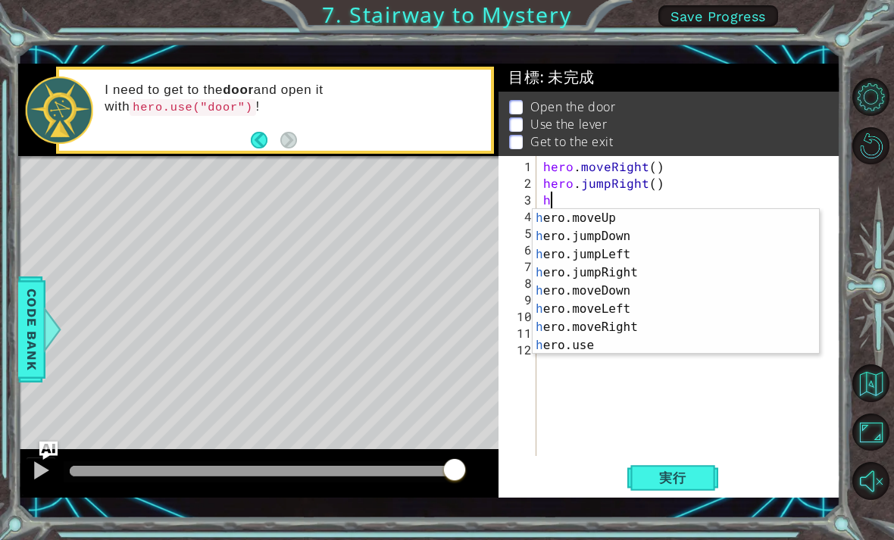
scroll to position [36, 0]
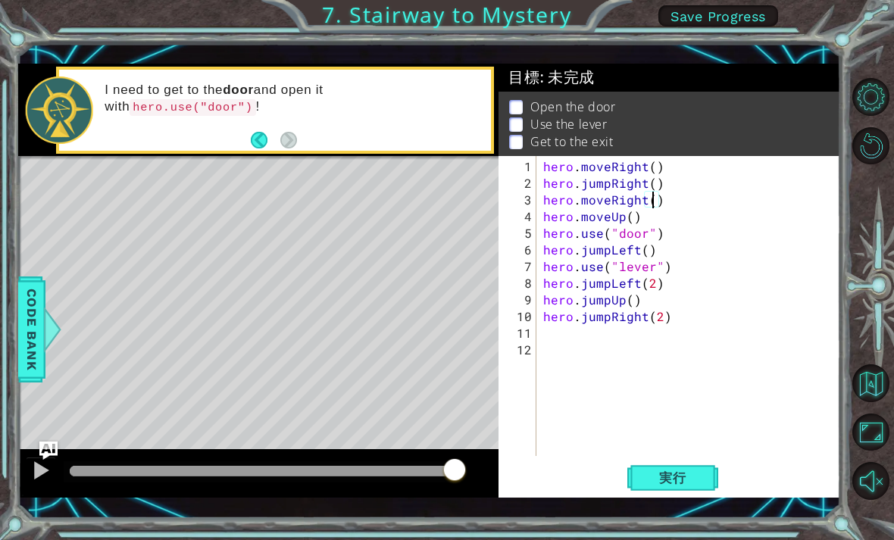
type textarea "hero.moveRight(2)"
click at [658, 251] on div "hero . moveRight ( ) hero . jumpRight ( ) hero . moveRight ( ) hero . moveUp ( …" at bounding box center [692, 324] width 305 height 333
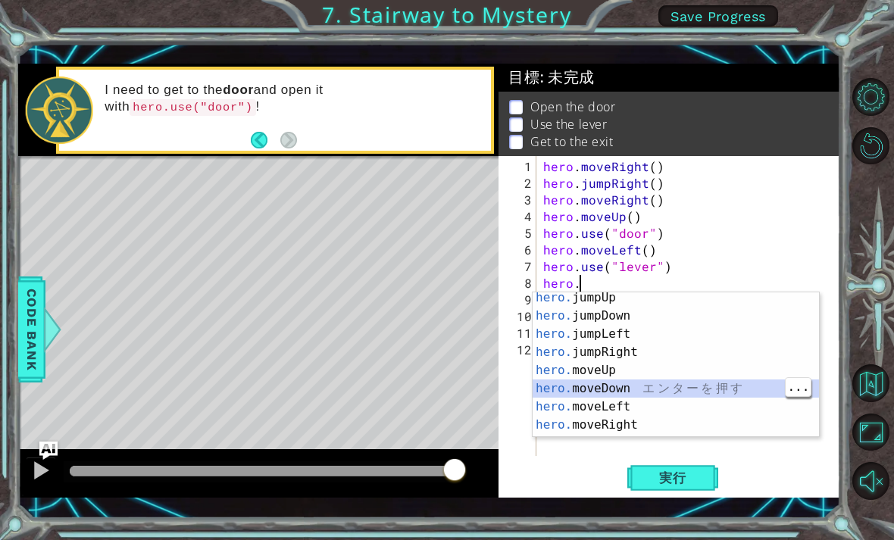
scroll to position [4, 0]
click at [632, 405] on div "hero. jumpUp エ ン タ ー を 押 す hero. jumpDown エ ン タ ー を 押 す hero. jumpLeft エ ン タ ー …" at bounding box center [676, 380] width 286 height 182
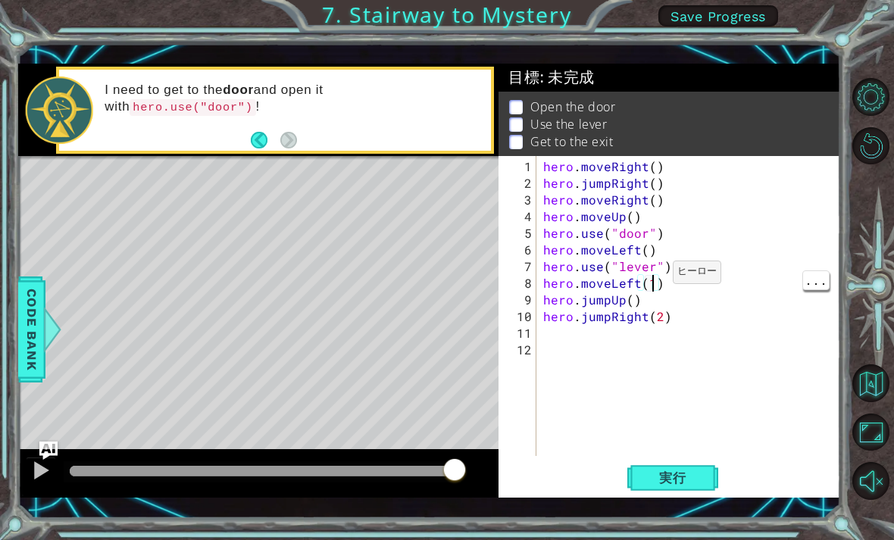
click at [654, 280] on div "hero . moveRight ( ) hero . jumpRight ( ) hero . moveRight ( ) hero . moveUp ( …" at bounding box center [692, 324] width 305 height 333
type textarea "hero.moveLeft(2)"
click at [683, 323] on div "hero . moveRight ( ) hero . jumpRight ( ) hero . moveRight ( ) hero . moveUp ( …" at bounding box center [692, 324] width 305 height 333
click at [642, 320] on div "hero . moveRight ( ) hero . jumpRight ( ) hero . moveRight ( ) hero . moveUp ( …" at bounding box center [692, 324] width 305 height 333
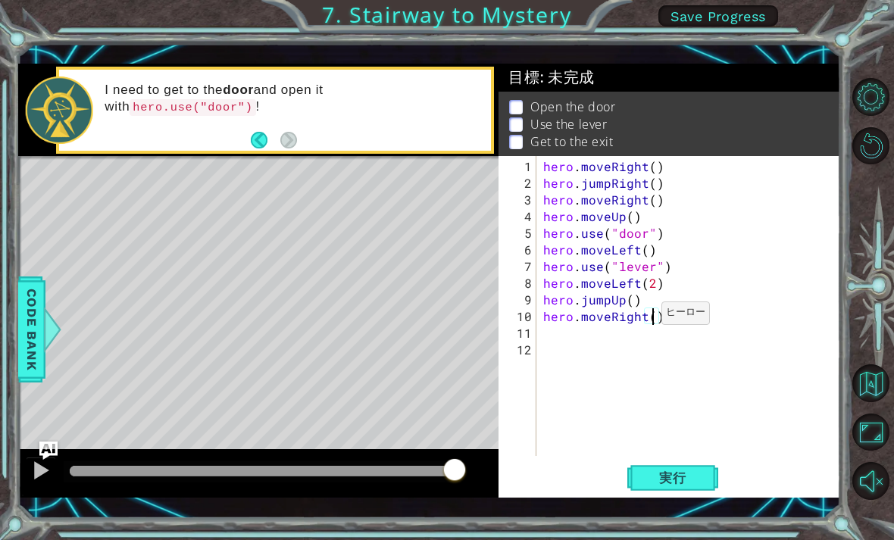
type textarea "hero.moveRight(2)(2)"
click at [700, 330] on div "hero . moveRight ( ) hero . jumpRight ( ) hero . moveRight ( ) hero . moveUp ( …" at bounding box center [692, 324] width 305 height 333
click at [709, 313] on div "hero . moveRight ( ) hero . jumpRight ( ) hero . moveRight ( ) hero . moveUp ( …" at bounding box center [692, 324] width 305 height 333
click at [683, 468] on button "実行" at bounding box center [672, 478] width 91 height 34
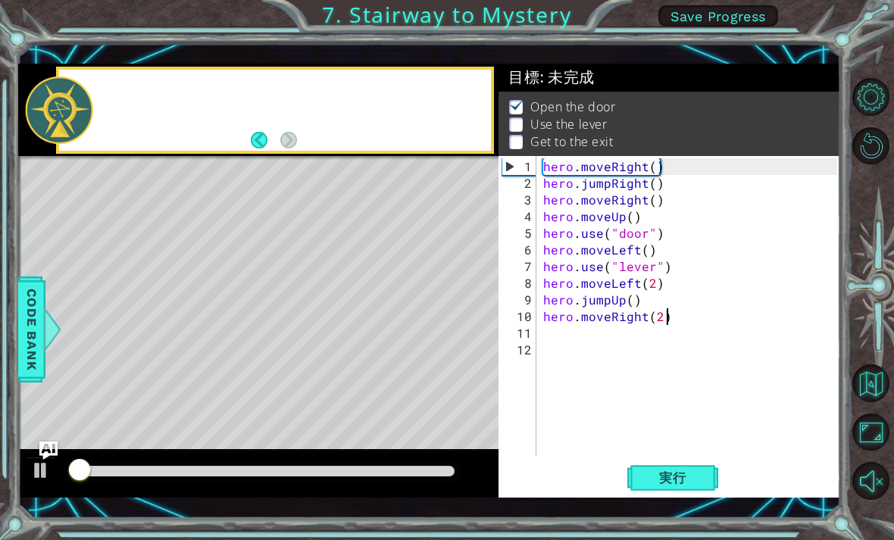
scroll to position [1, 0]
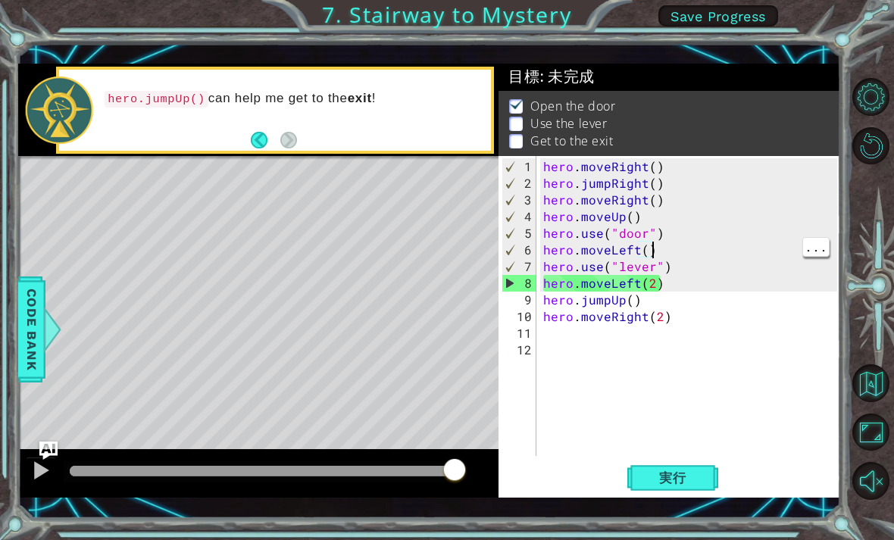
type textarea "hero.use("door")"
click at [676, 236] on div "hero . moveRight ( ) hero . jumpRight ( ) hero . moveRight ( ) hero . moveUp ( …" at bounding box center [692, 324] width 305 height 333
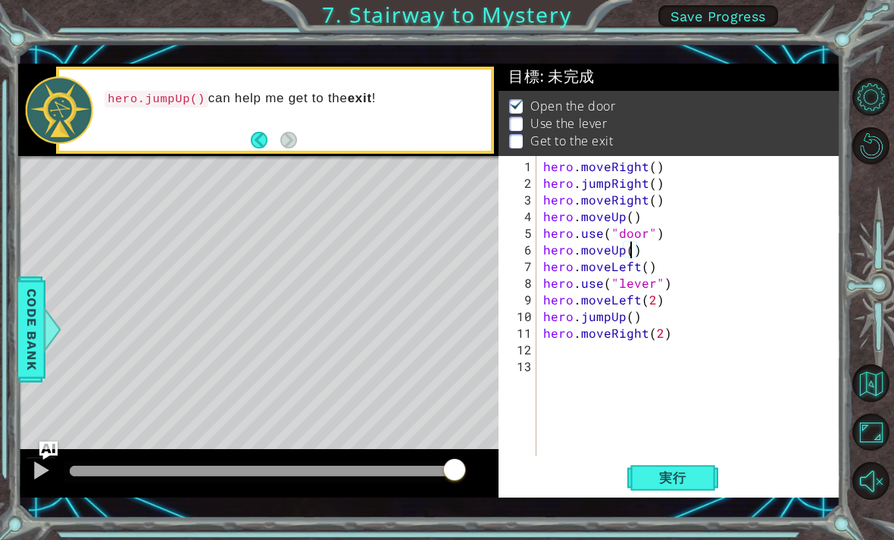
scroll to position [0, 5]
type textarea "hero.moveUp(2)"
click at [665, 470] on span "実行" at bounding box center [673, 477] width 58 height 15
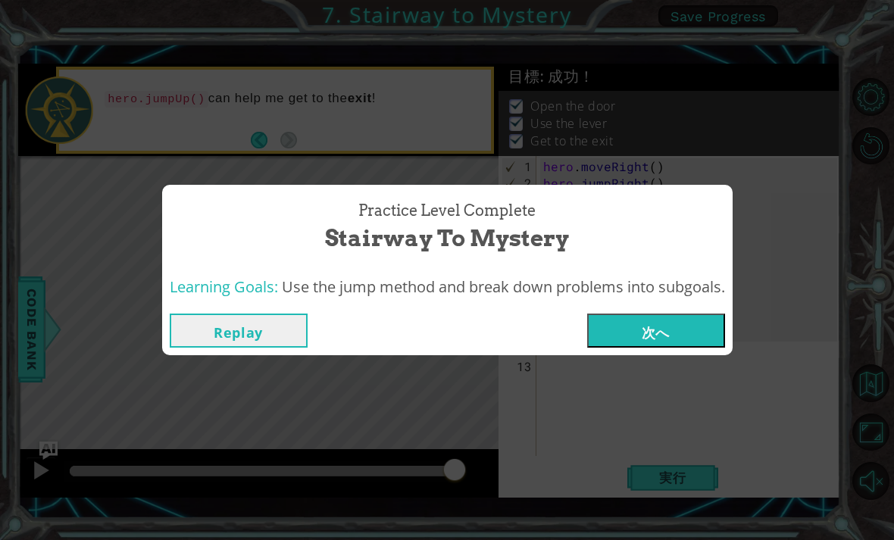
click at [685, 343] on button "次へ" at bounding box center [656, 331] width 138 height 34
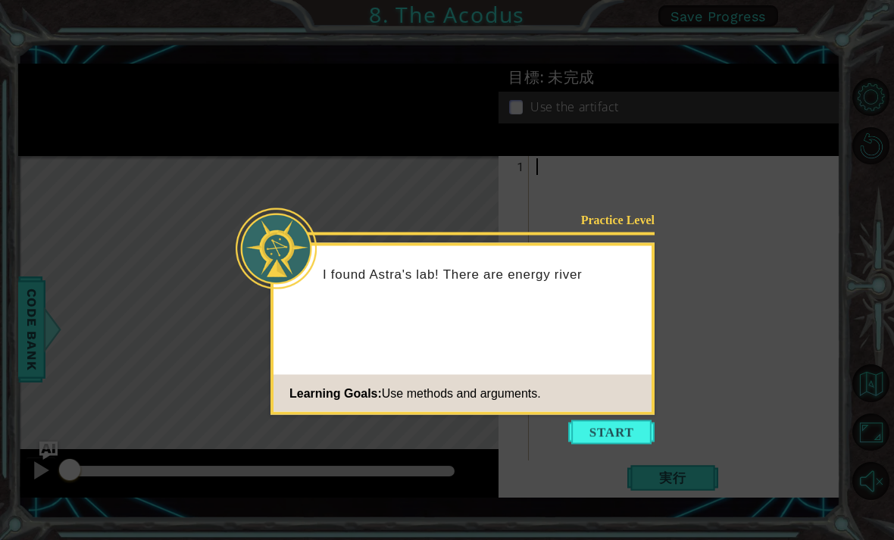
click at [637, 426] on button "Start" at bounding box center [611, 432] width 86 height 24
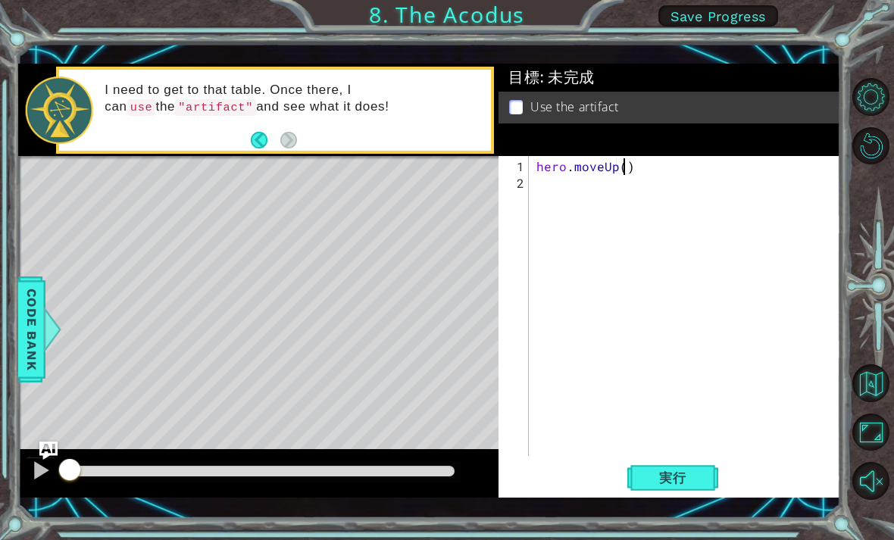
type textarea "hero.moveUp(2)"
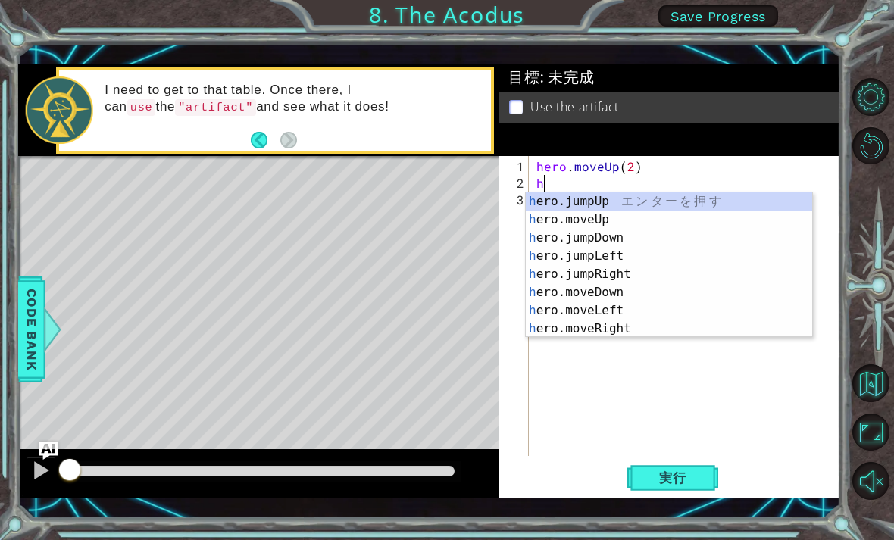
scroll to position [18, 0]
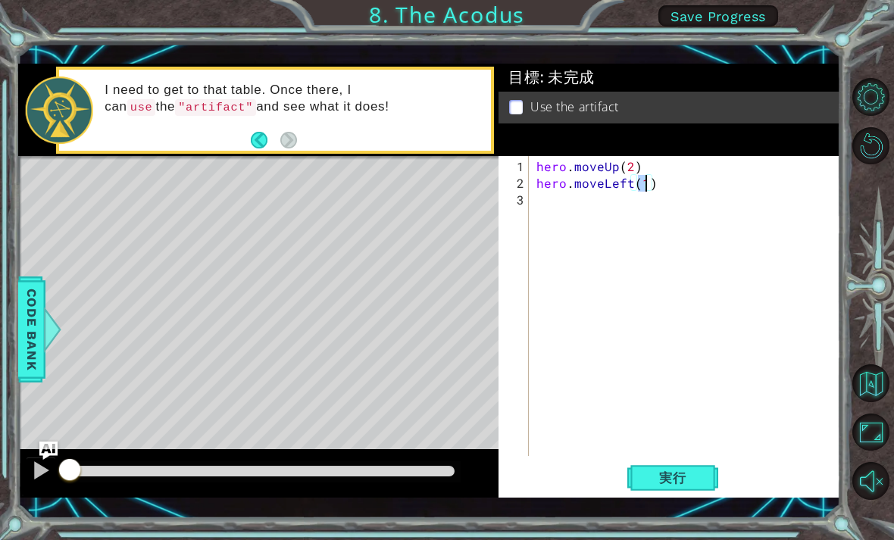
type textarea "hero.moveLeft()"
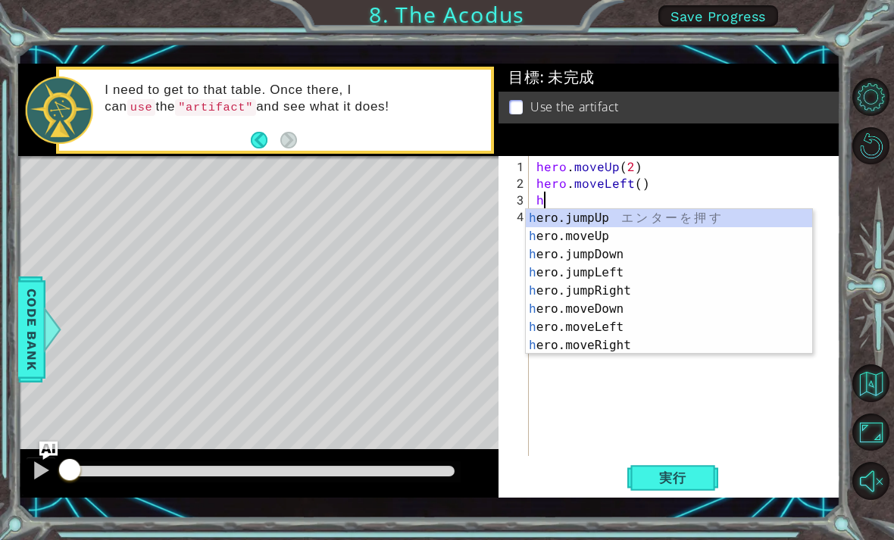
scroll to position [0, 0]
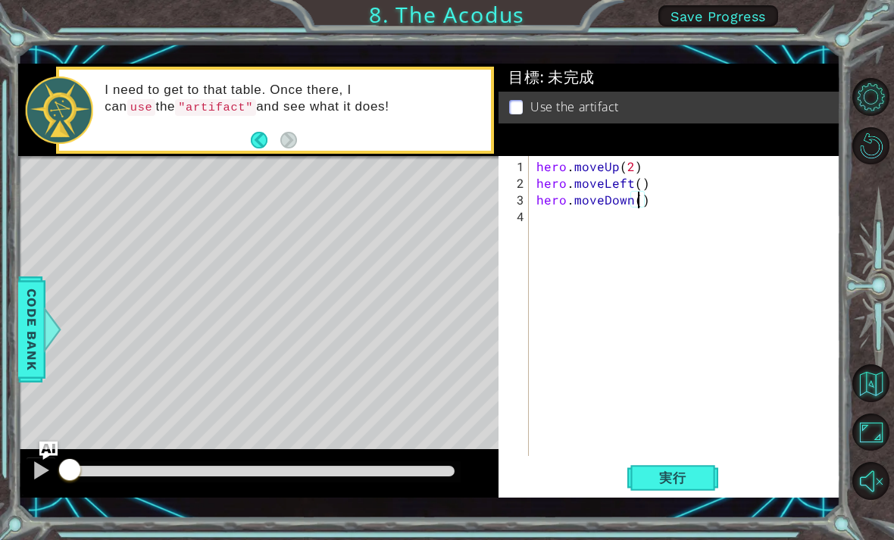
type textarea "hero.moveDown(2)"
type textarea "h"
type textarea "hero.moveUp(2)"
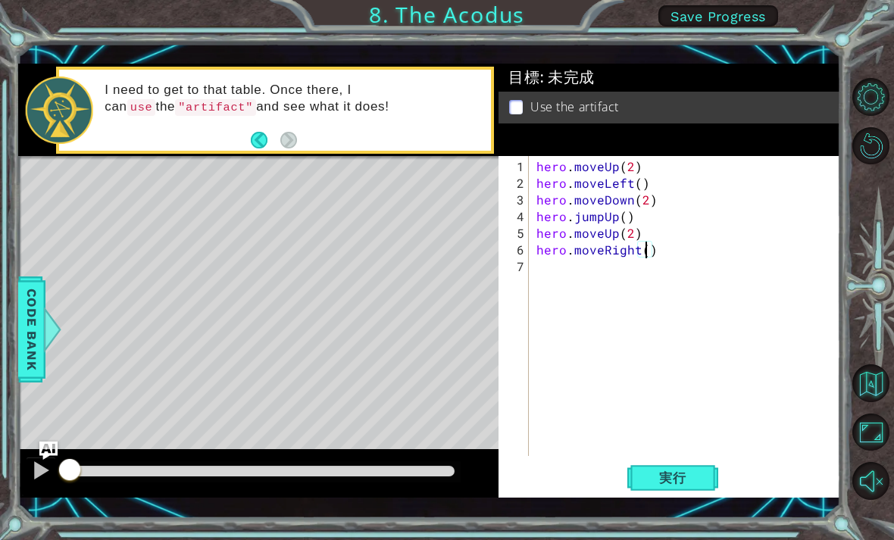
click at [691, 482] on span "実行" at bounding box center [673, 477] width 58 height 15
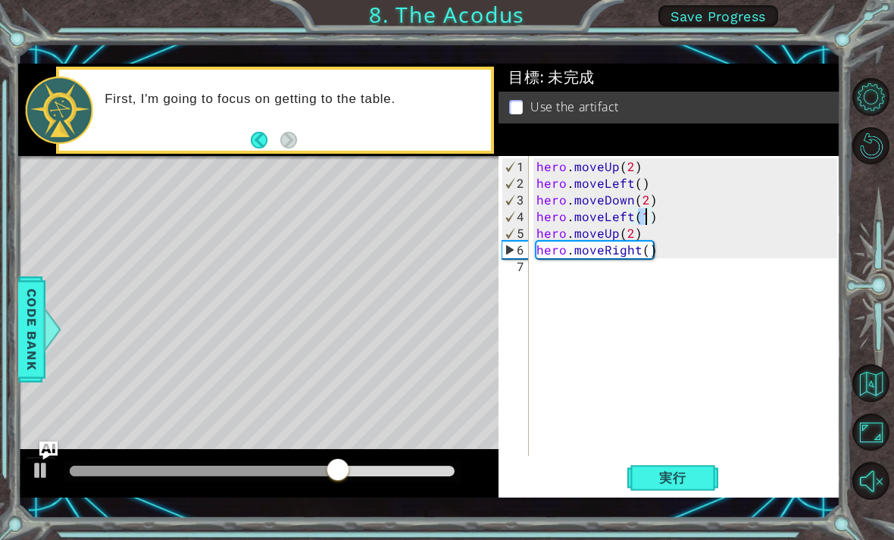
click at [692, 472] on span "実行" at bounding box center [673, 477] width 58 height 15
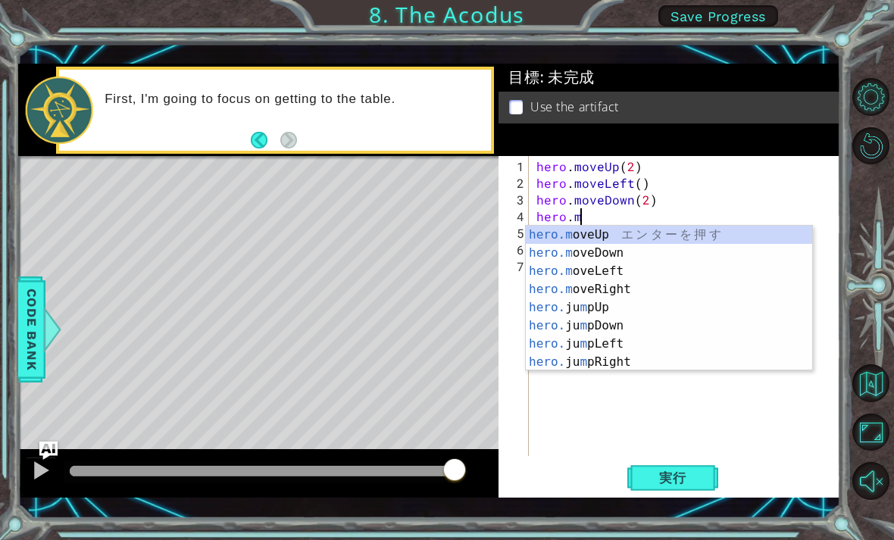
type textarea "hero."
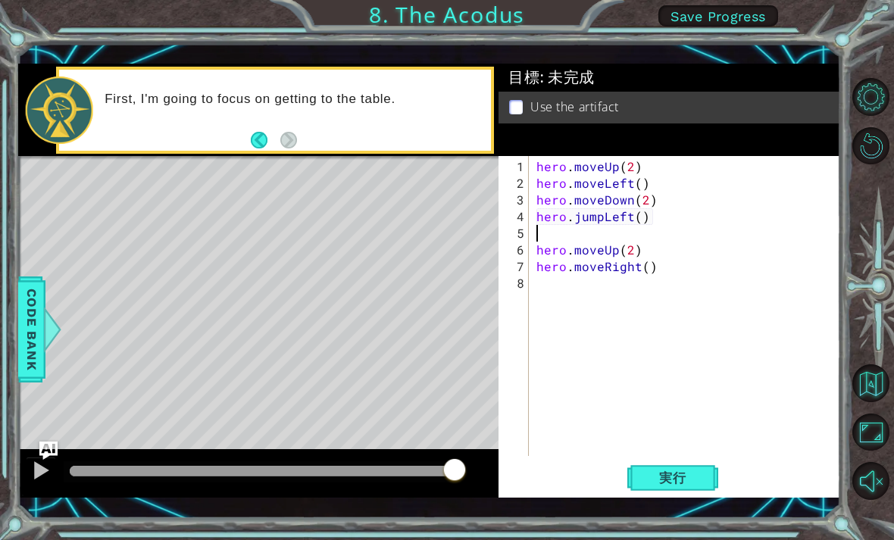
click at [698, 467] on button "実行" at bounding box center [672, 478] width 91 height 34
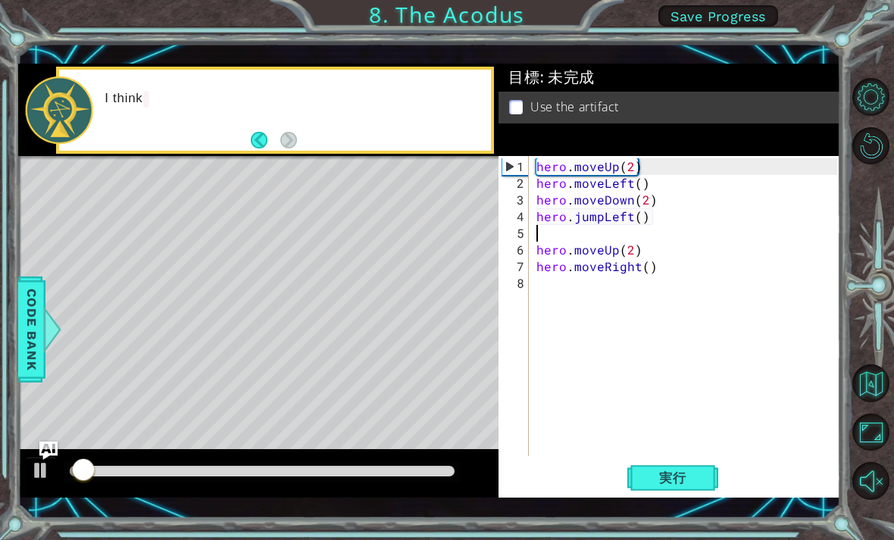
type textarea "hero.jumpLeft()"
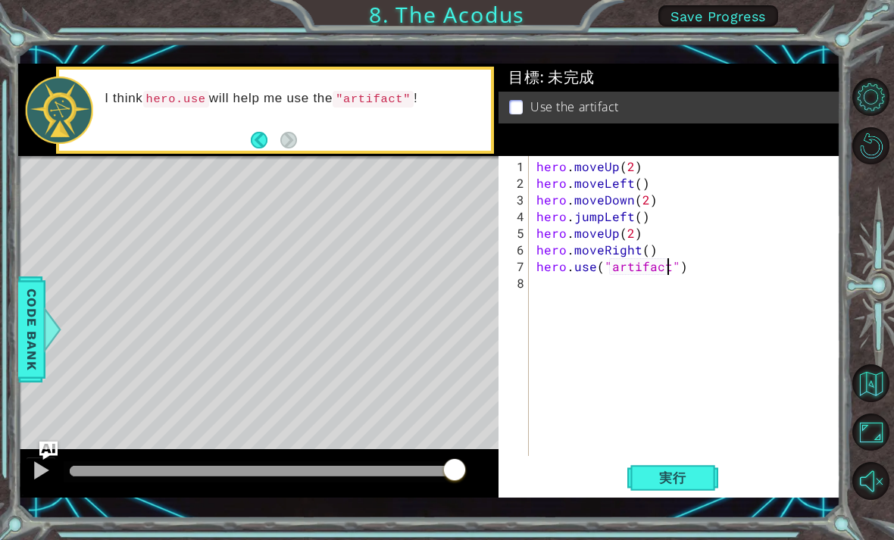
scroll to position [0, 8]
type textarea "hero.use("artifact")"
click at [645, 477] on span "実行" at bounding box center [673, 477] width 58 height 15
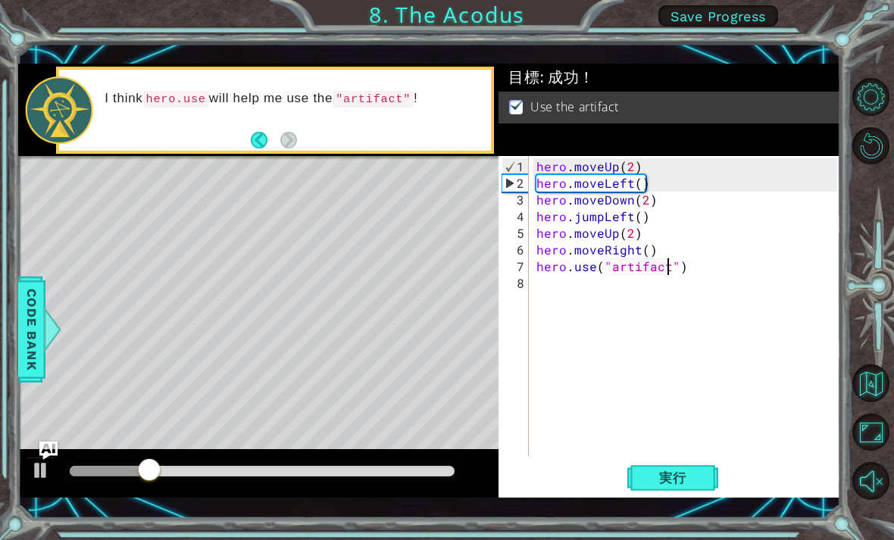
click at [247, 145] on div "I think hero.use will help me use the "artifact" !" at bounding box center [274, 110] width 431 height 81
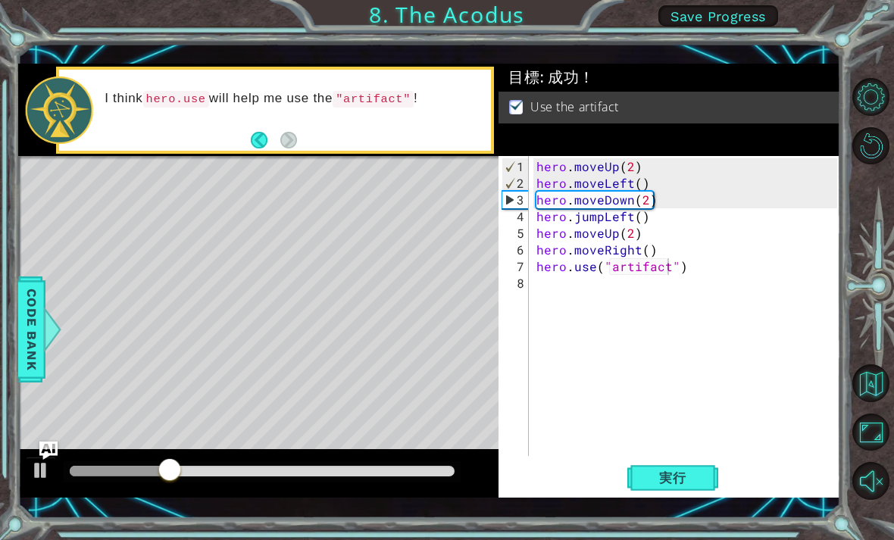
click at [246, 142] on div "I think hero.use will help me use the "artifact" !" at bounding box center [274, 110] width 431 height 81
click at [251, 137] on button "Back" at bounding box center [266, 140] width 30 height 17
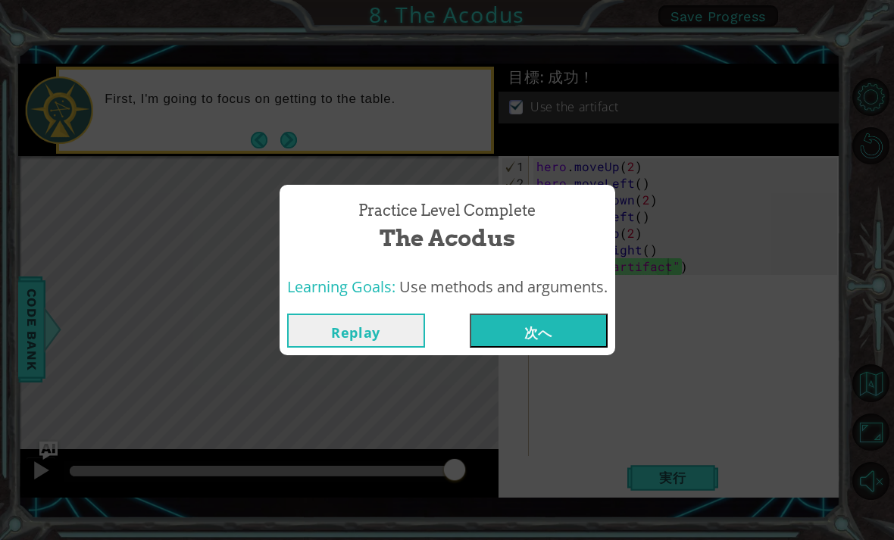
click at [592, 338] on button "次へ" at bounding box center [539, 331] width 138 height 34
